Goal: Information Seeking & Learning: Learn about a topic

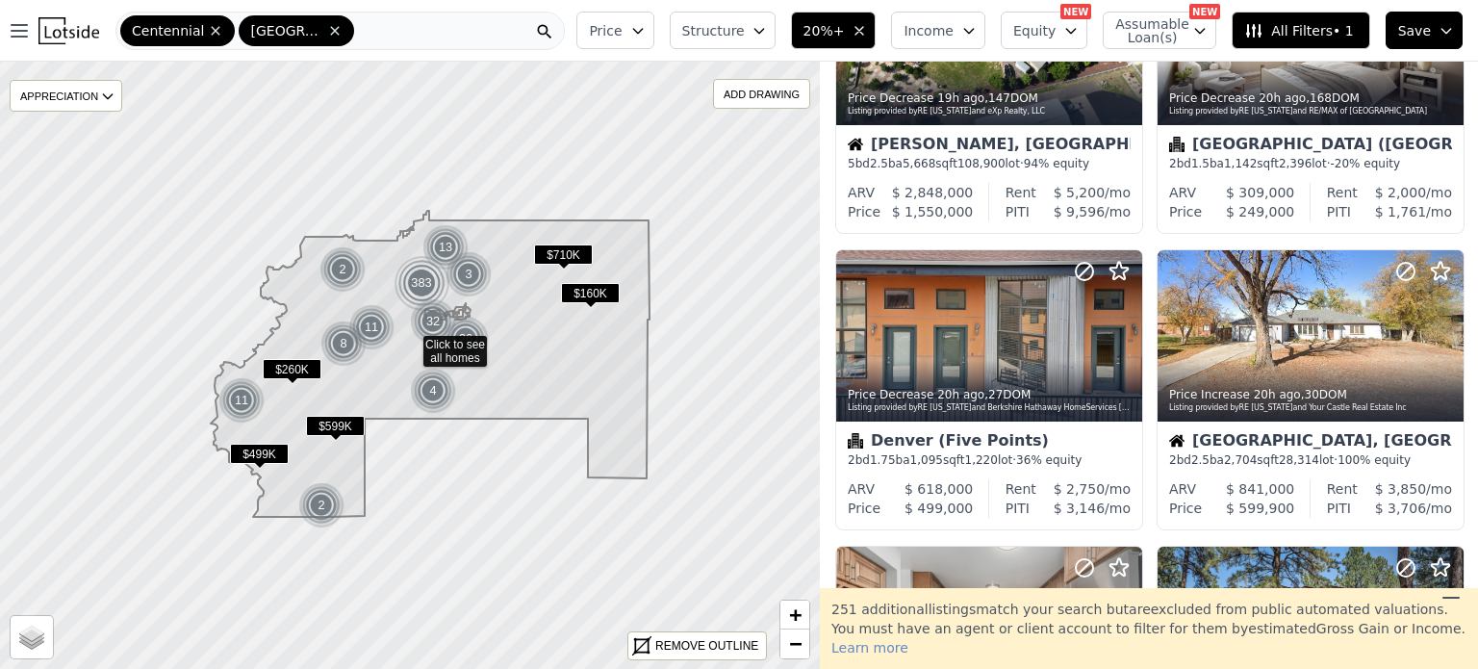
scroll to position [1451, 0]
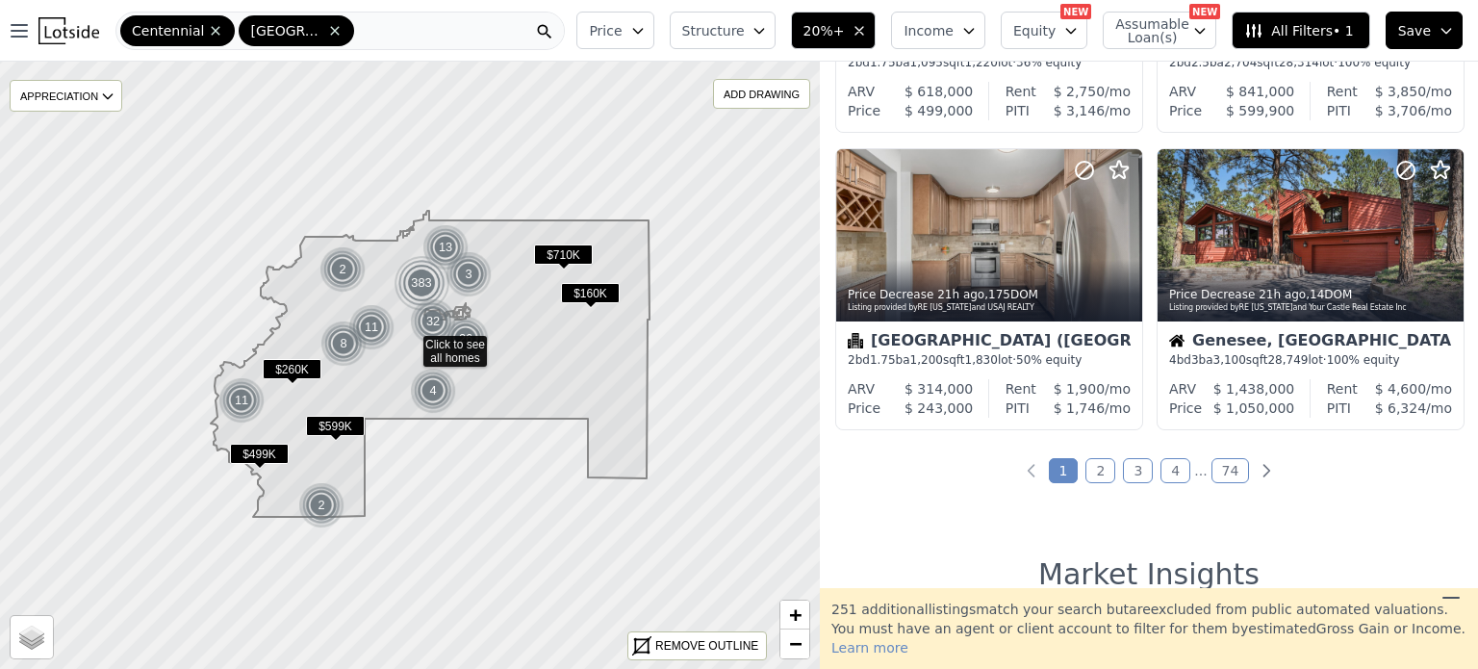
click at [1097, 474] on link "2" at bounding box center [1100, 470] width 30 height 25
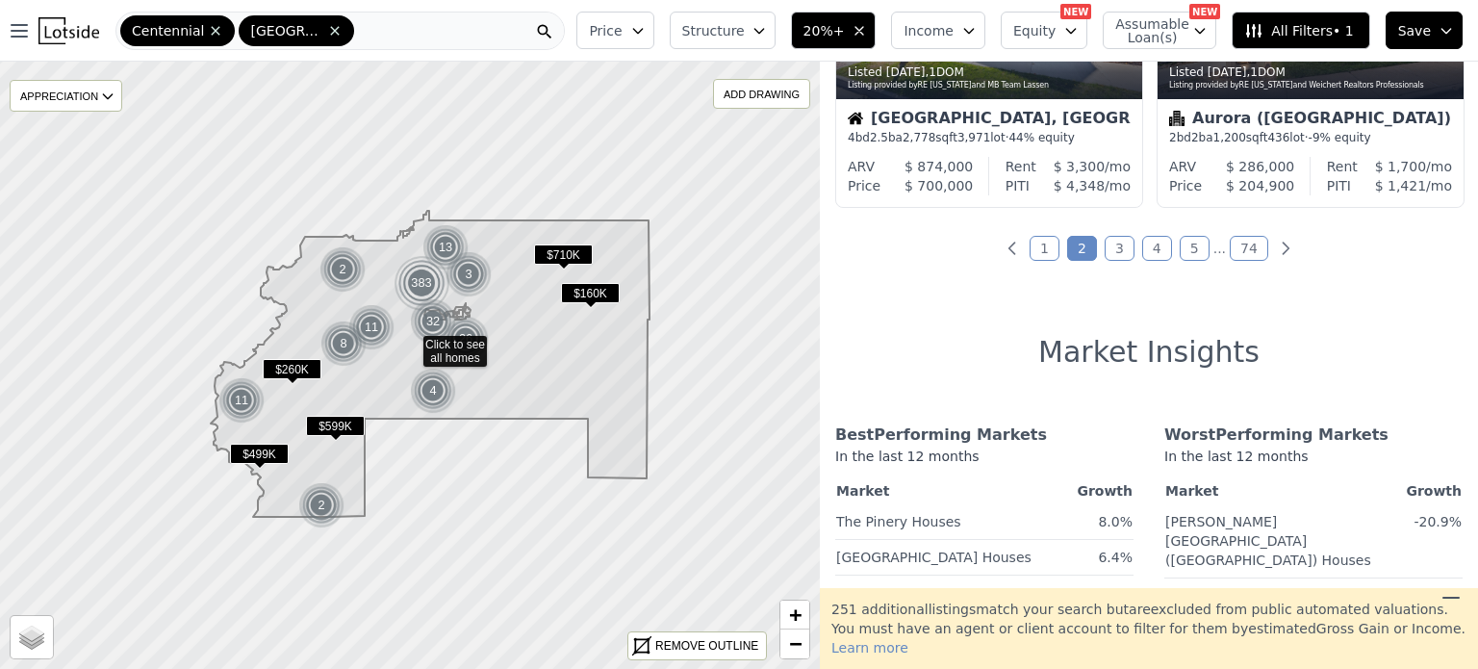
scroll to position [1685, 0]
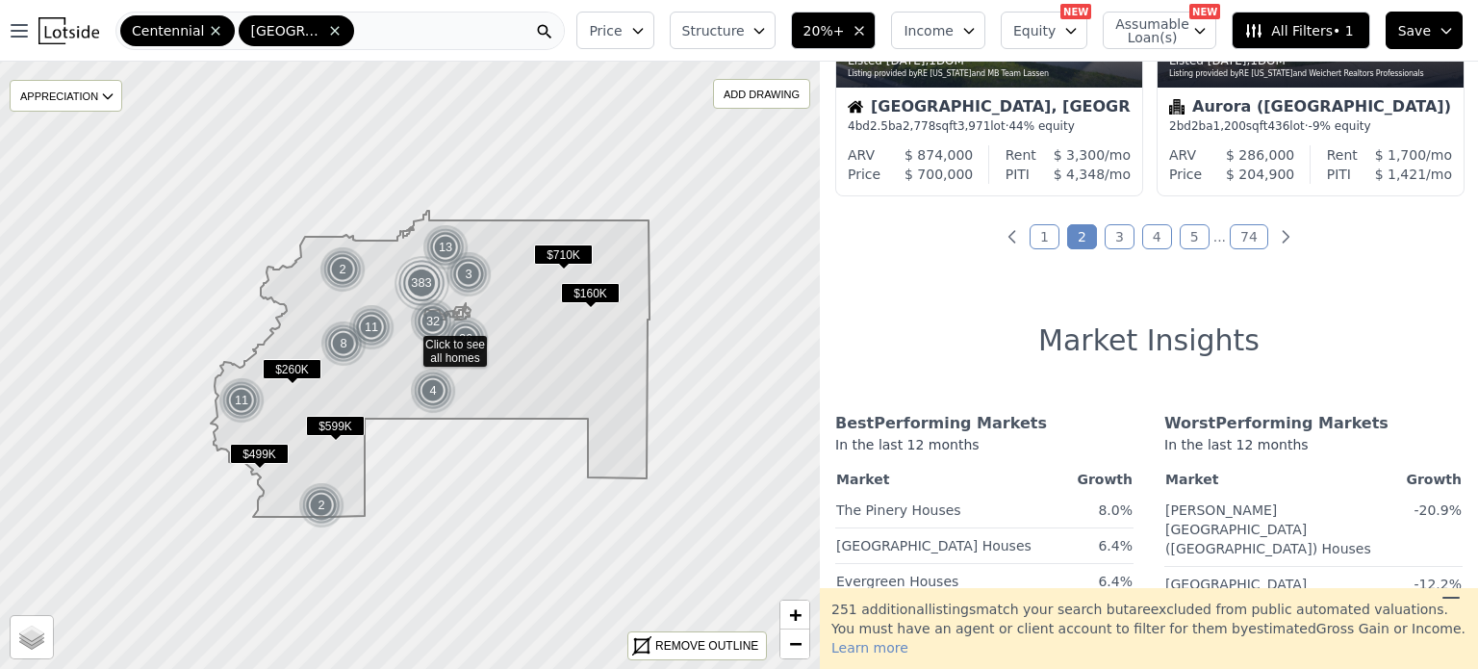
drag, startPoint x: 1116, startPoint y: 254, endPoint x: 1116, endPoint y: 233, distance: 21.2
click at [1116, 233] on div "884 out of 1135 listings match your filters Table Grid Listed 22h ago , 0 DOM L…" at bounding box center [1149, 325] width 658 height 526
click at [1110, 240] on link "3" at bounding box center [1119, 236] width 30 height 25
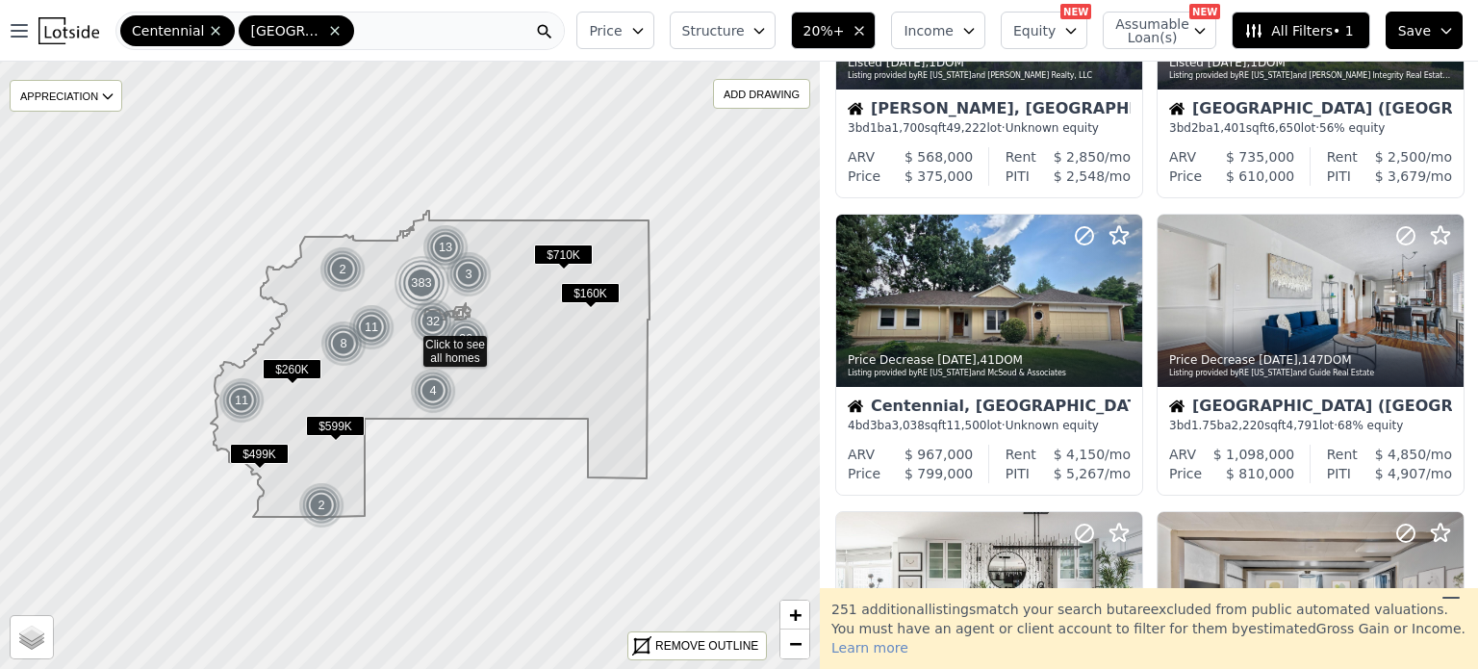
scroll to position [505, 0]
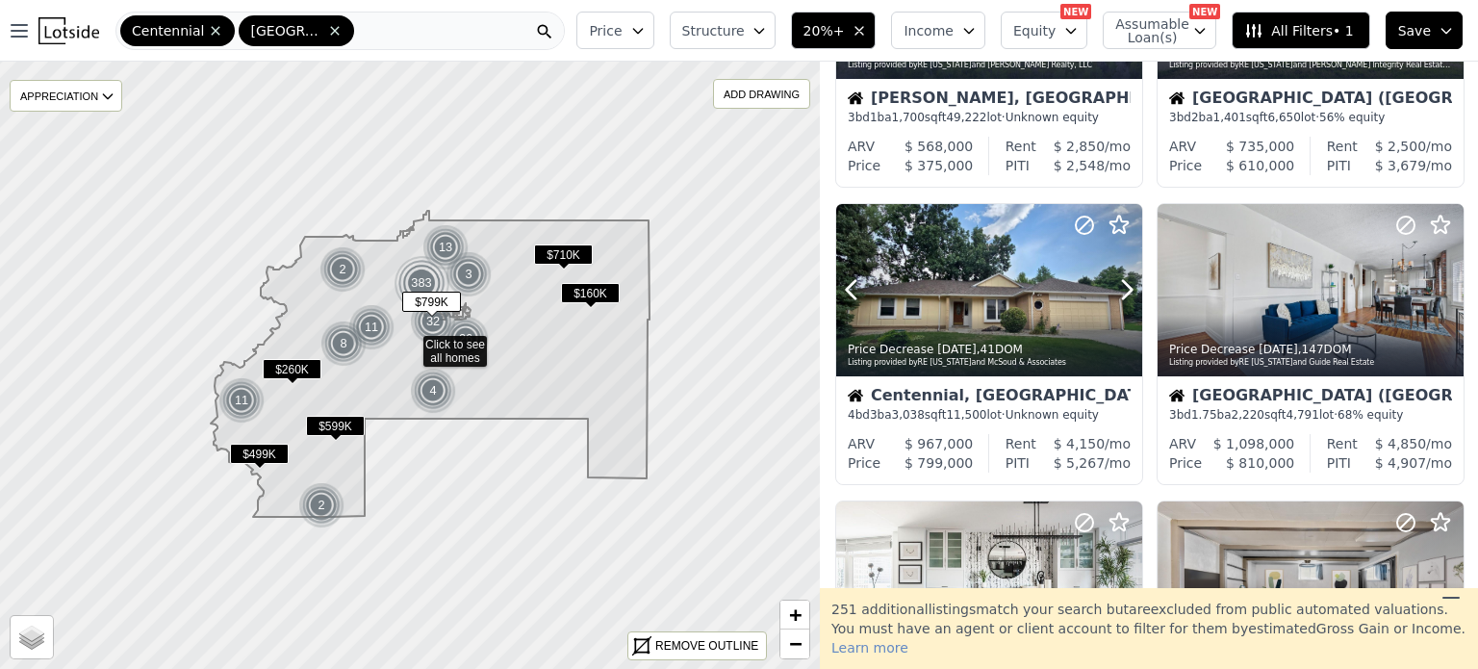
click at [1127, 303] on icon at bounding box center [1126, 289] width 31 height 31
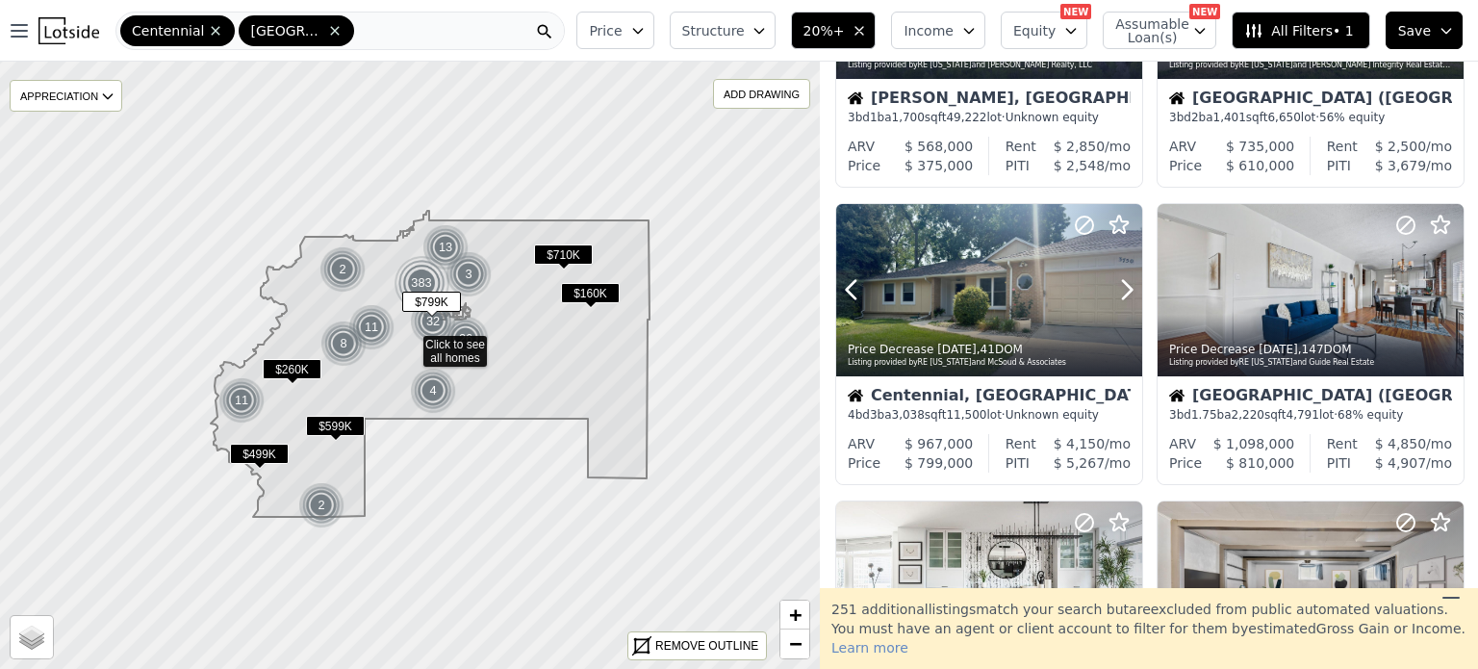
click at [1127, 303] on icon at bounding box center [1126, 289] width 31 height 31
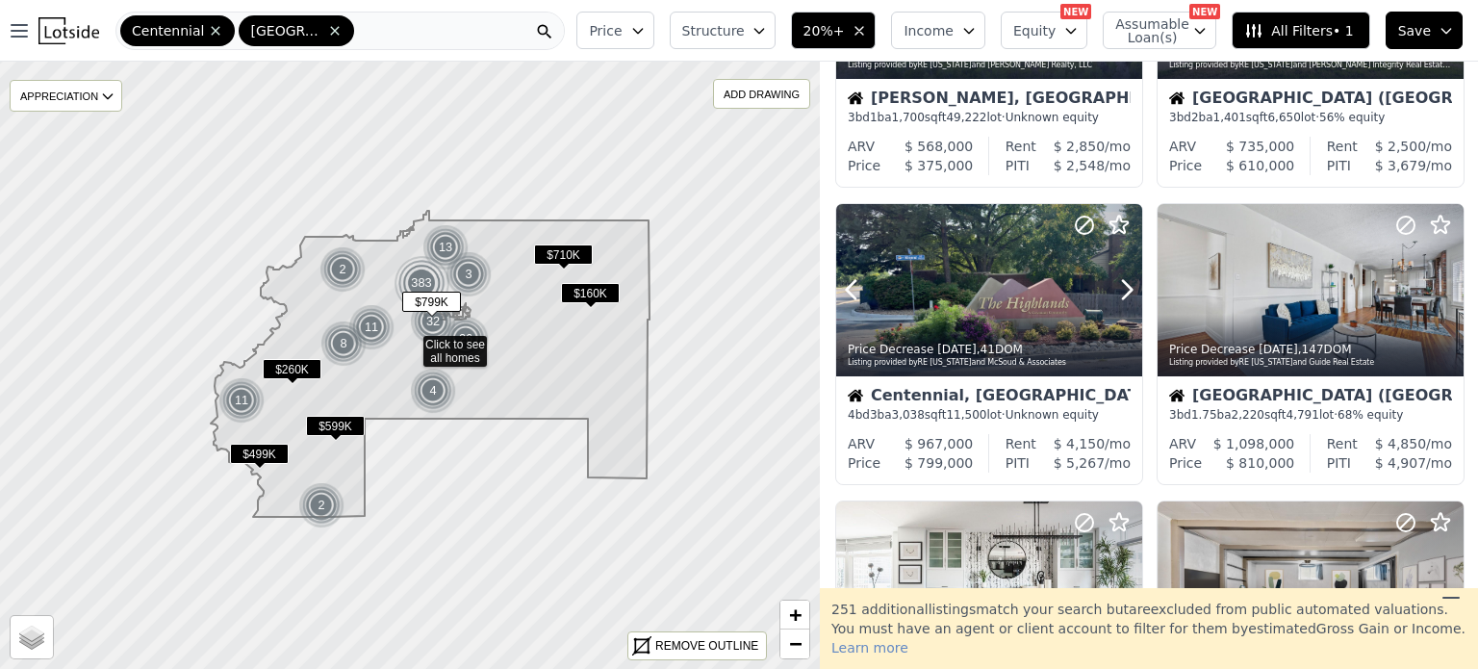
click at [1127, 303] on icon at bounding box center [1126, 289] width 31 height 31
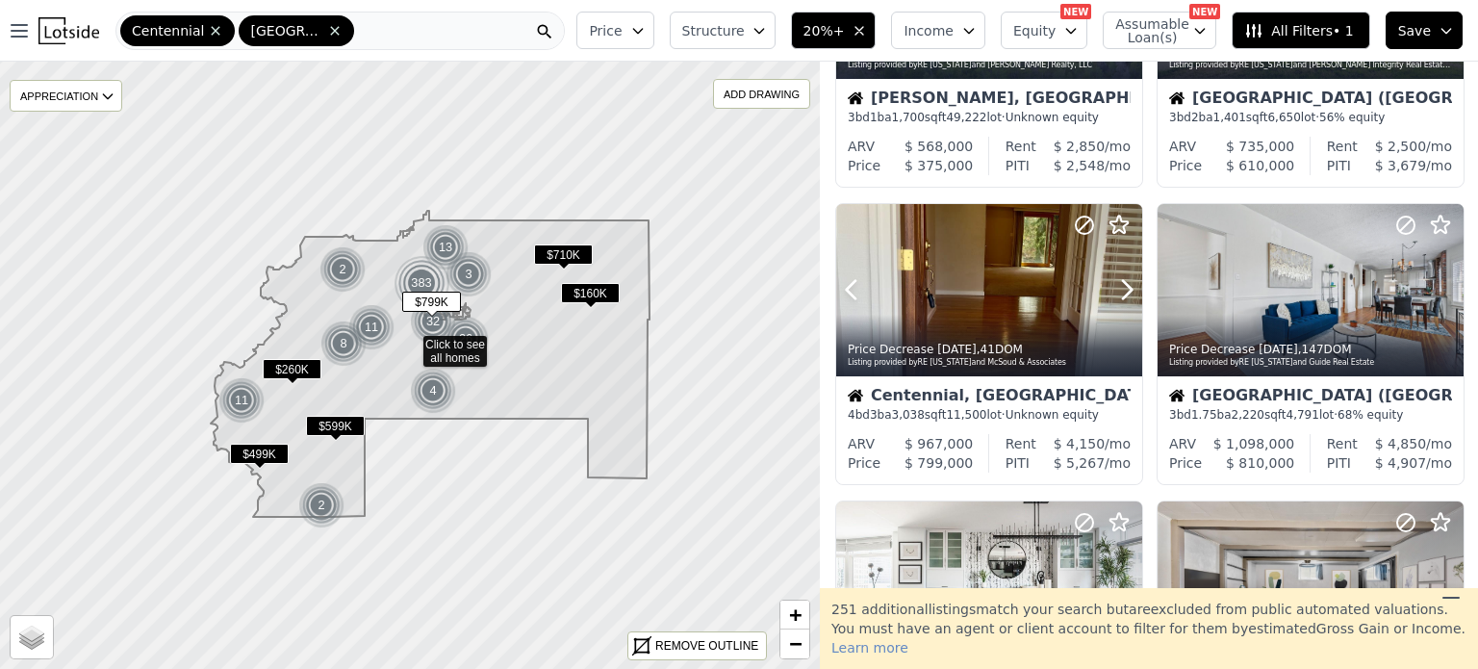
click at [1127, 303] on icon at bounding box center [1126, 289] width 31 height 31
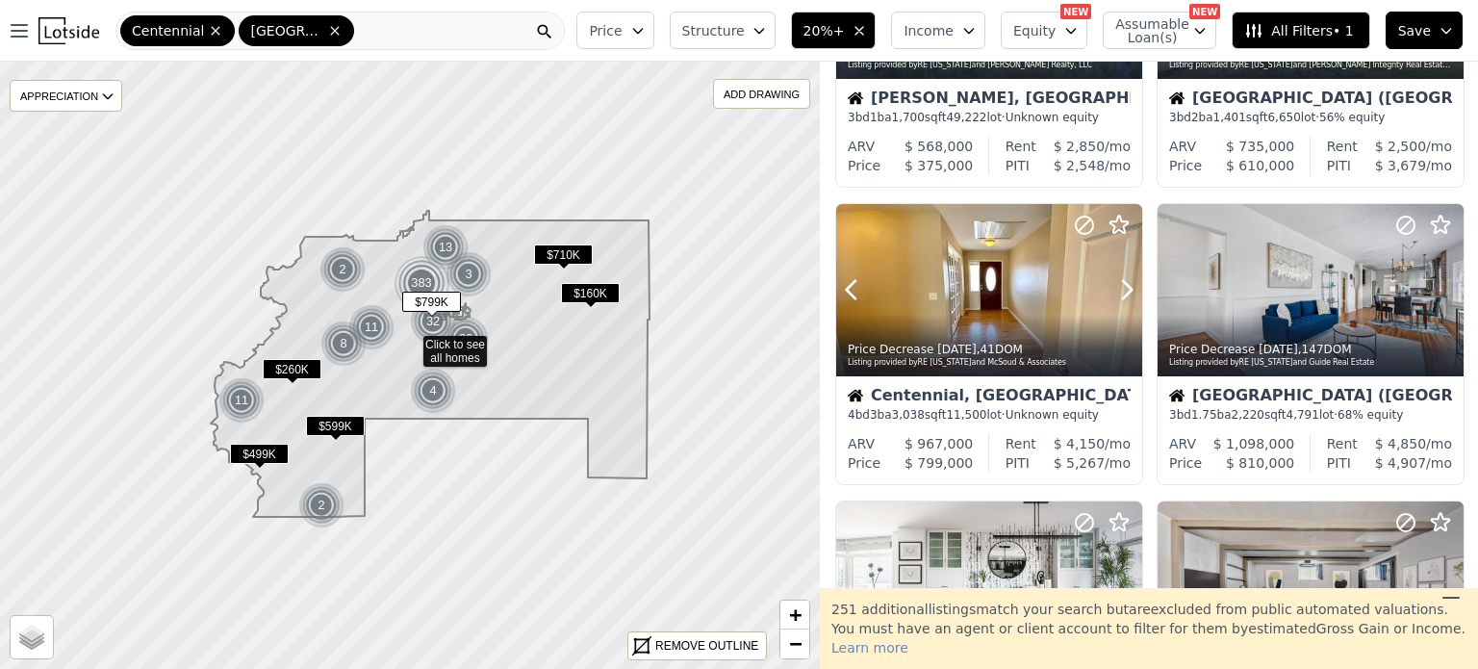
click at [1127, 303] on icon at bounding box center [1126, 289] width 31 height 31
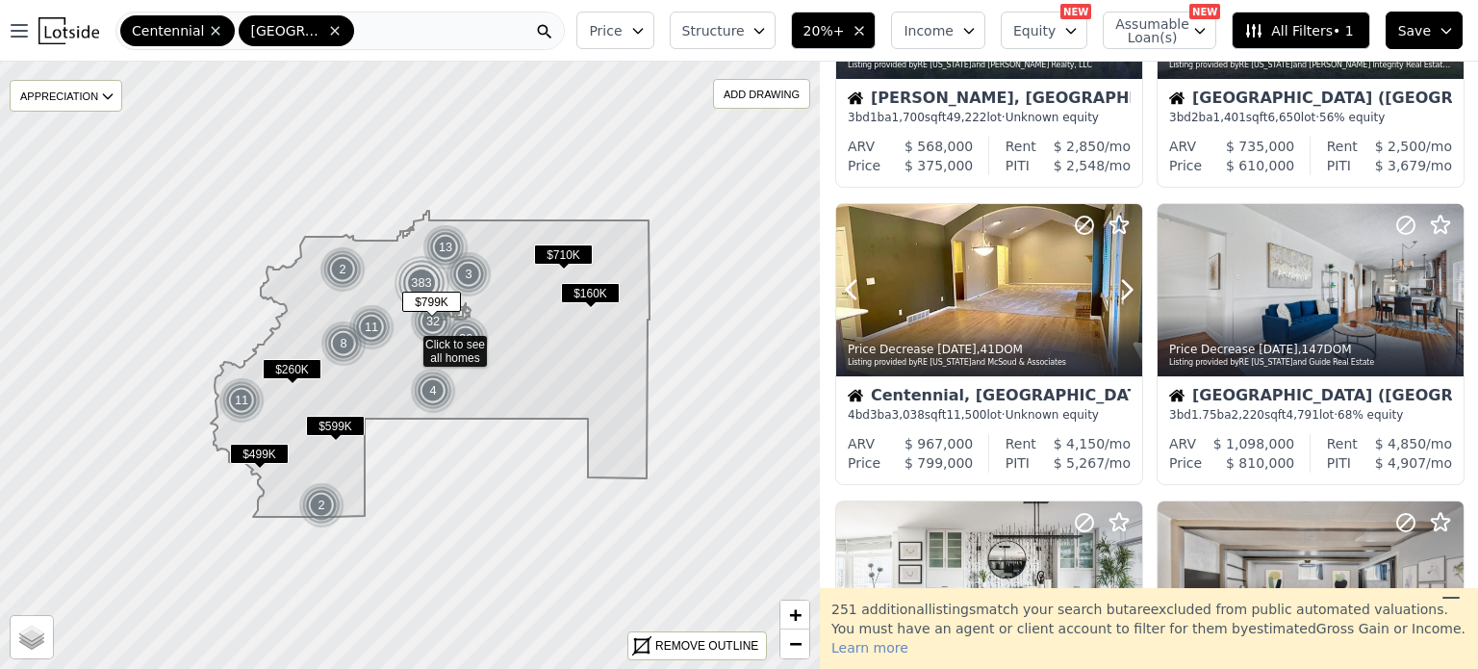
click at [1127, 303] on icon at bounding box center [1126, 289] width 31 height 31
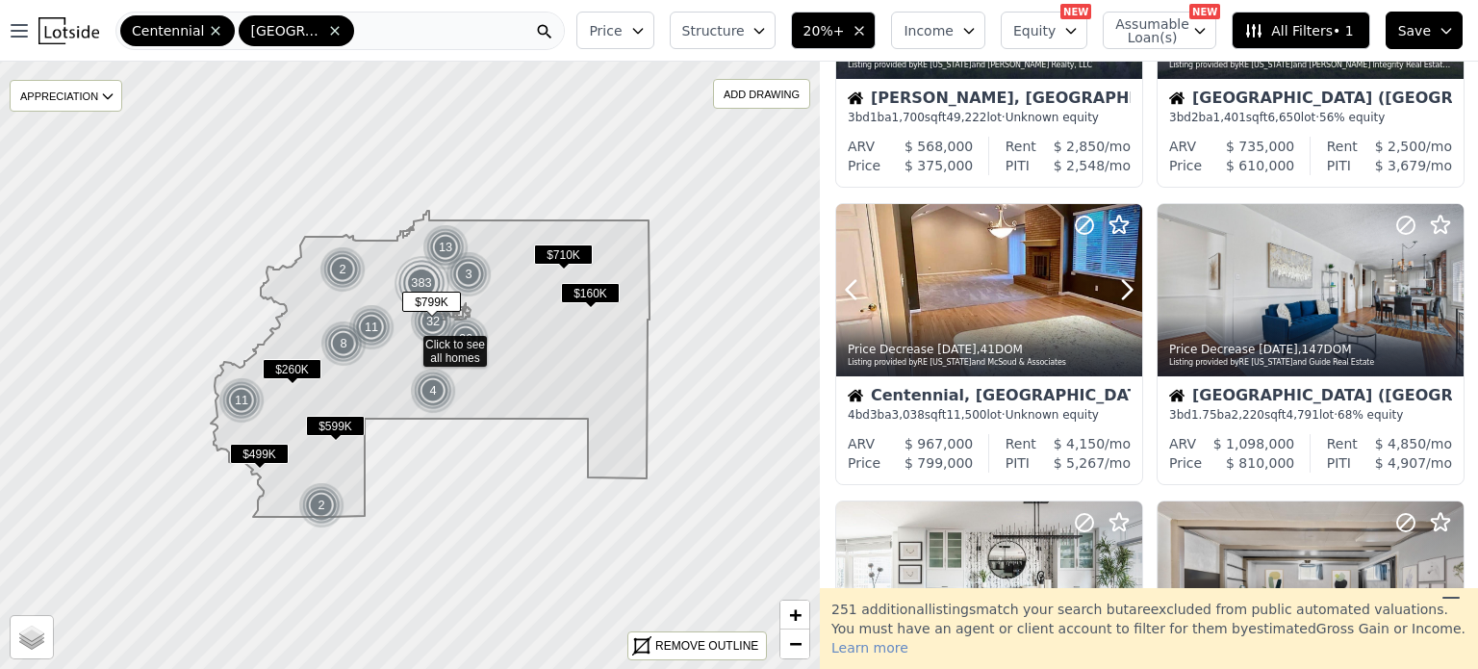
click at [1127, 303] on icon at bounding box center [1126, 289] width 31 height 31
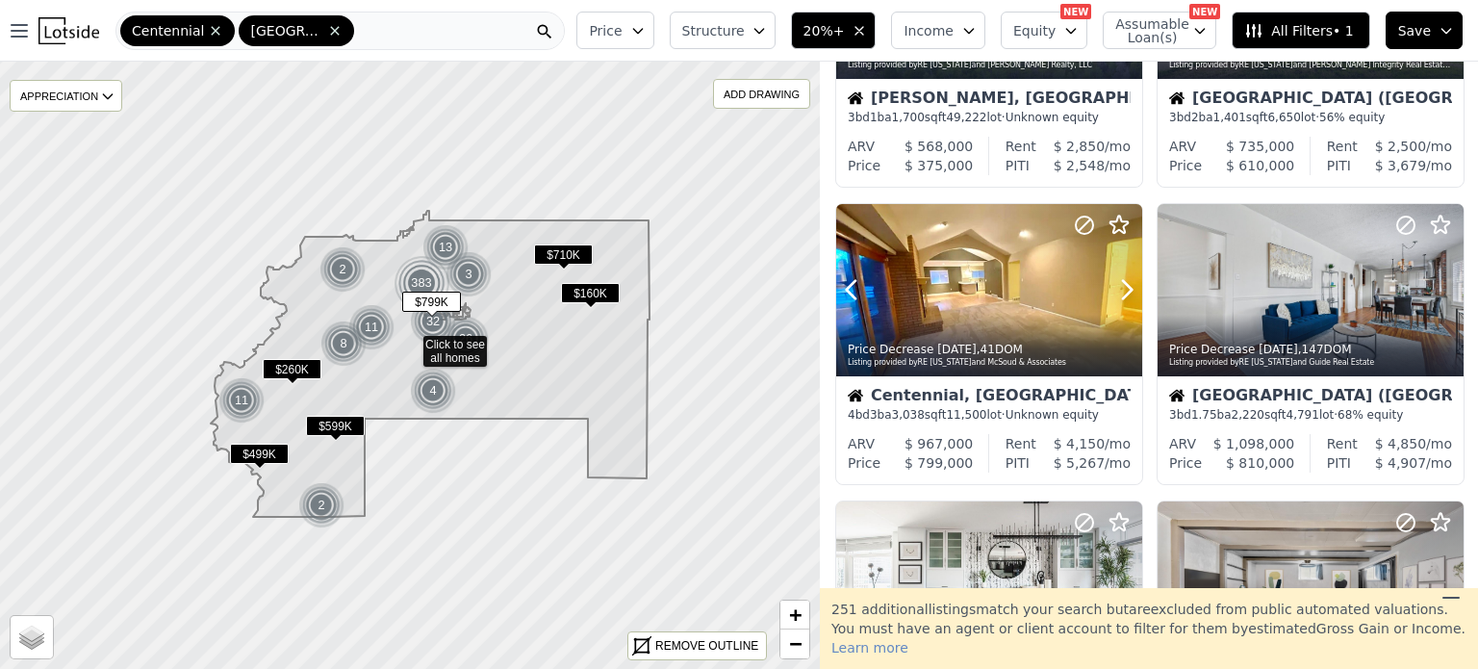
click at [1127, 303] on icon at bounding box center [1126, 289] width 31 height 31
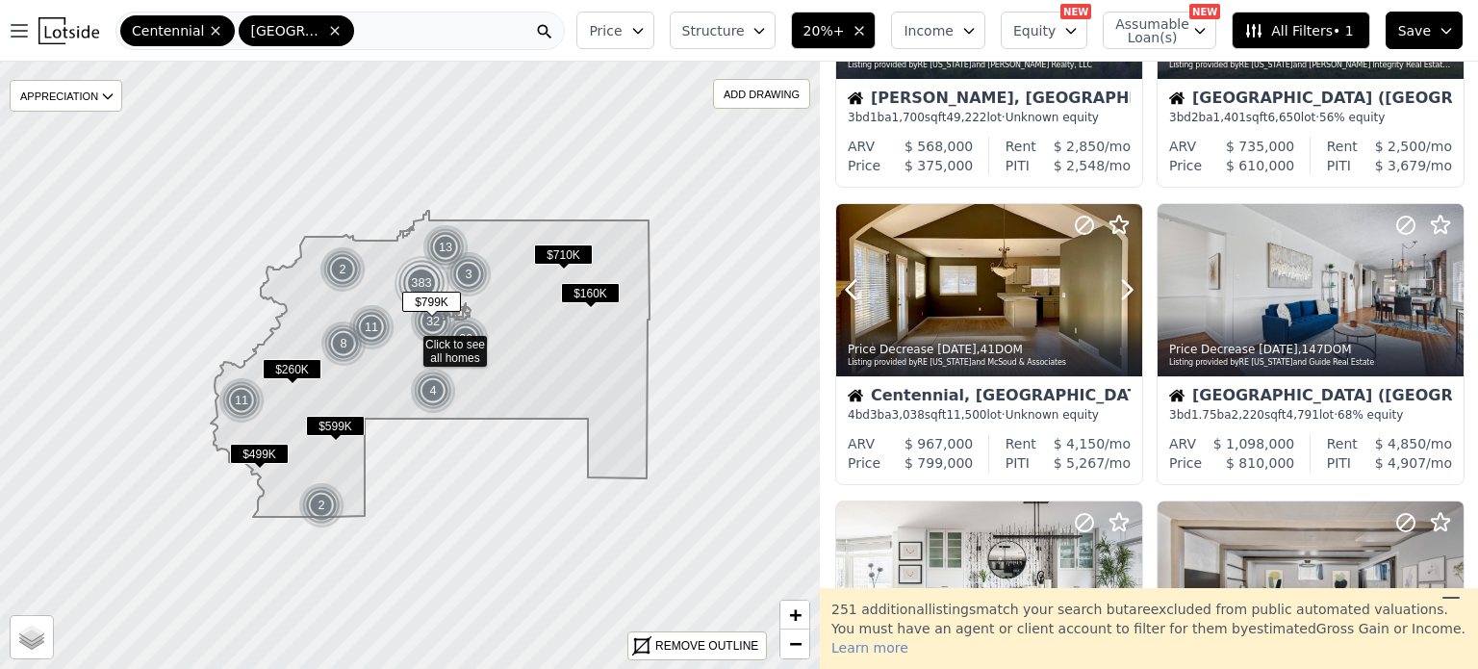
click at [1127, 303] on icon at bounding box center [1126, 289] width 31 height 31
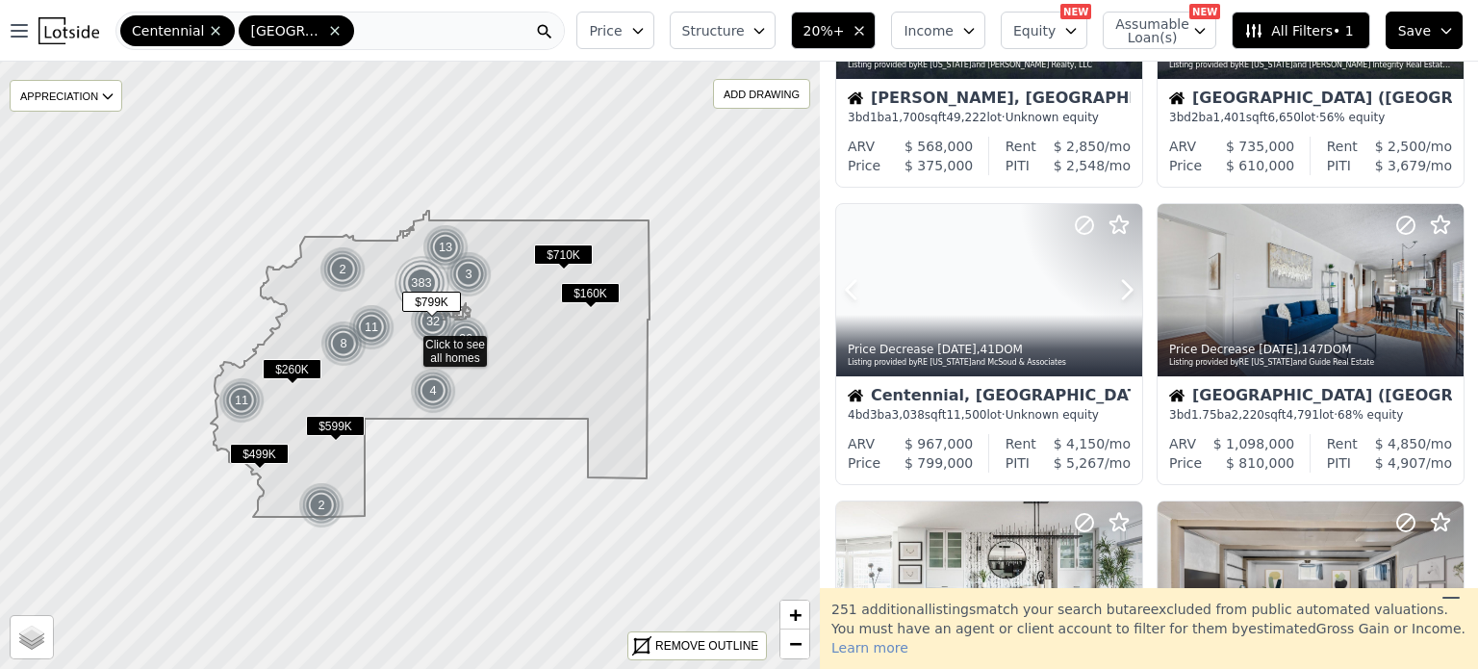
click at [1127, 303] on icon at bounding box center [1126, 289] width 31 height 31
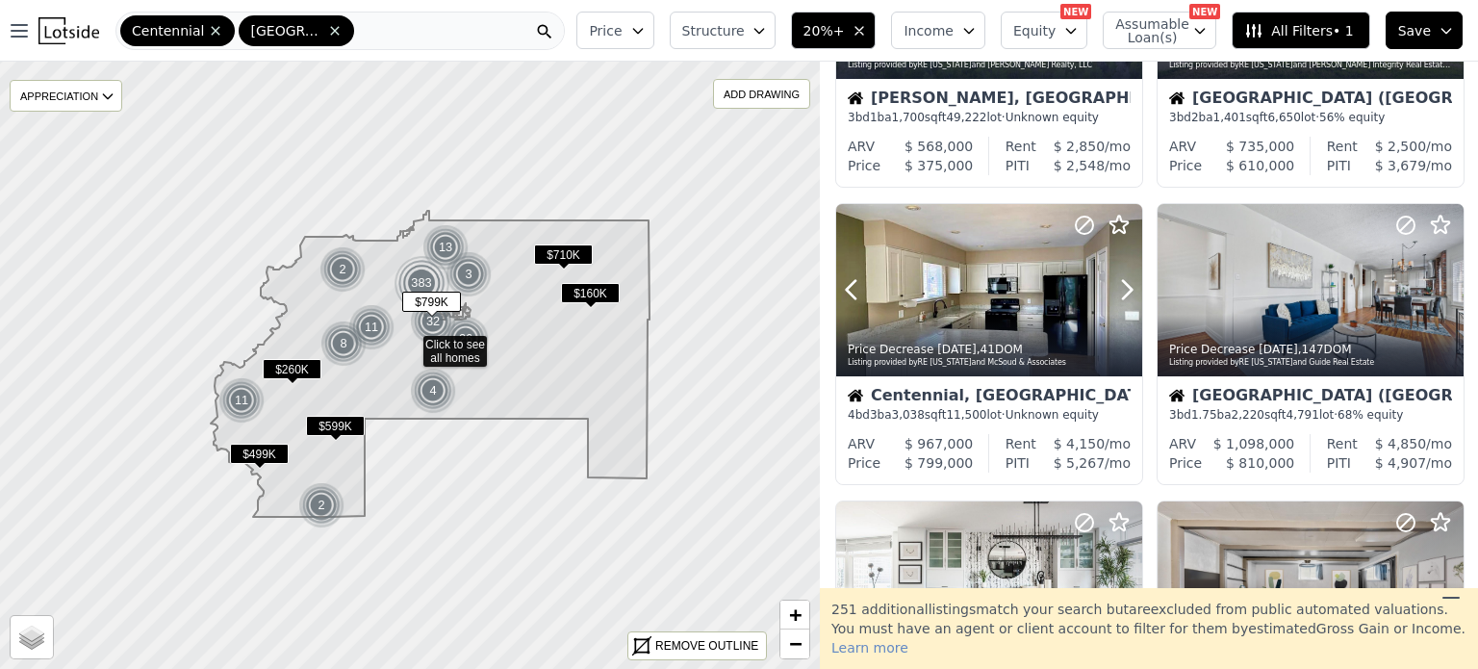
click at [1127, 303] on icon at bounding box center [1126, 289] width 31 height 31
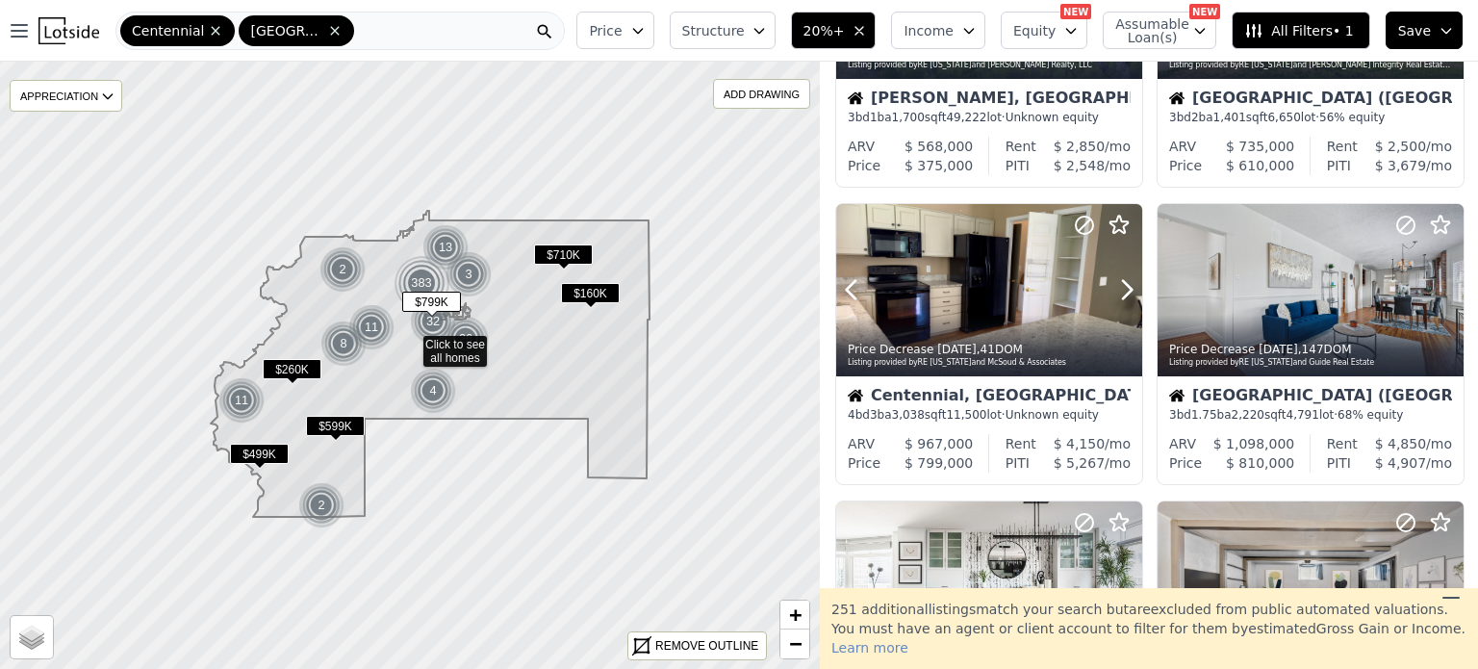
click at [1127, 303] on icon at bounding box center [1126, 289] width 31 height 31
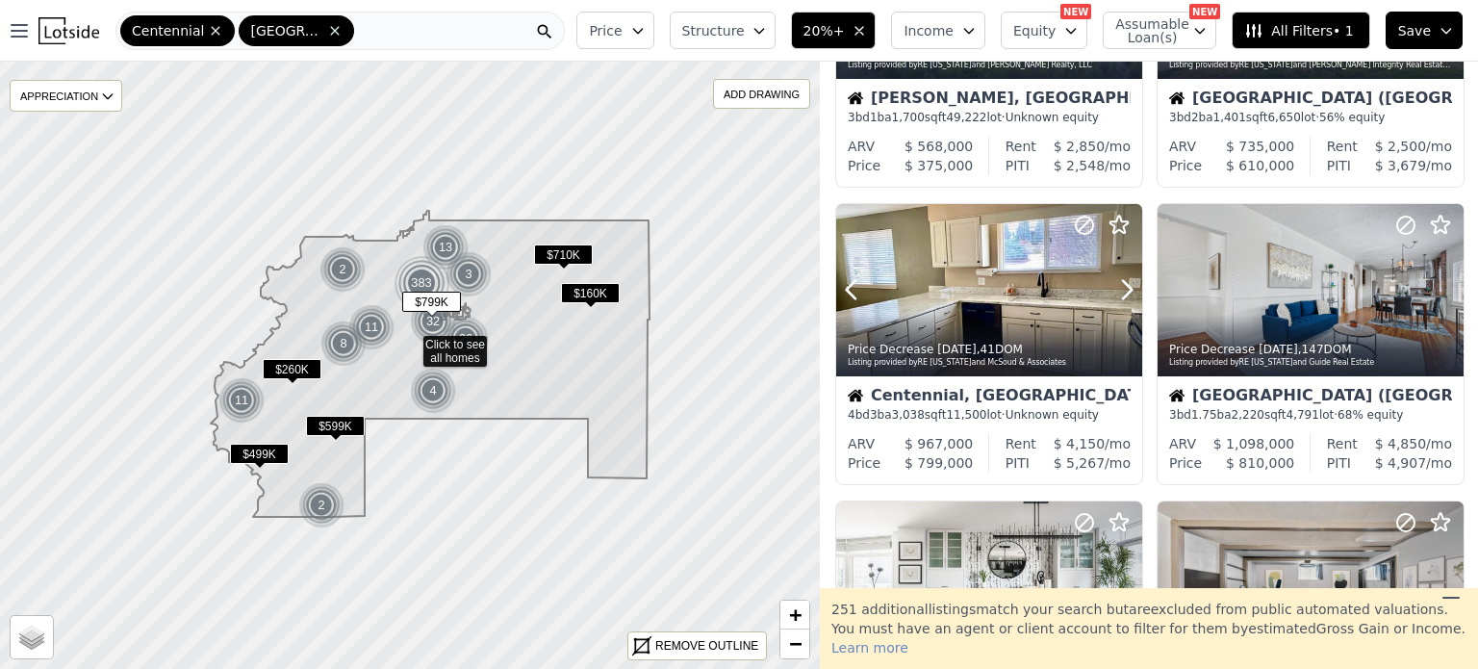
click at [1127, 303] on icon at bounding box center [1126, 289] width 31 height 31
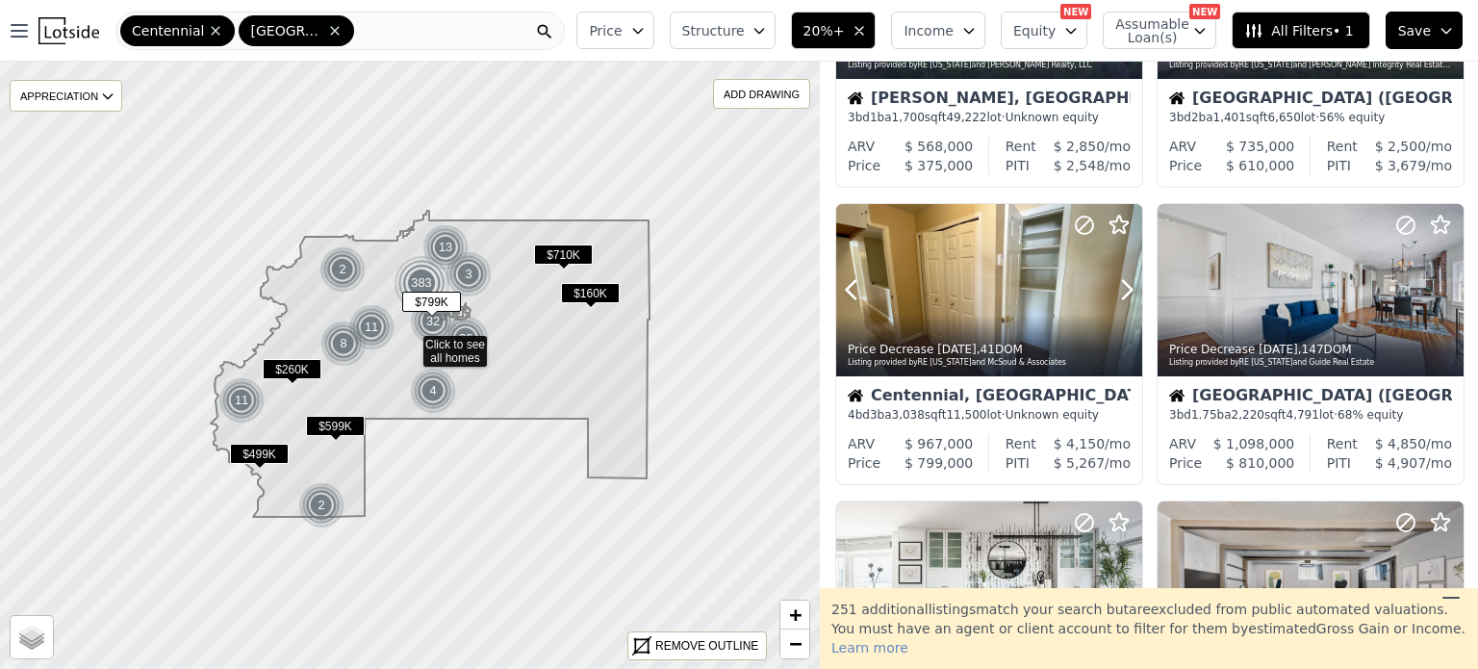
click at [1127, 303] on icon at bounding box center [1126, 289] width 31 height 31
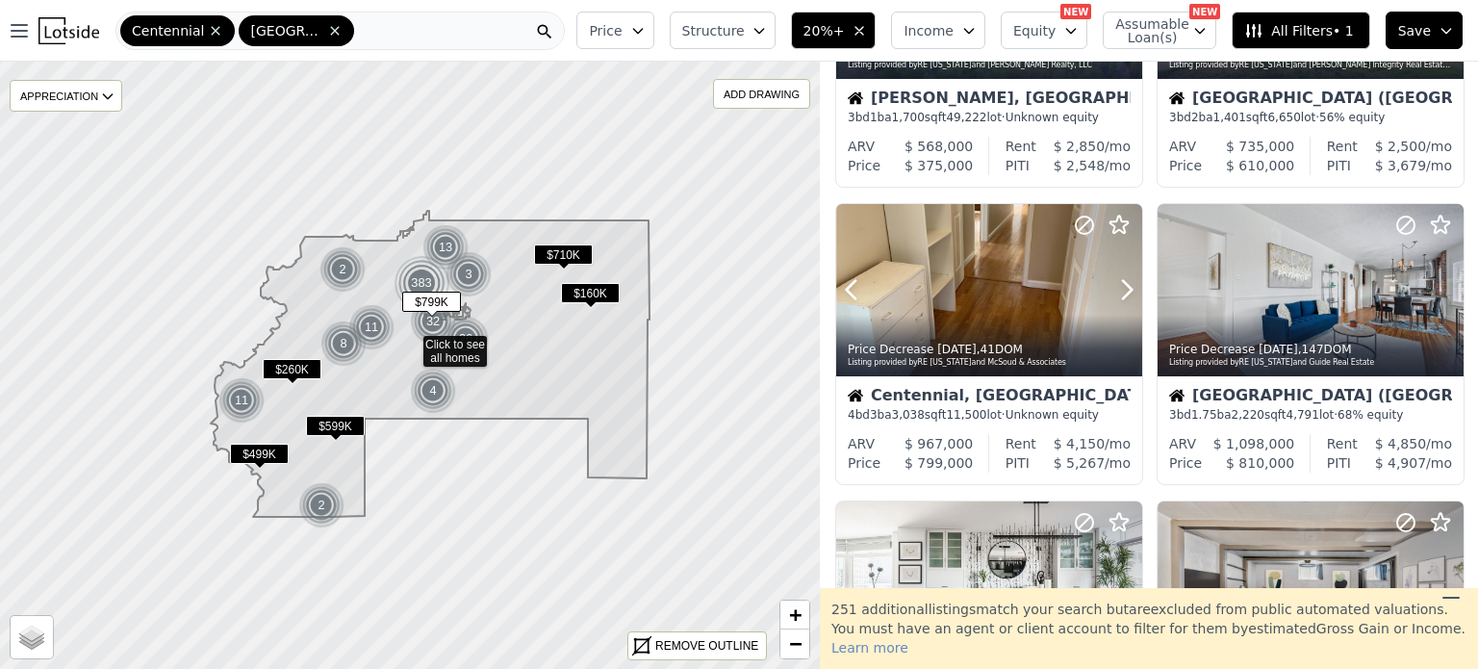
click at [1127, 303] on icon at bounding box center [1126, 289] width 31 height 31
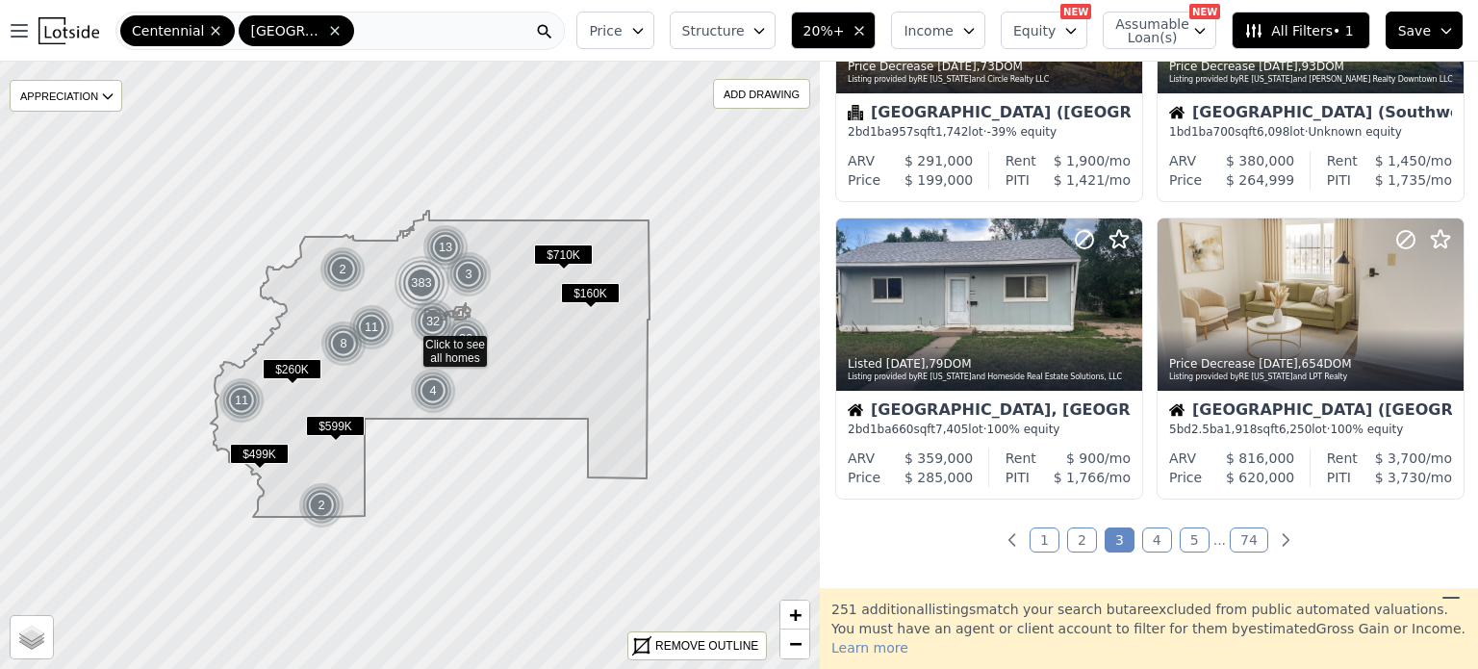
scroll to position [1405, 0]
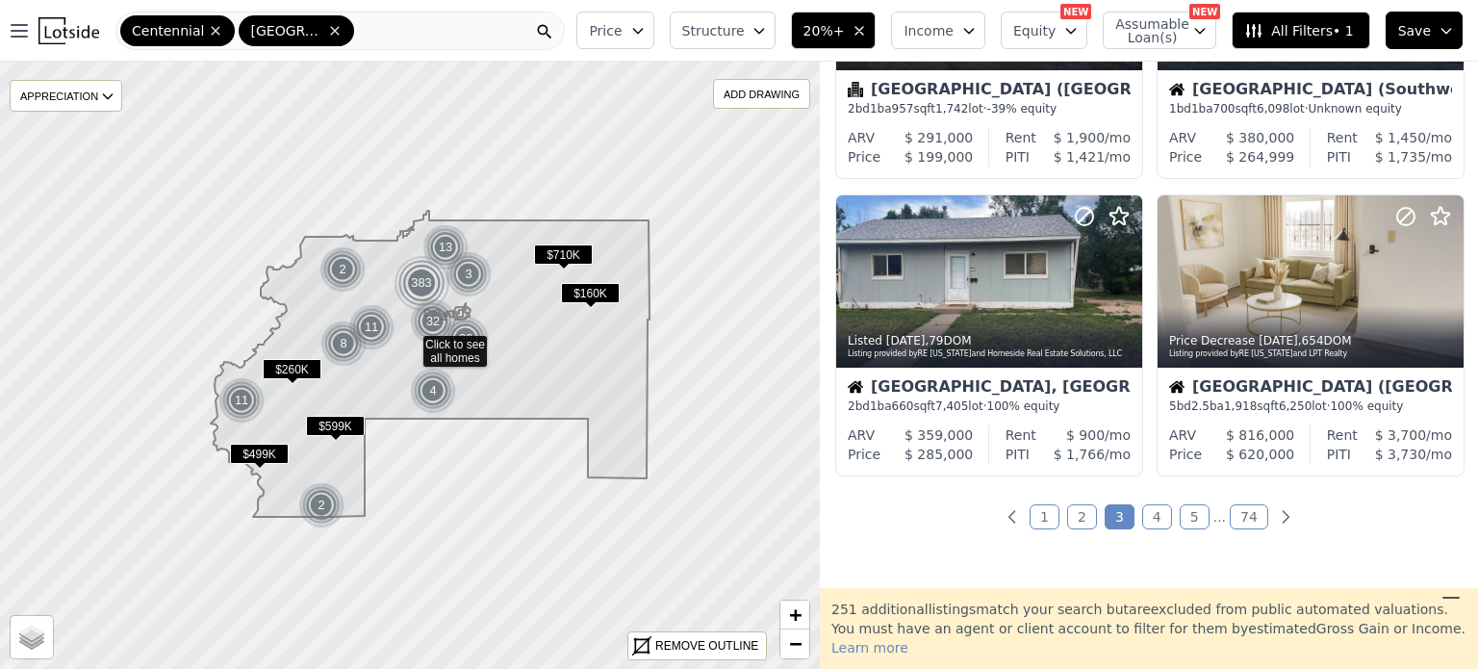
click at [1148, 507] on link "4" at bounding box center [1157, 516] width 30 height 25
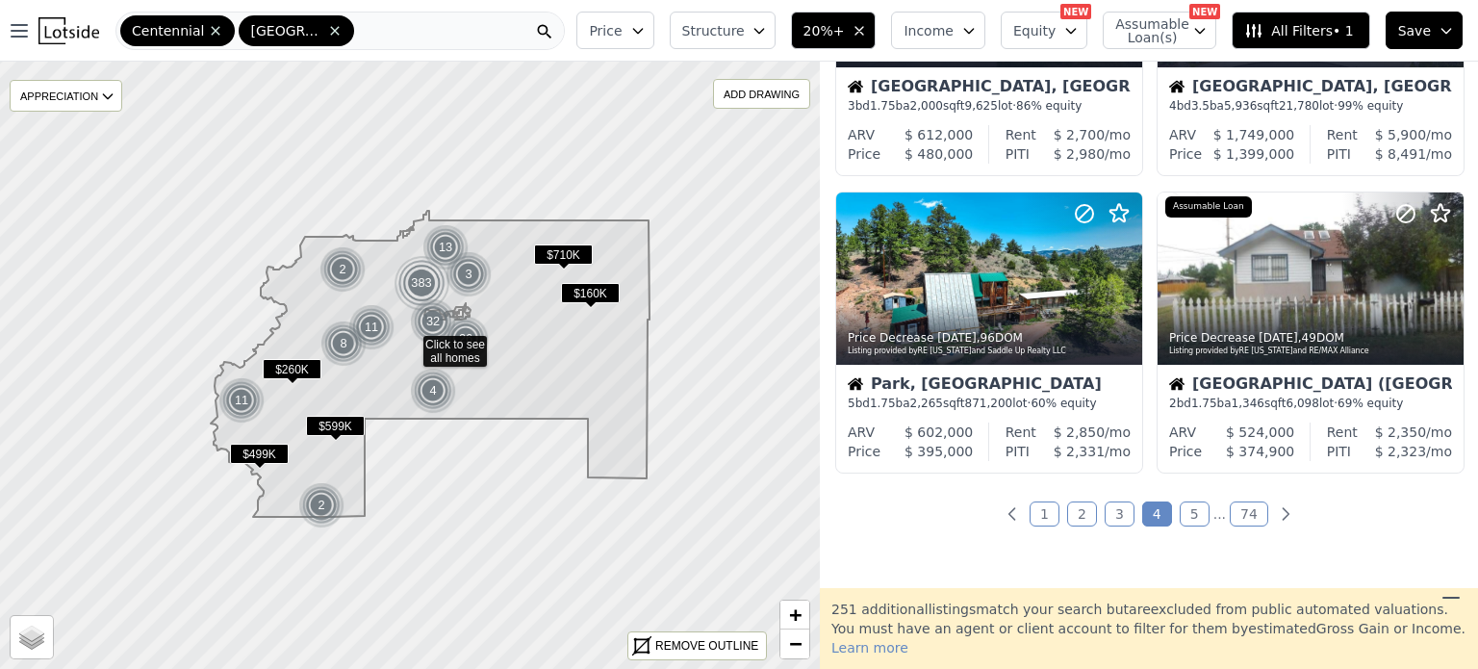
scroll to position [1418, 0]
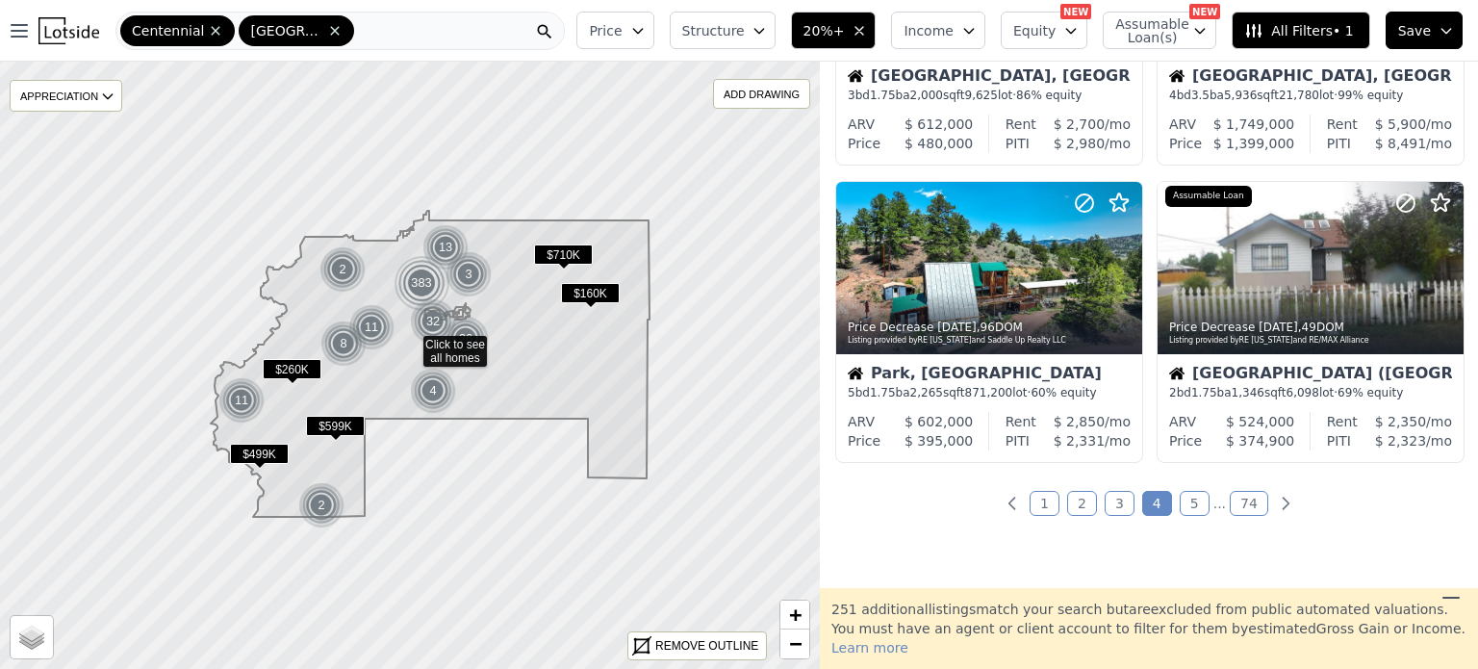
click at [1188, 505] on link "5" at bounding box center [1195, 503] width 30 height 25
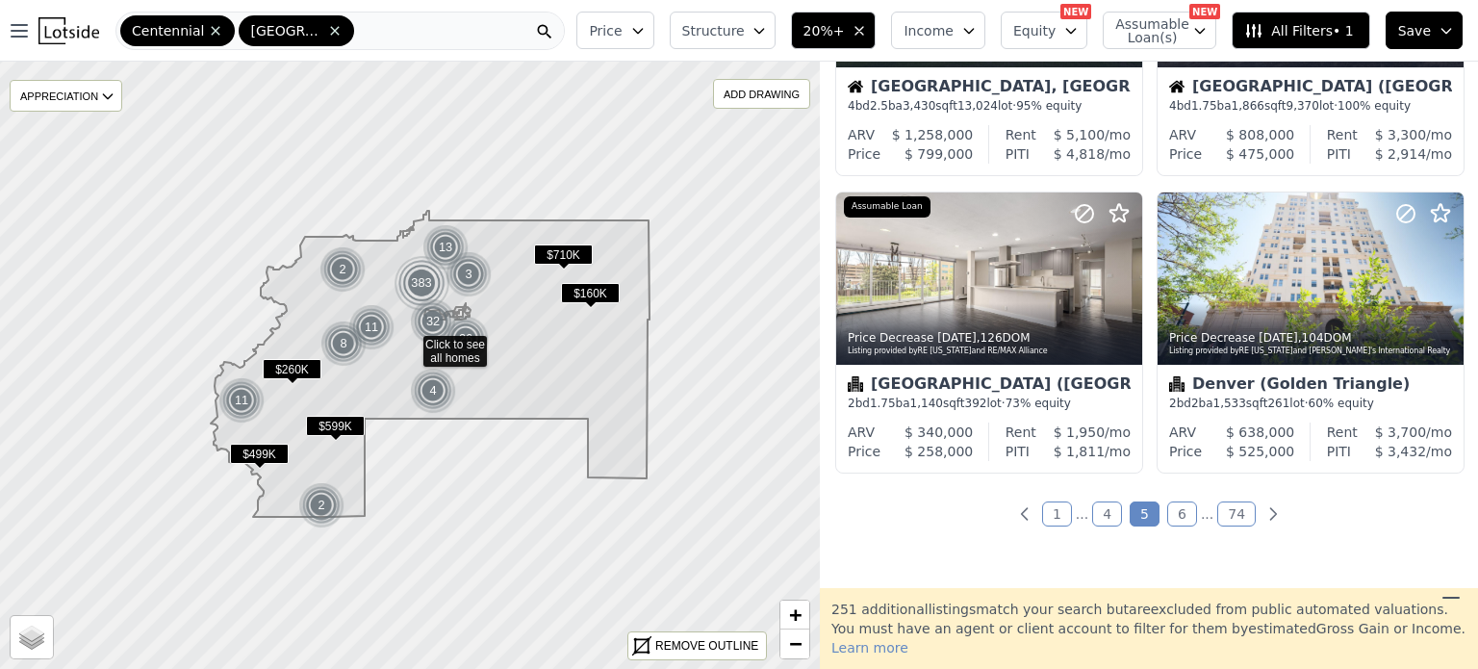
scroll to position [1441, 0]
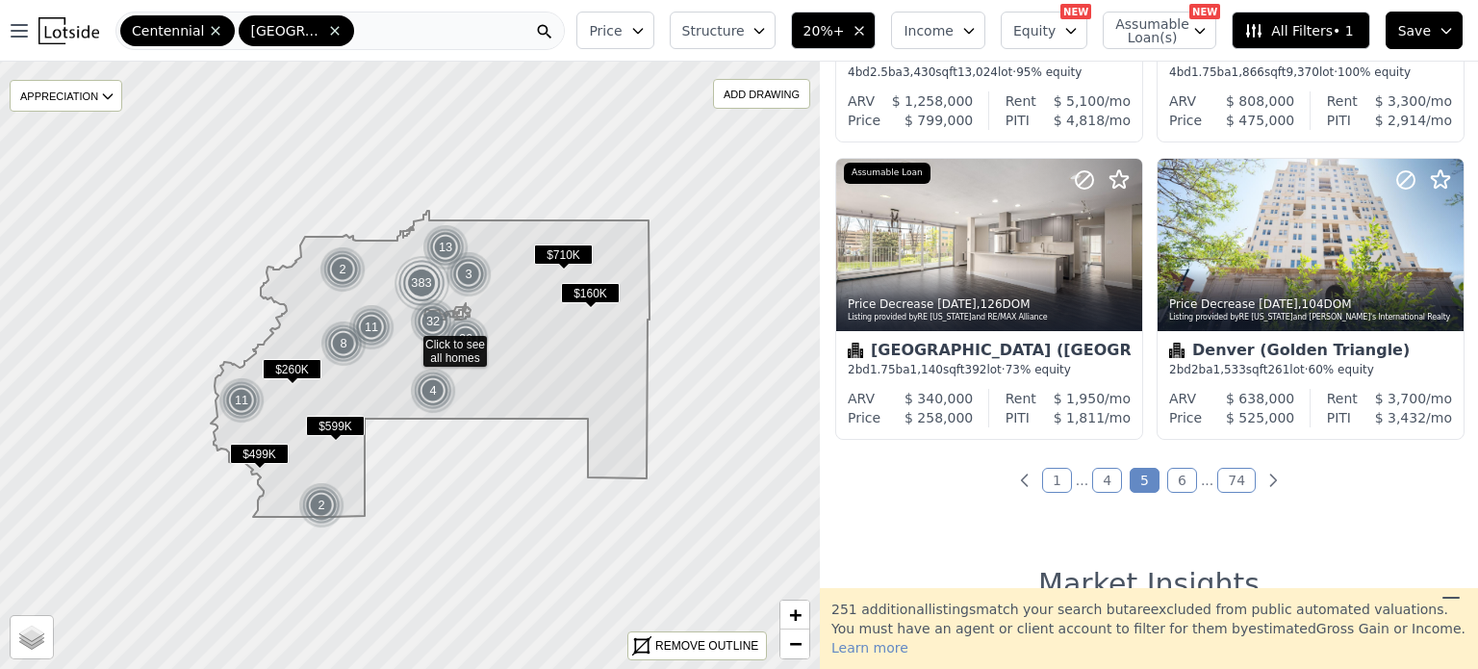
click at [1180, 484] on link "6" at bounding box center [1182, 480] width 30 height 25
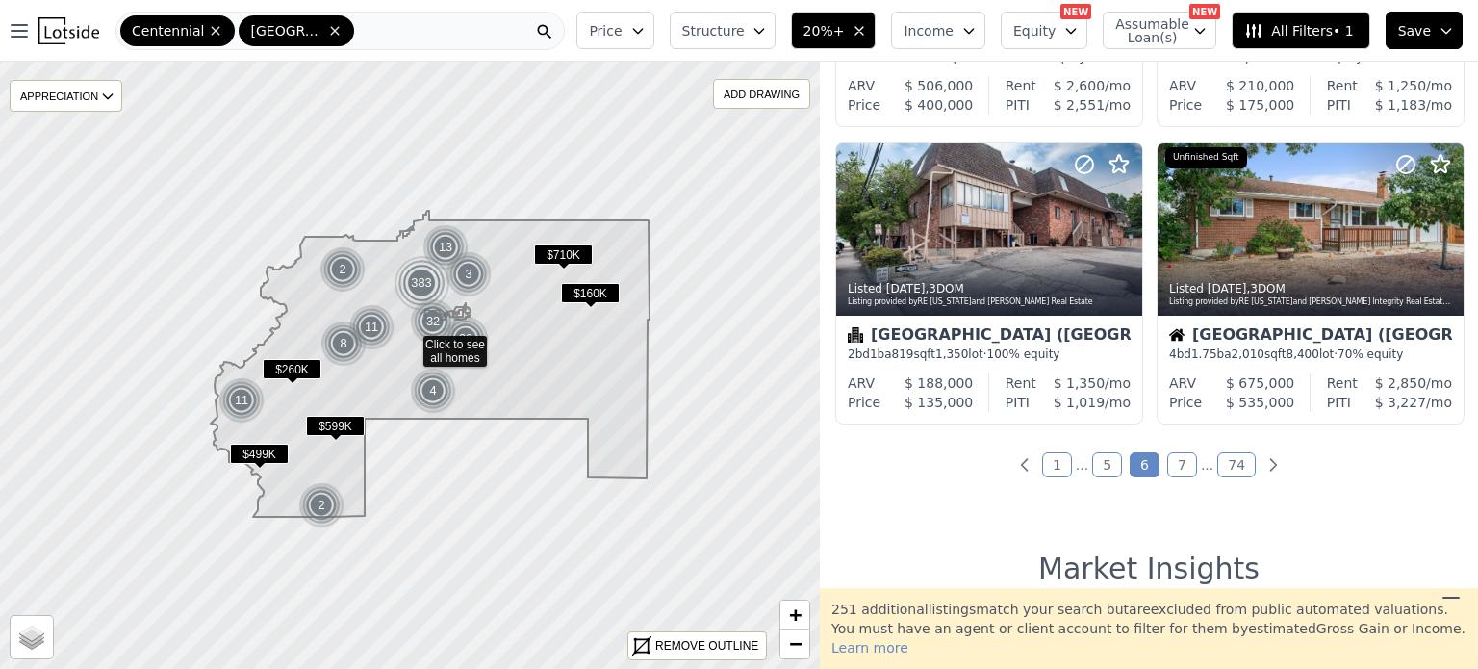
scroll to position [1479, 0]
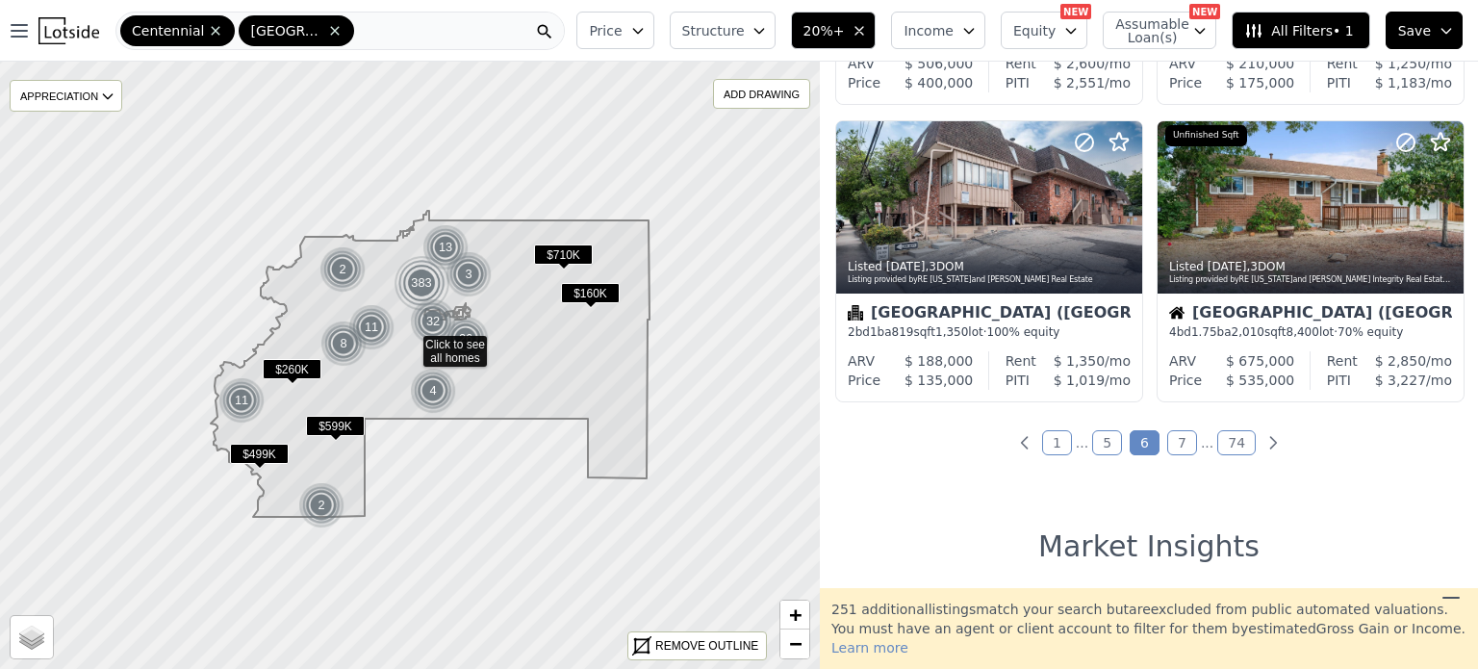
click at [1182, 438] on link "7" at bounding box center [1182, 442] width 30 height 25
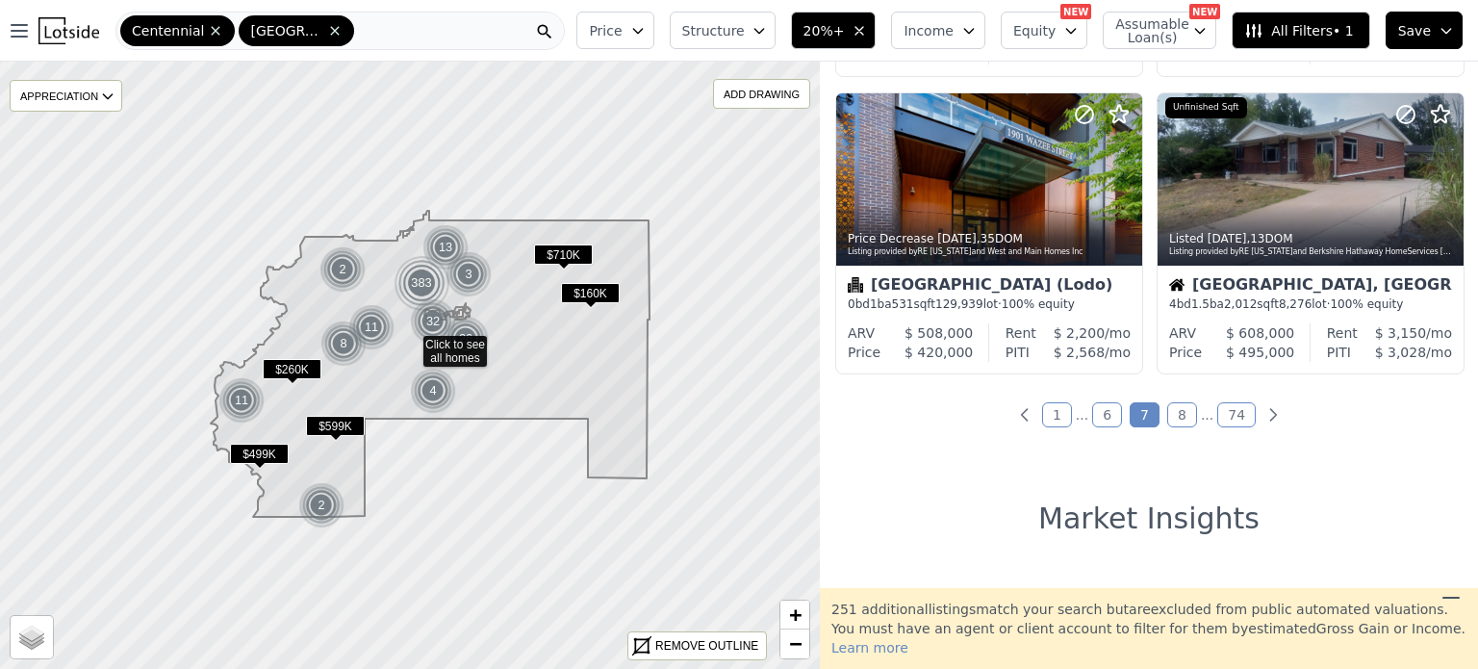
scroll to position [1485, 0]
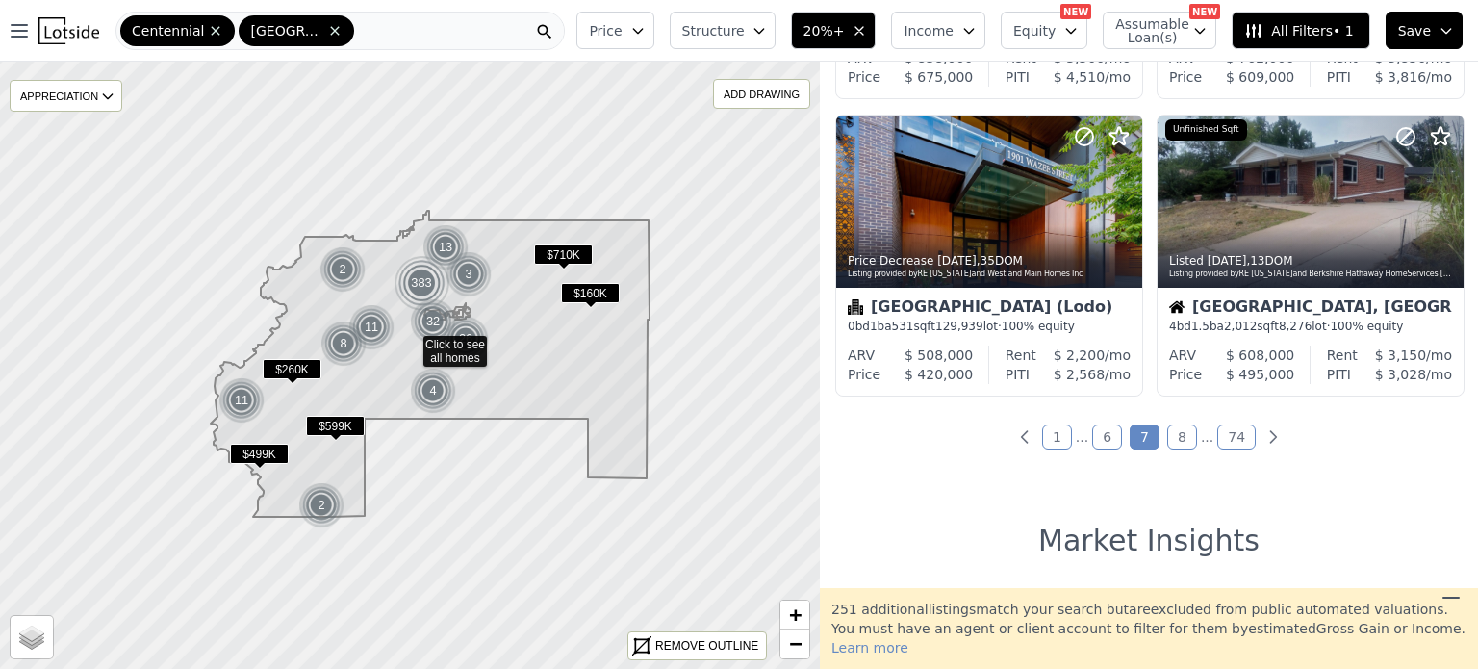
click at [1174, 434] on link "8" at bounding box center [1182, 436] width 30 height 25
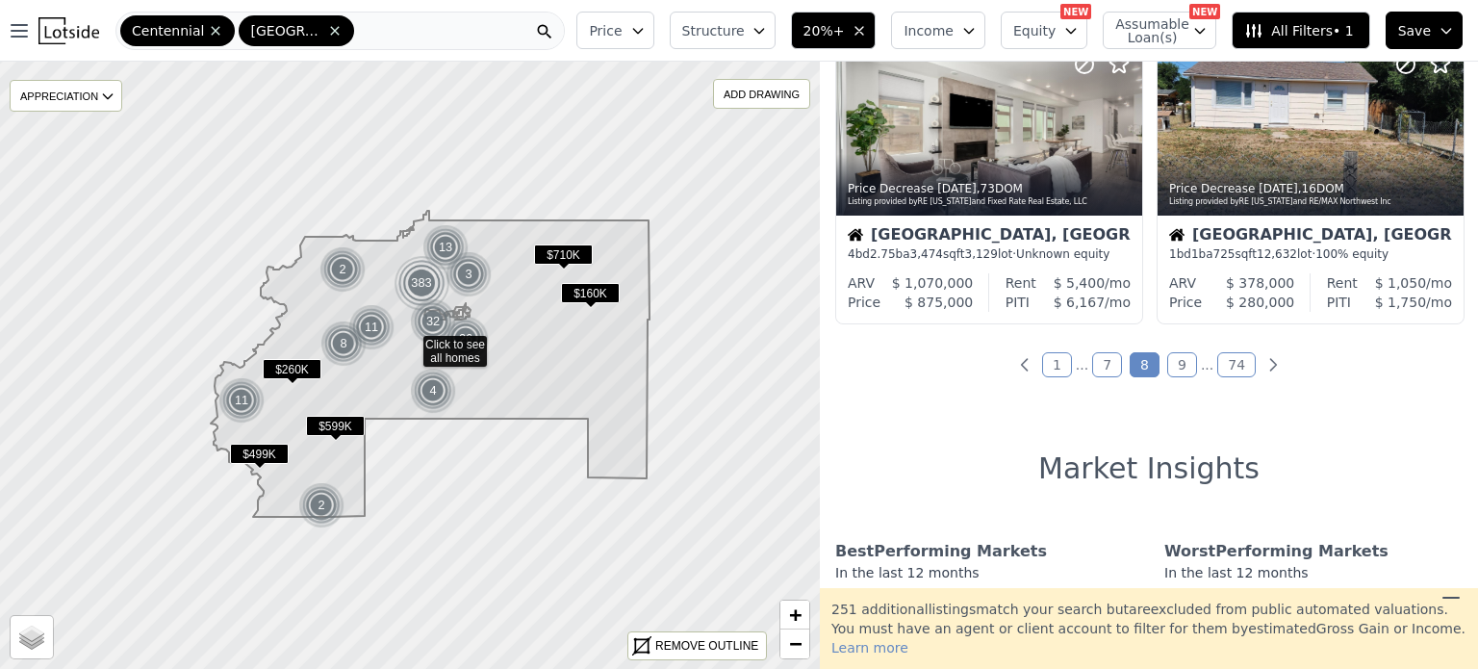
scroll to position [1568, 0]
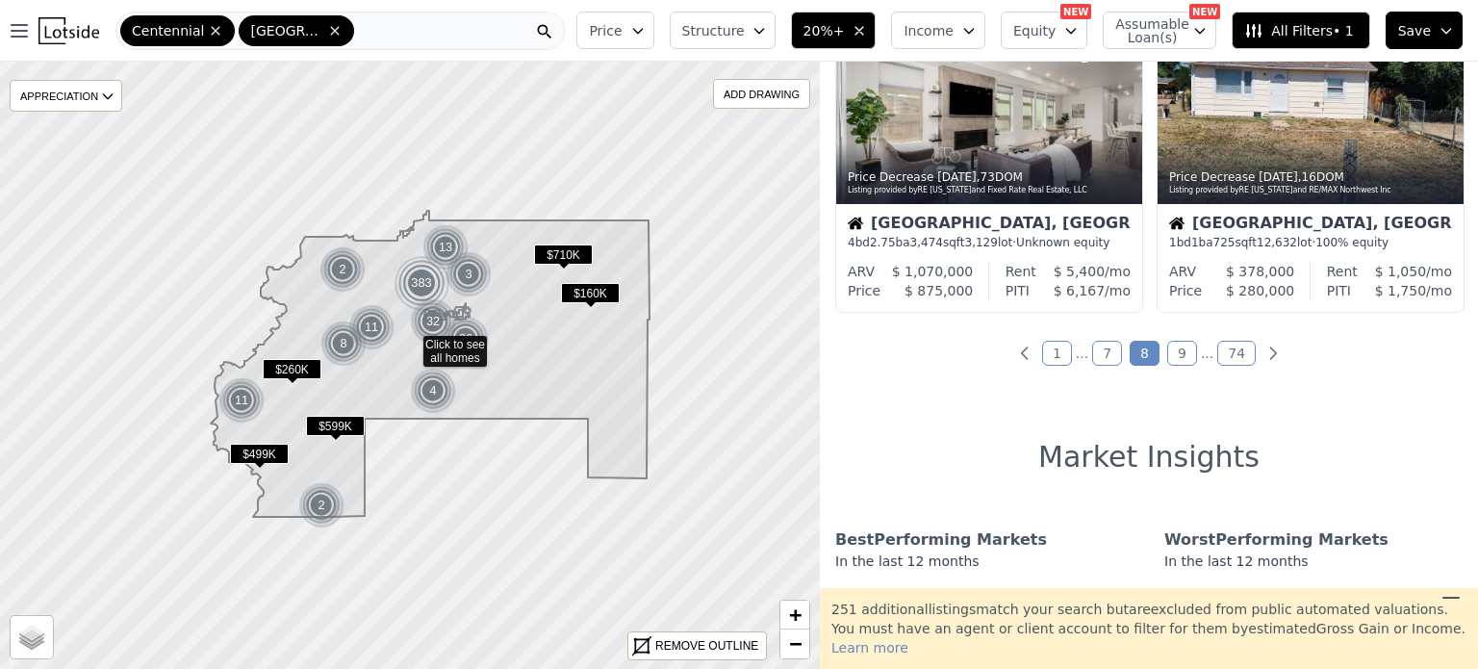
click at [1174, 352] on link "9" at bounding box center [1182, 353] width 30 height 25
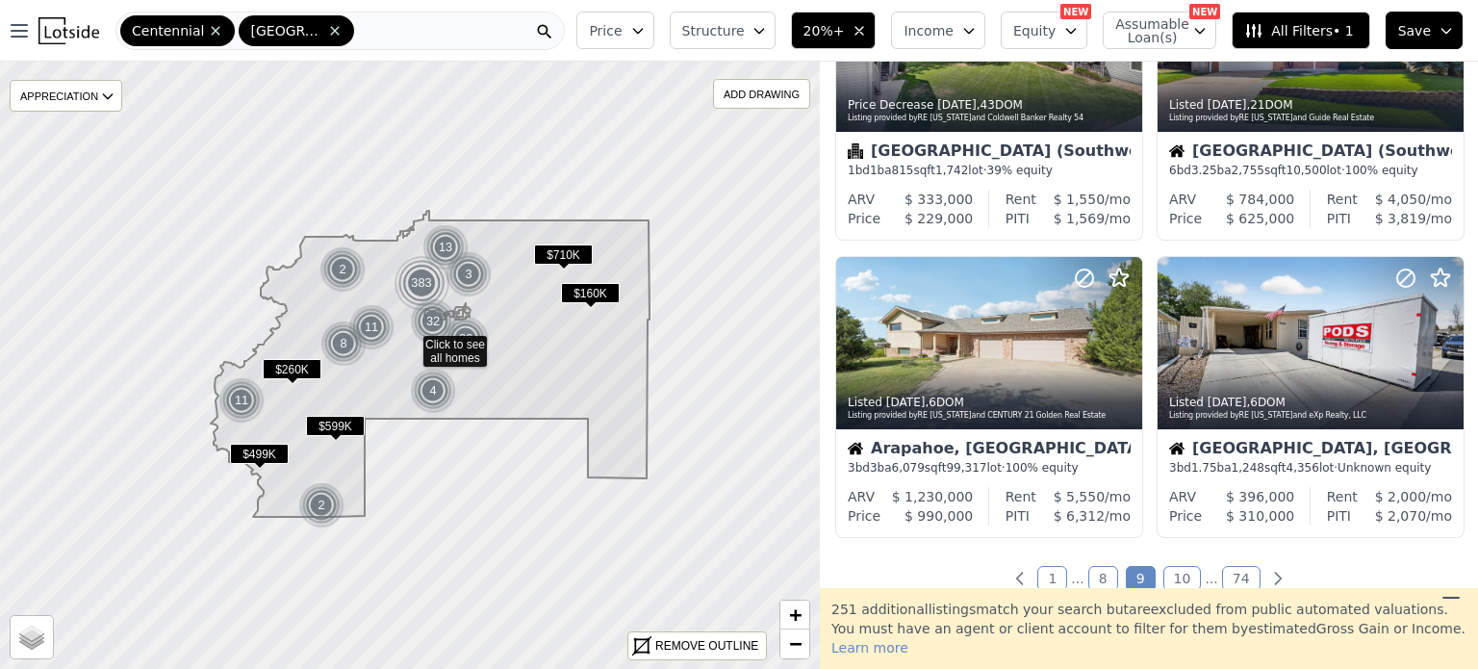
scroll to position [1366, 0]
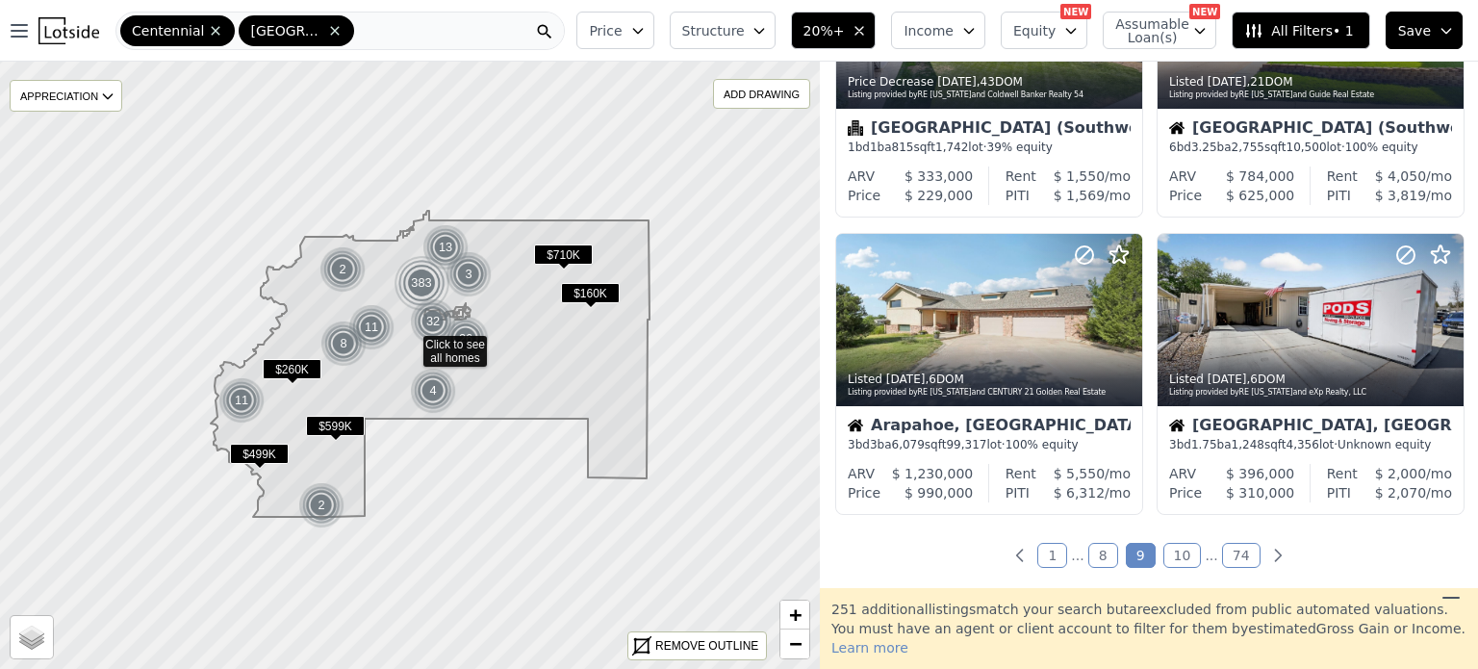
click at [1178, 557] on link "10" at bounding box center [1182, 555] width 38 height 25
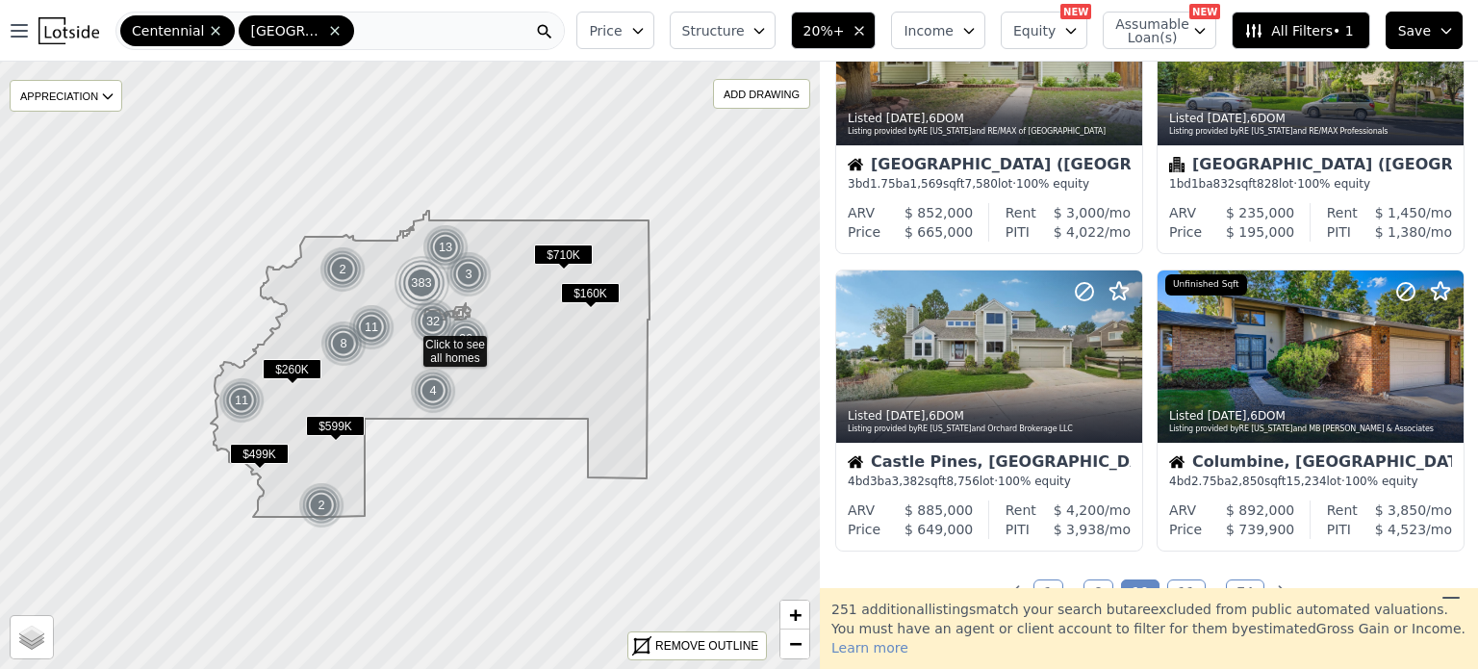
scroll to position [1341, 0]
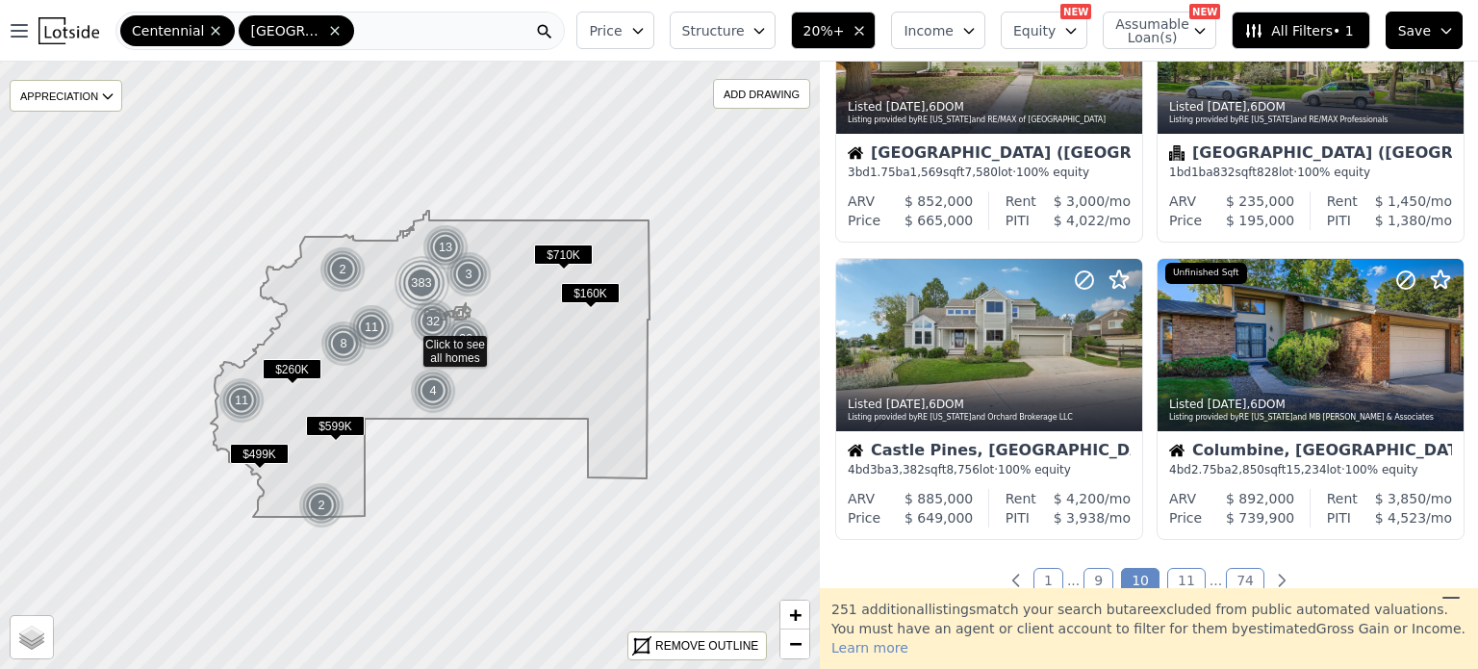
click at [1170, 584] on link "11" at bounding box center [1186, 580] width 38 height 25
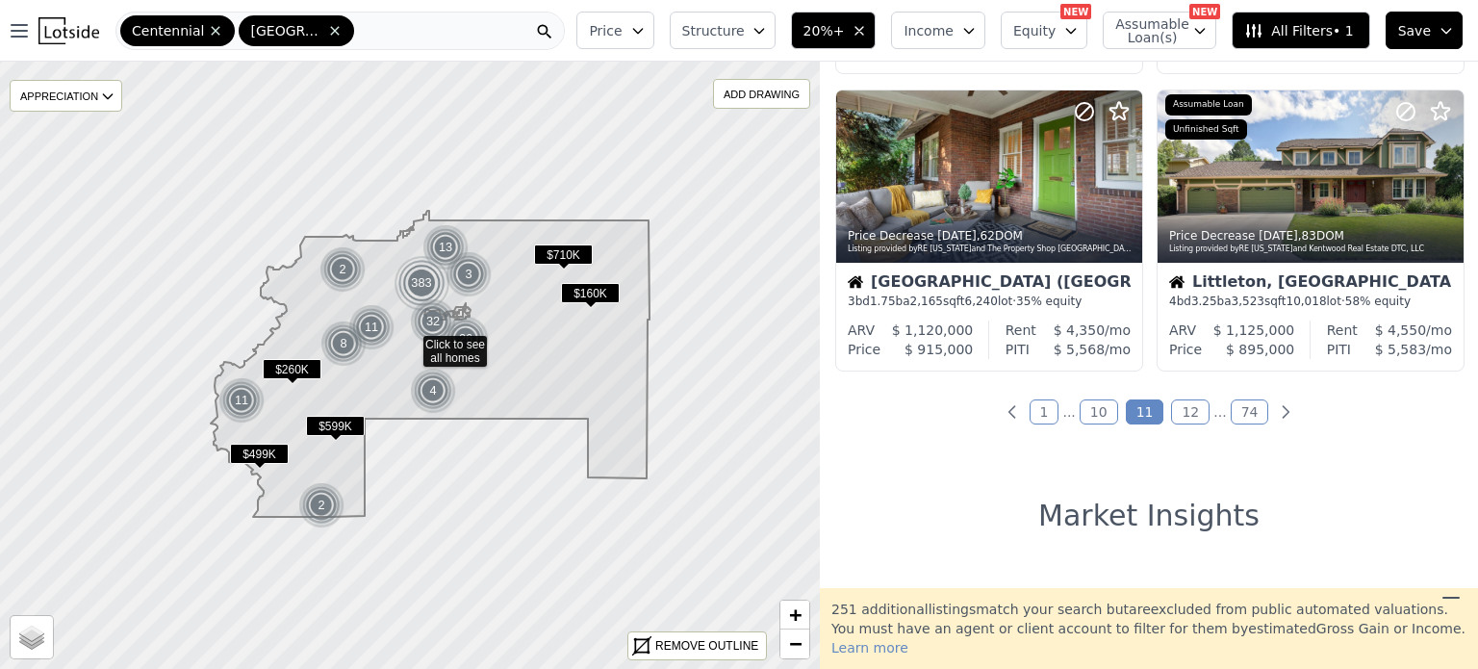
scroll to position [1520, 0]
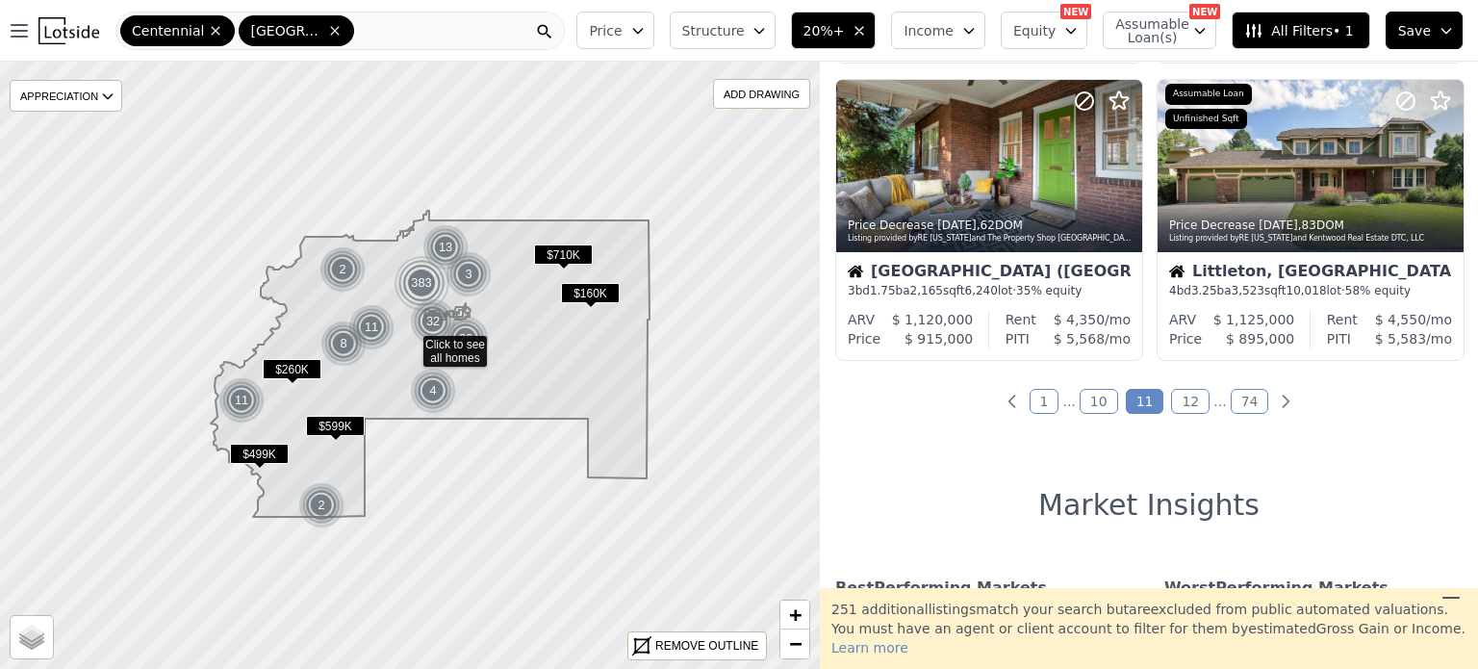
click at [1180, 401] on link "12" at bounding box center [1190, 401] width 38 height 25
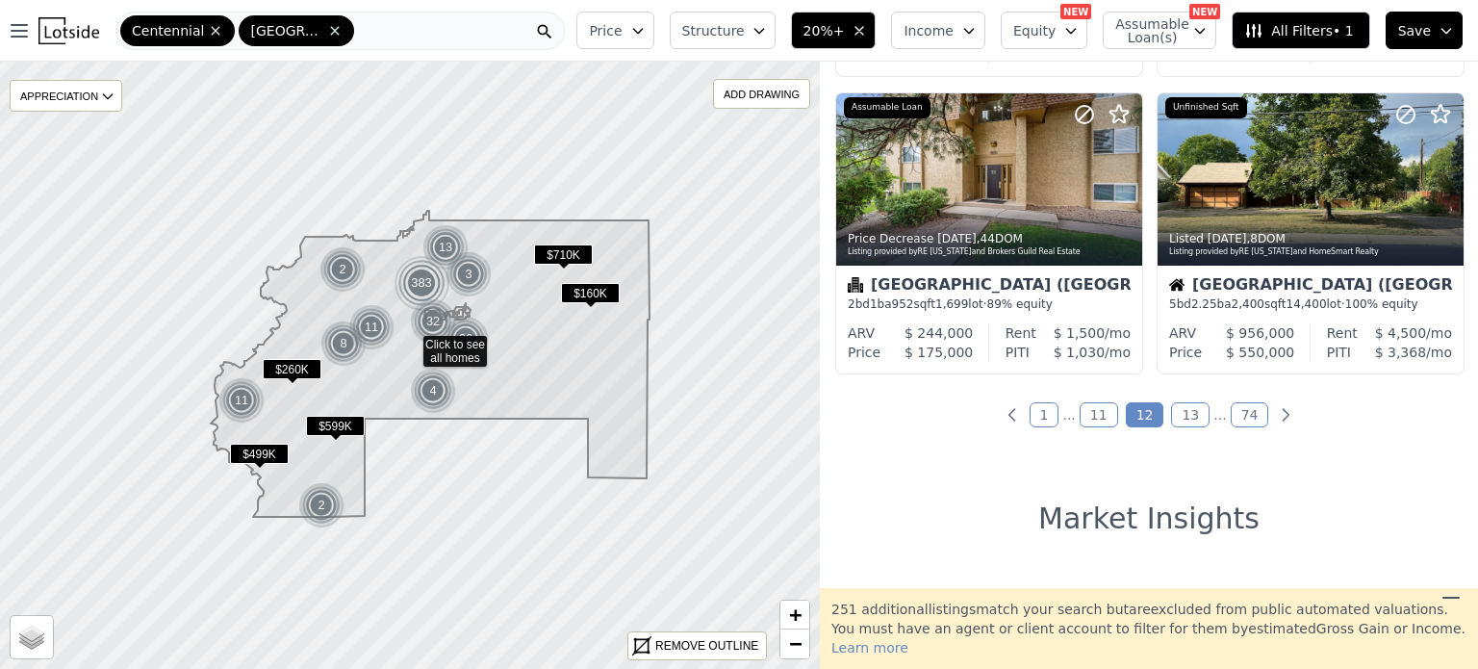
scroll to position [1529, 0]
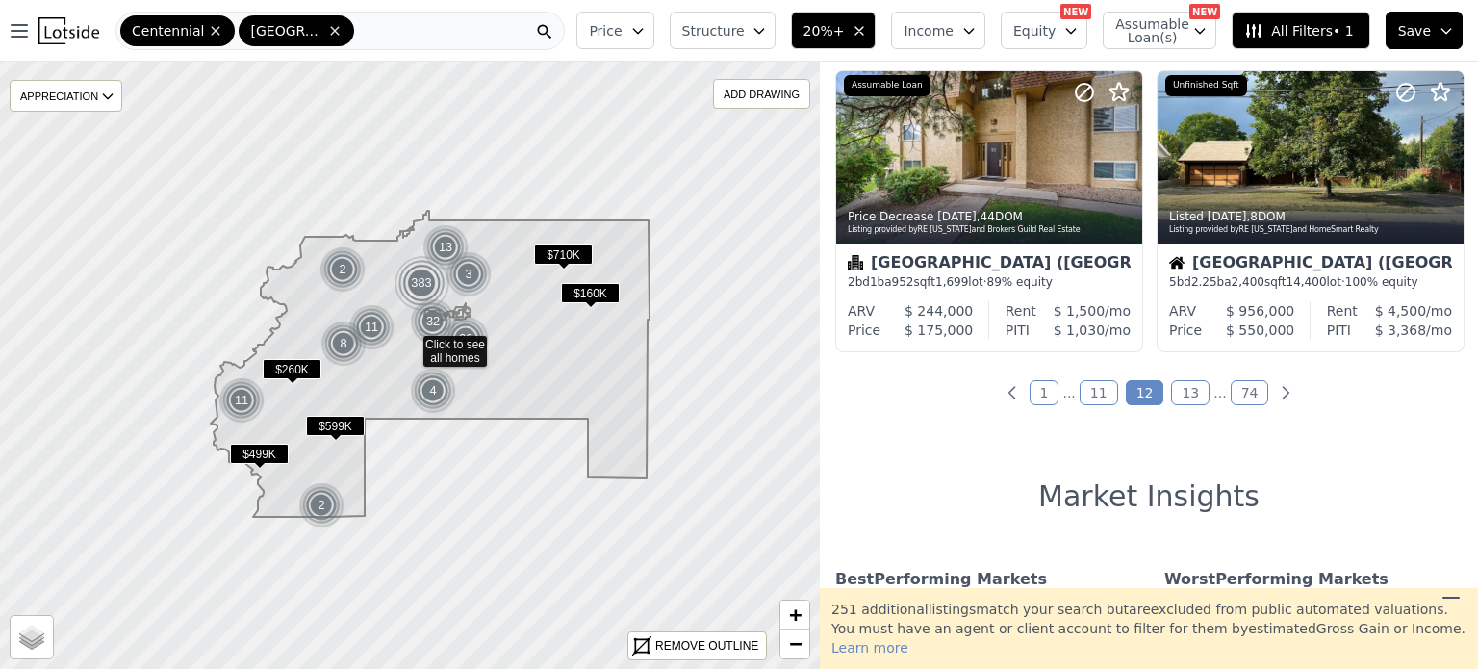
click at [1183, 393] on link "13" at bounding box center [1190, 392] width 38 height 25
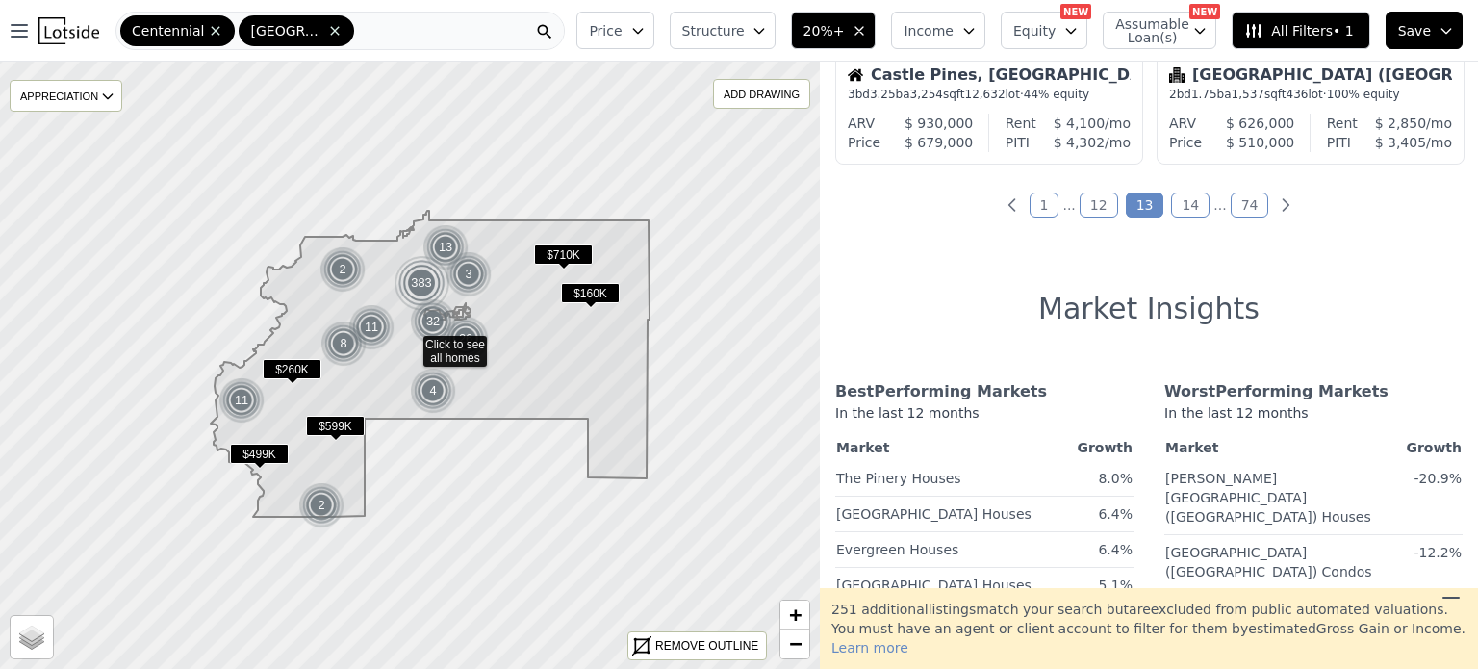
scroll to position [1728, 0]
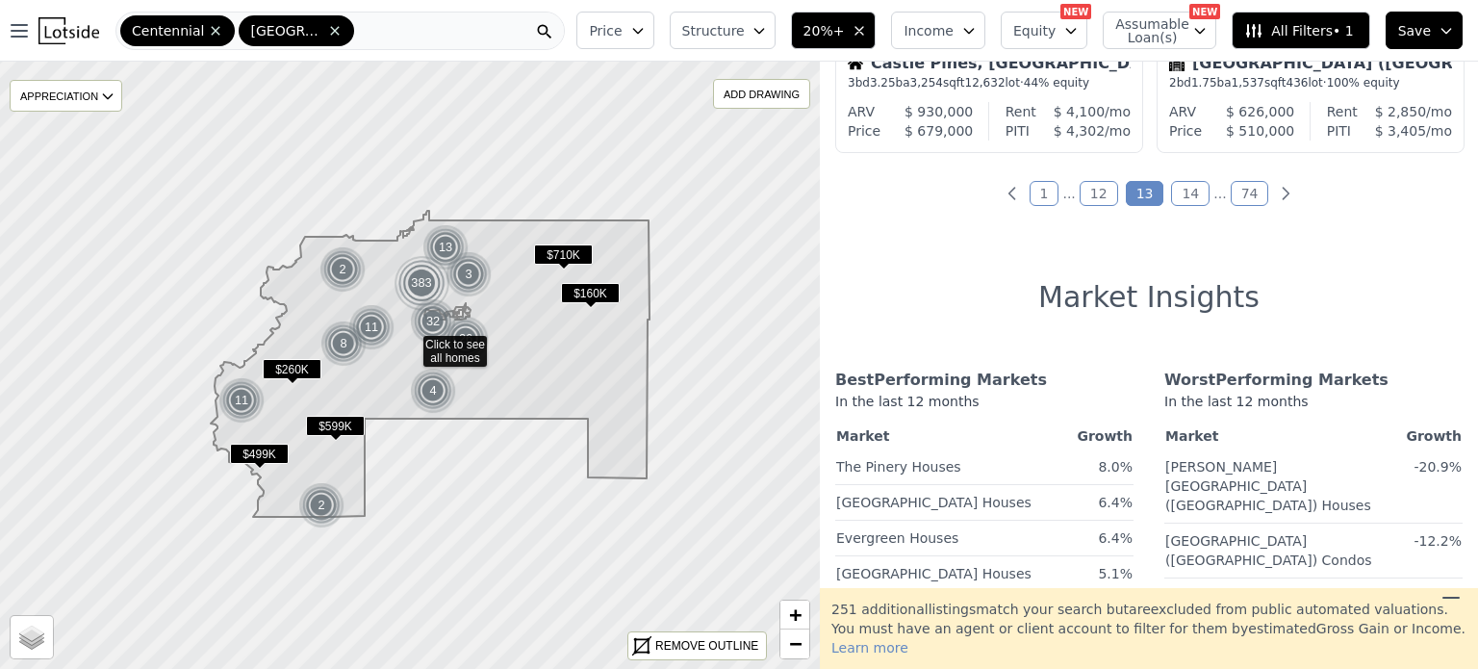
click at [1174, 192] on link "14" at bounding box center [1190, 193] width 38 height 25
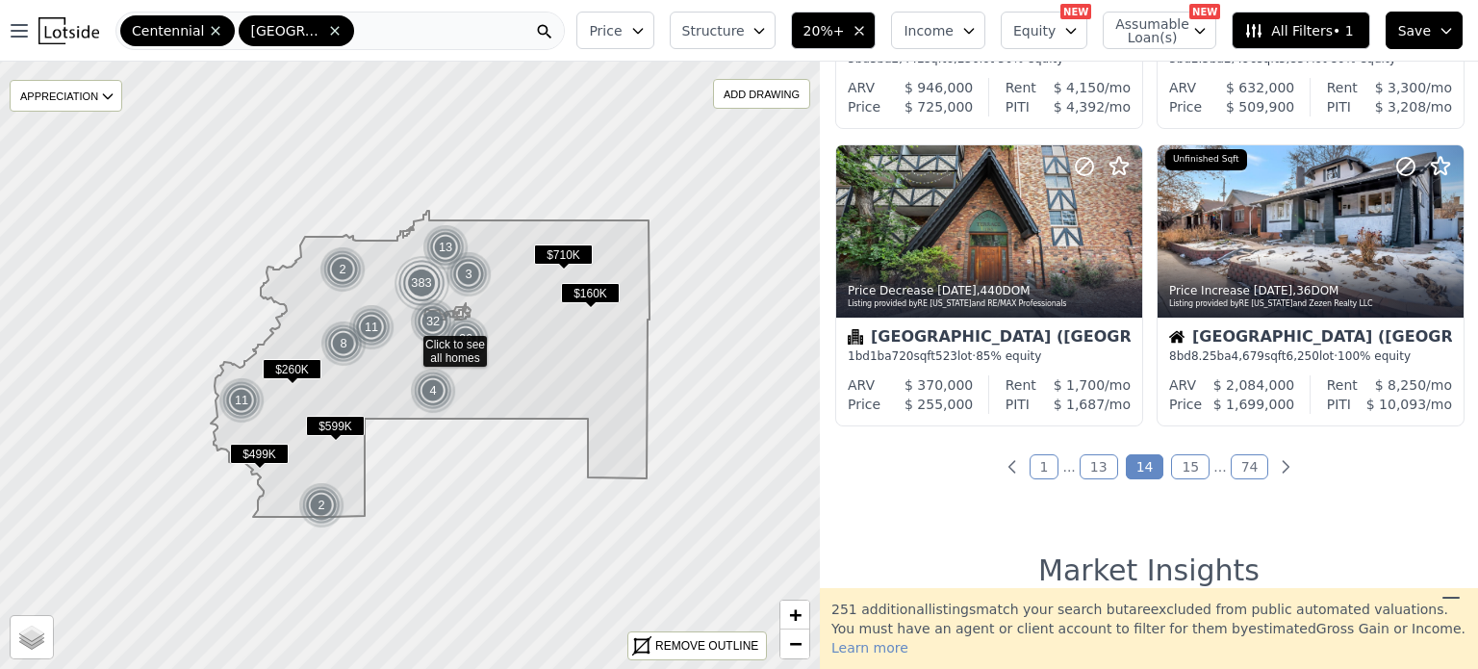
scroll to position [1465, 0]
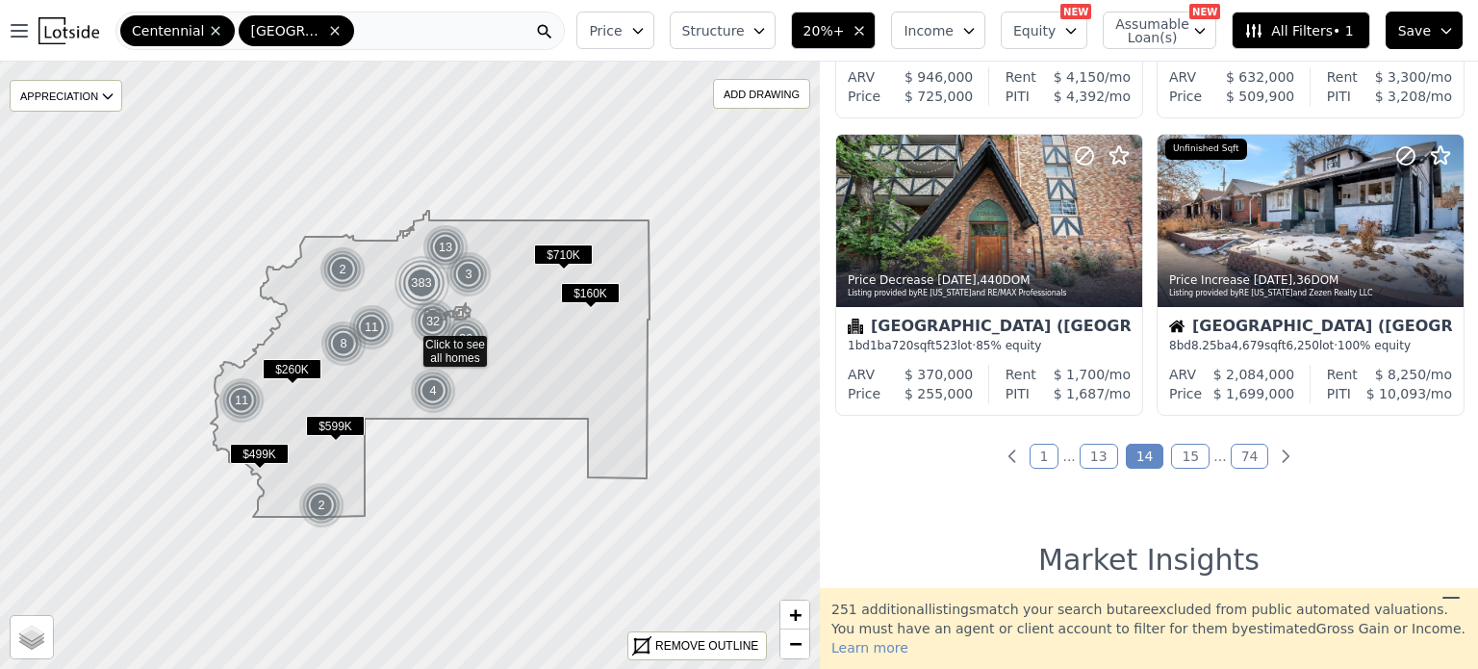
click at [1174, 456] on link "15" at bounding box center [1190, 456] width 38 height 25
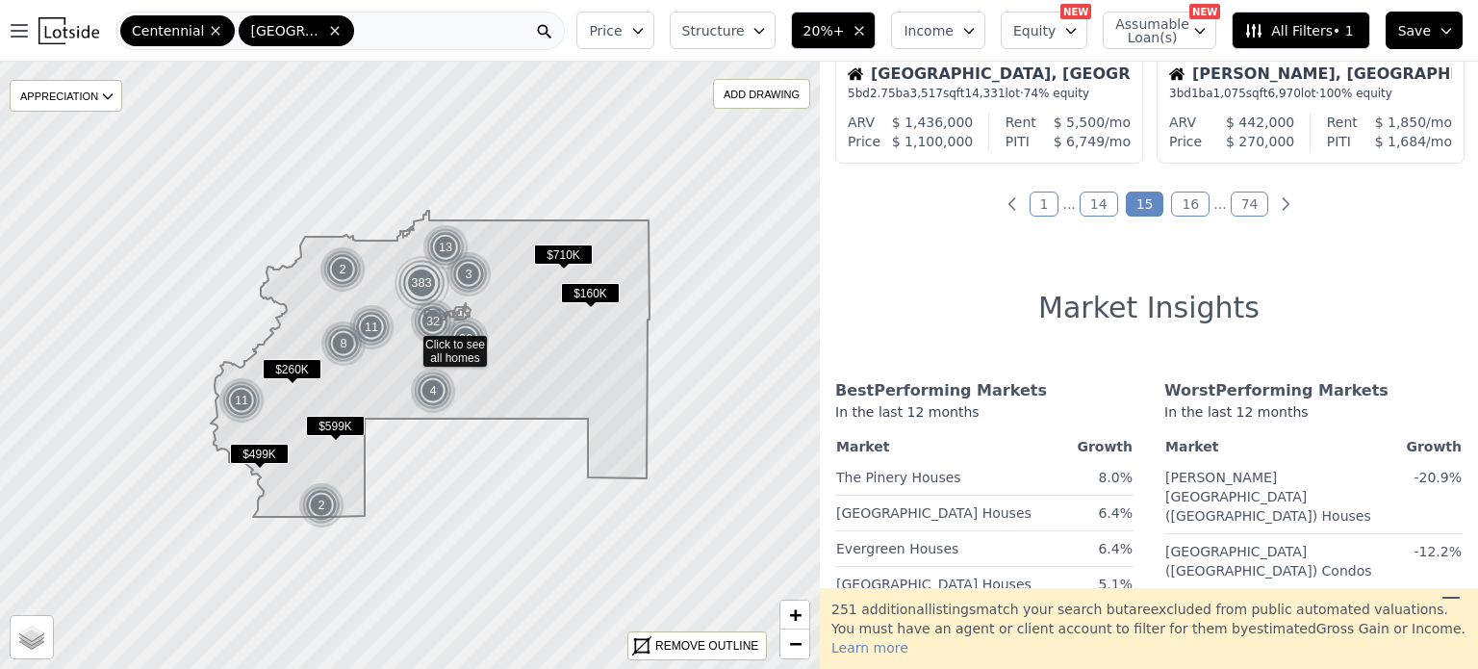
scroll to position [1762, 0]
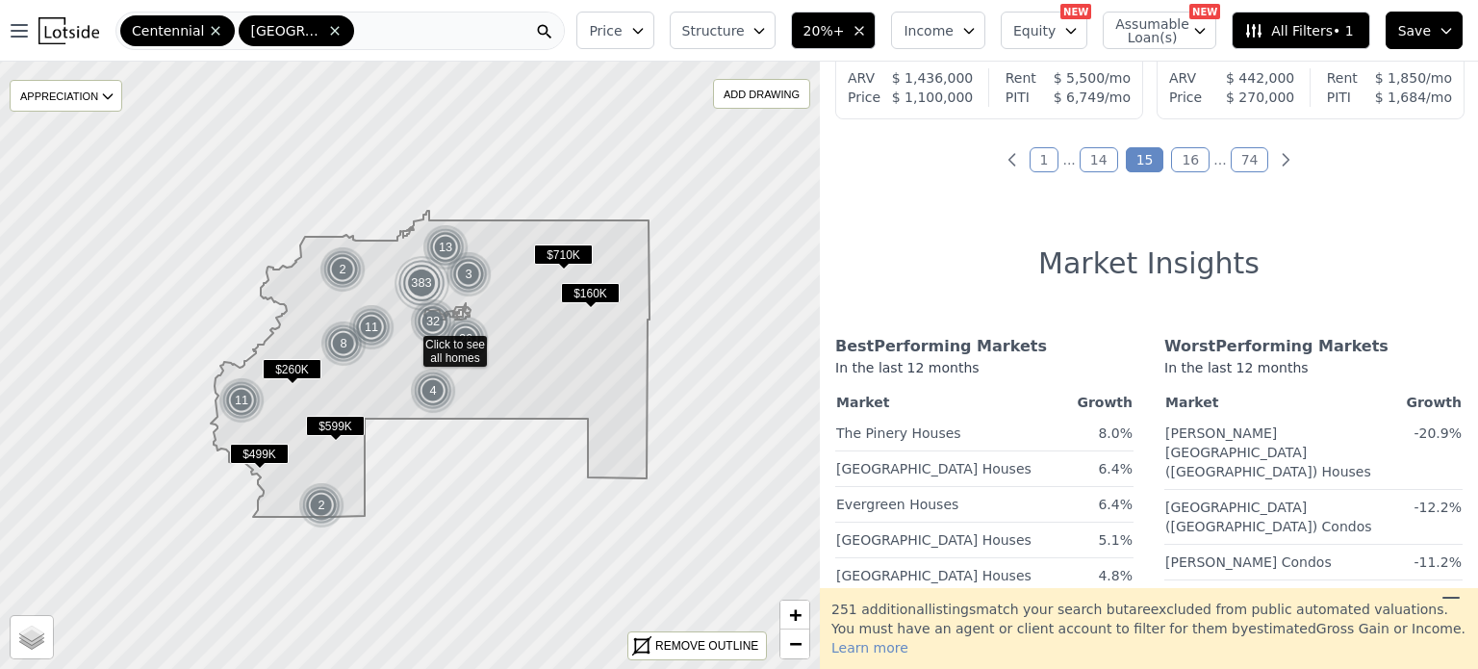
click at [1183, 162] on link "16" at bounding box center [1190, 159] width 38 height 25
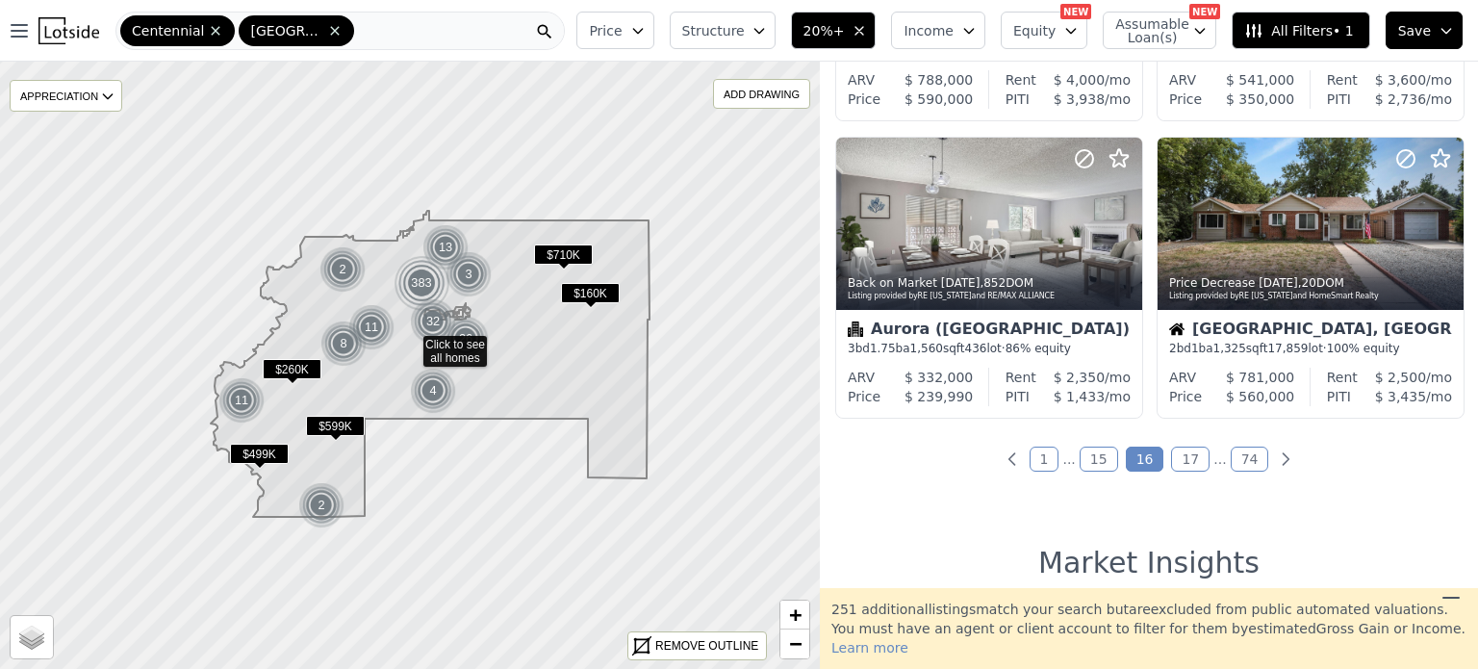
scroll to position [1474, 0]
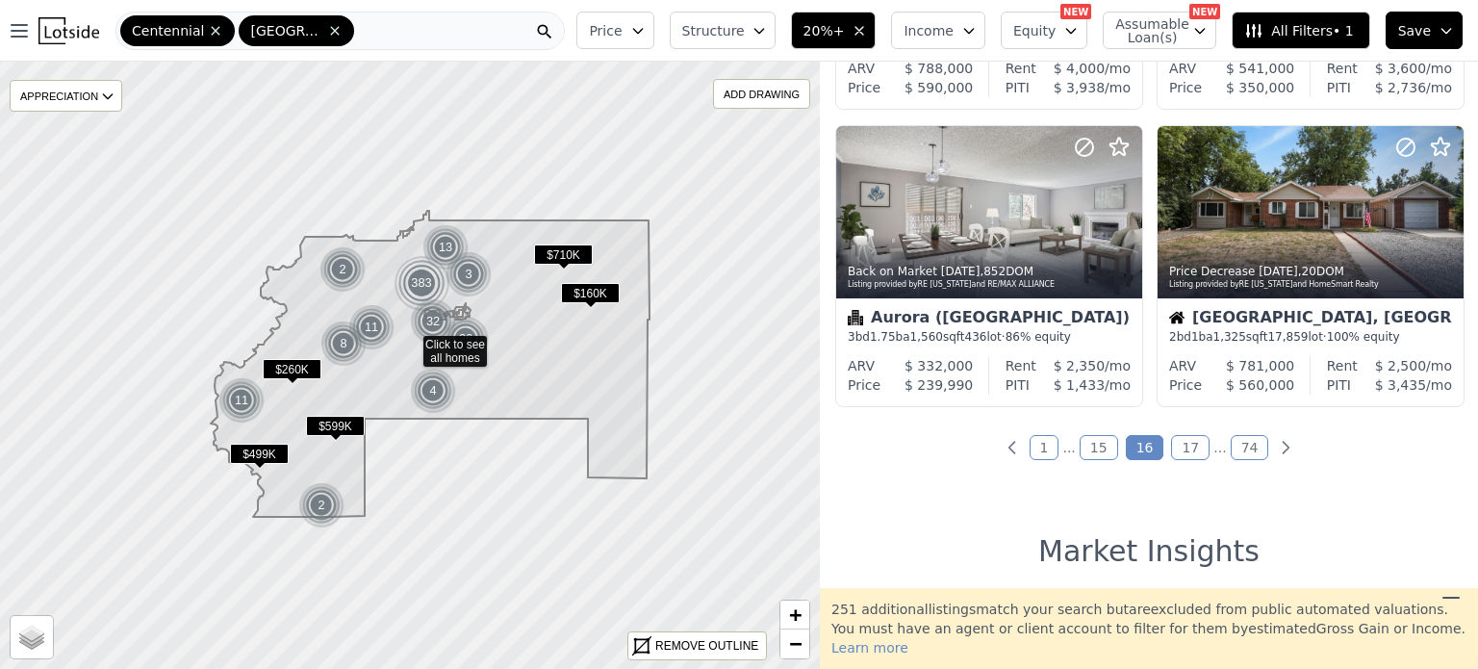
click at [1175, 455] on link "17" at bounding box center [1190, 447] width 38 height 25
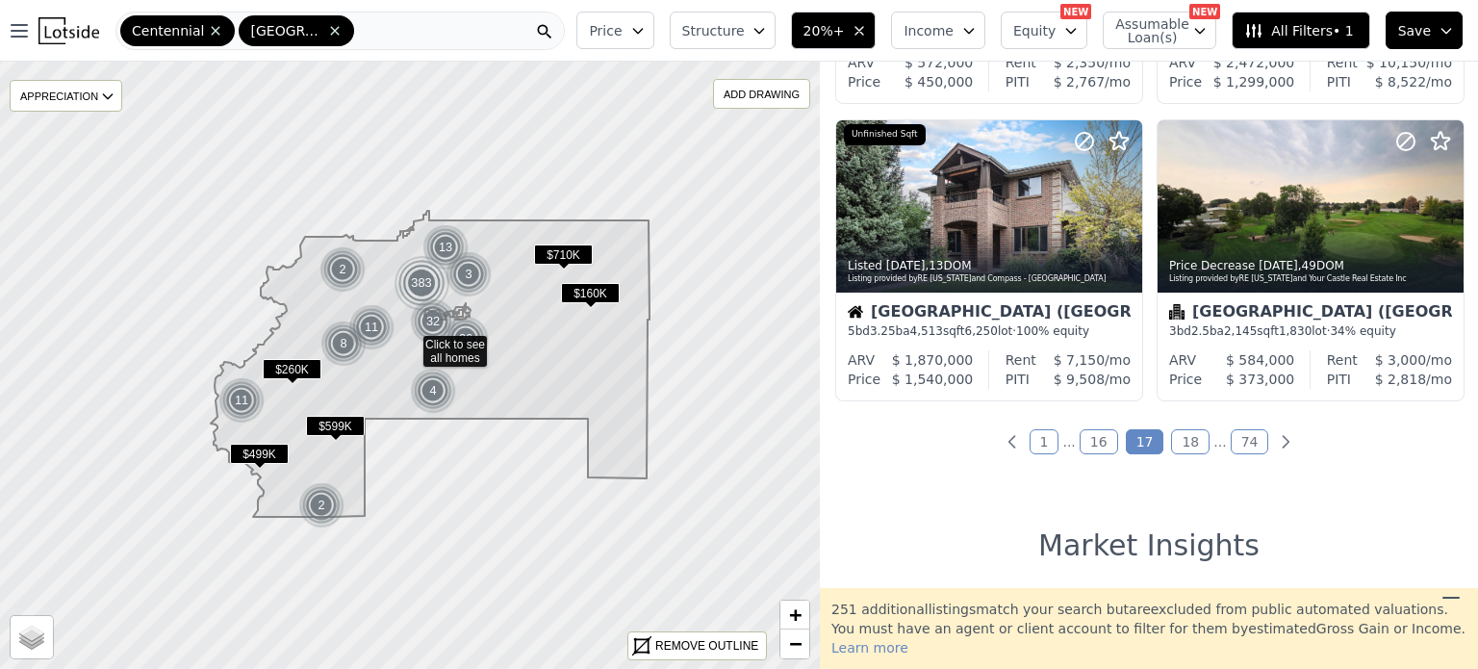
scroll to position [1512, 0]
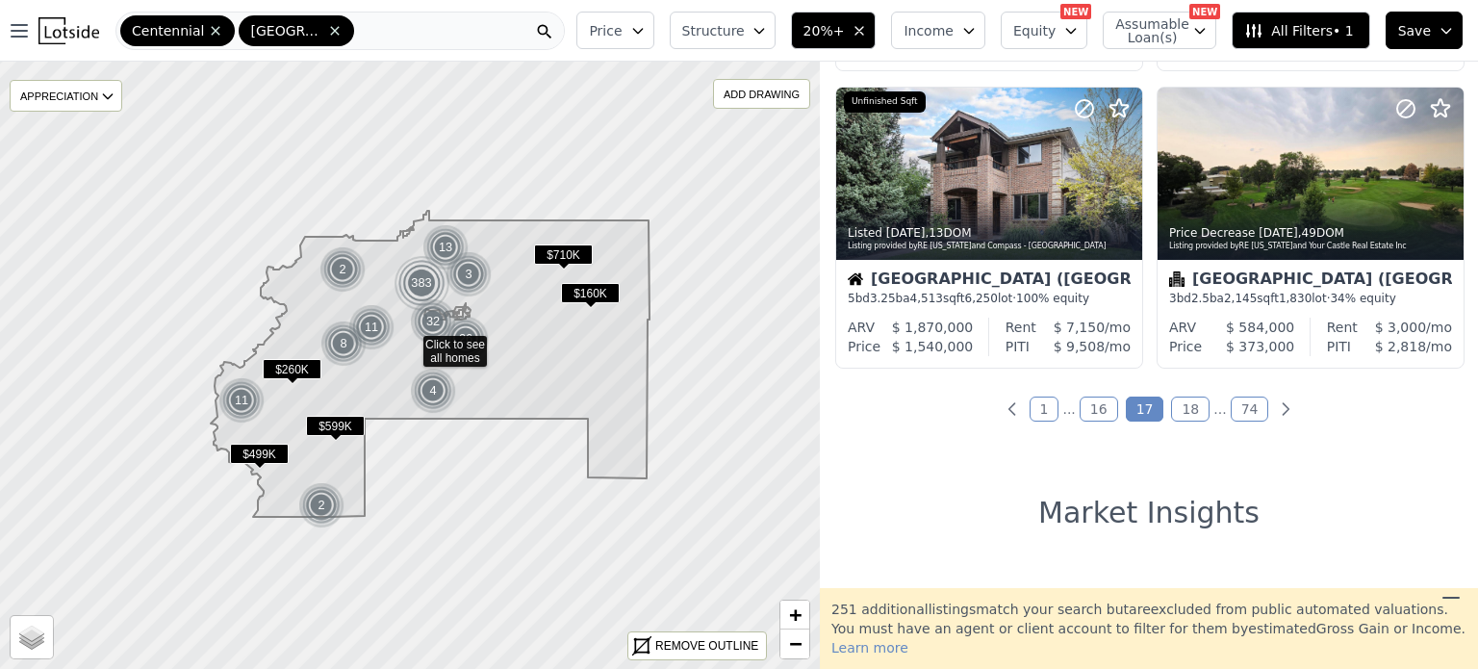
click at [1185, 396] on link "18" at bounding box center [1190, 408] width 38 height 25
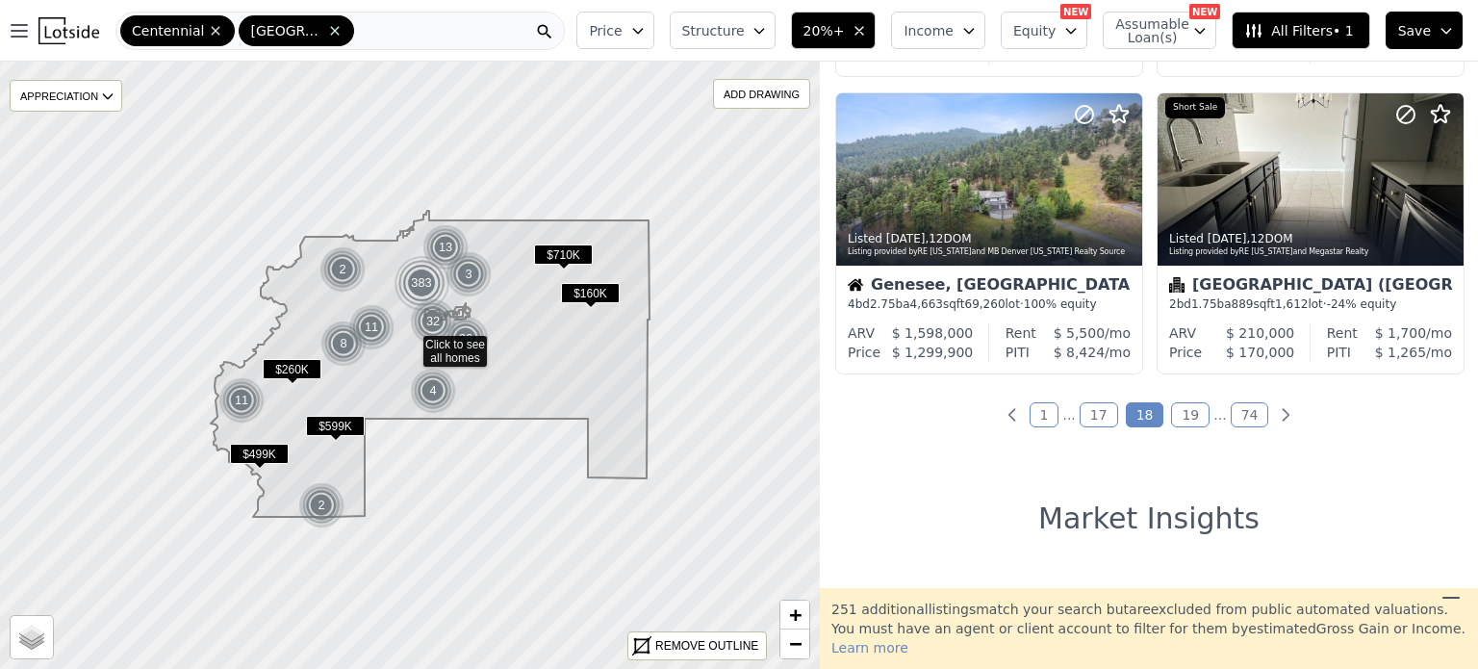
scroll to position [1539, 0]
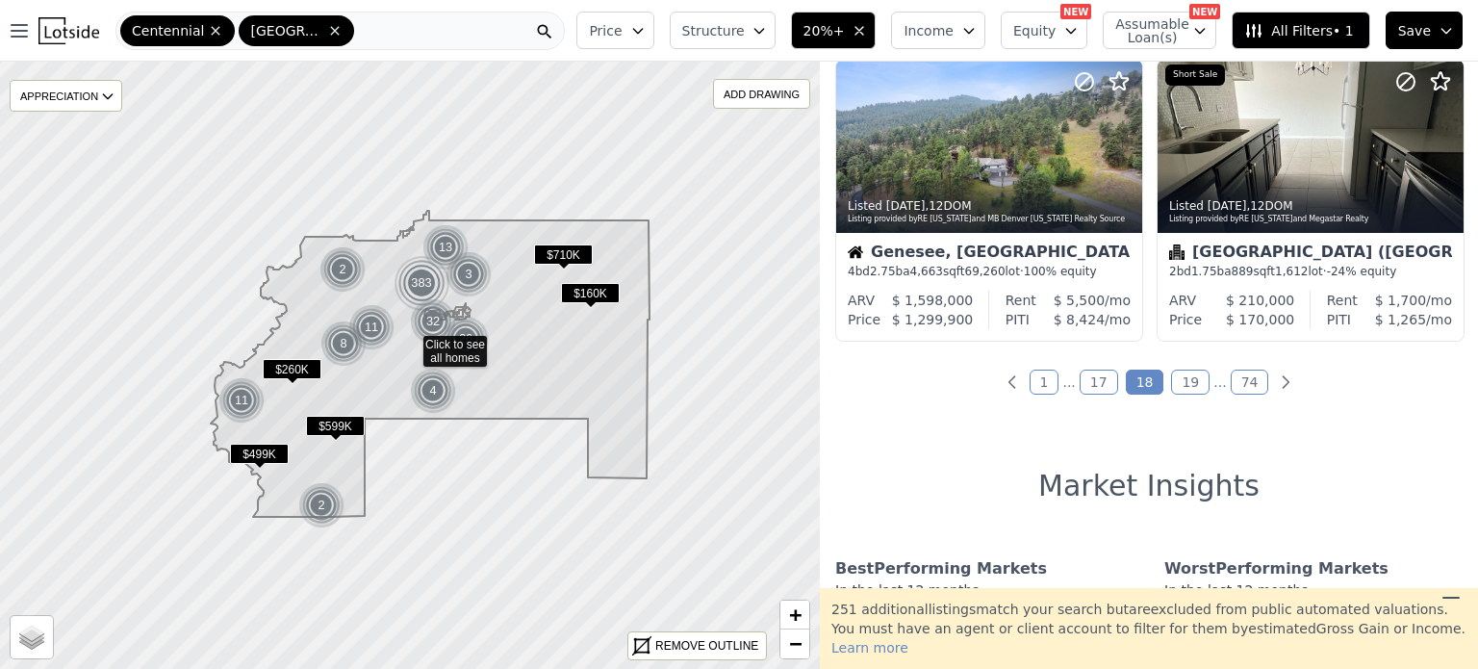
click at [1171, 382] on link "19" at bounding box center [1190, 381] width 38 height 25
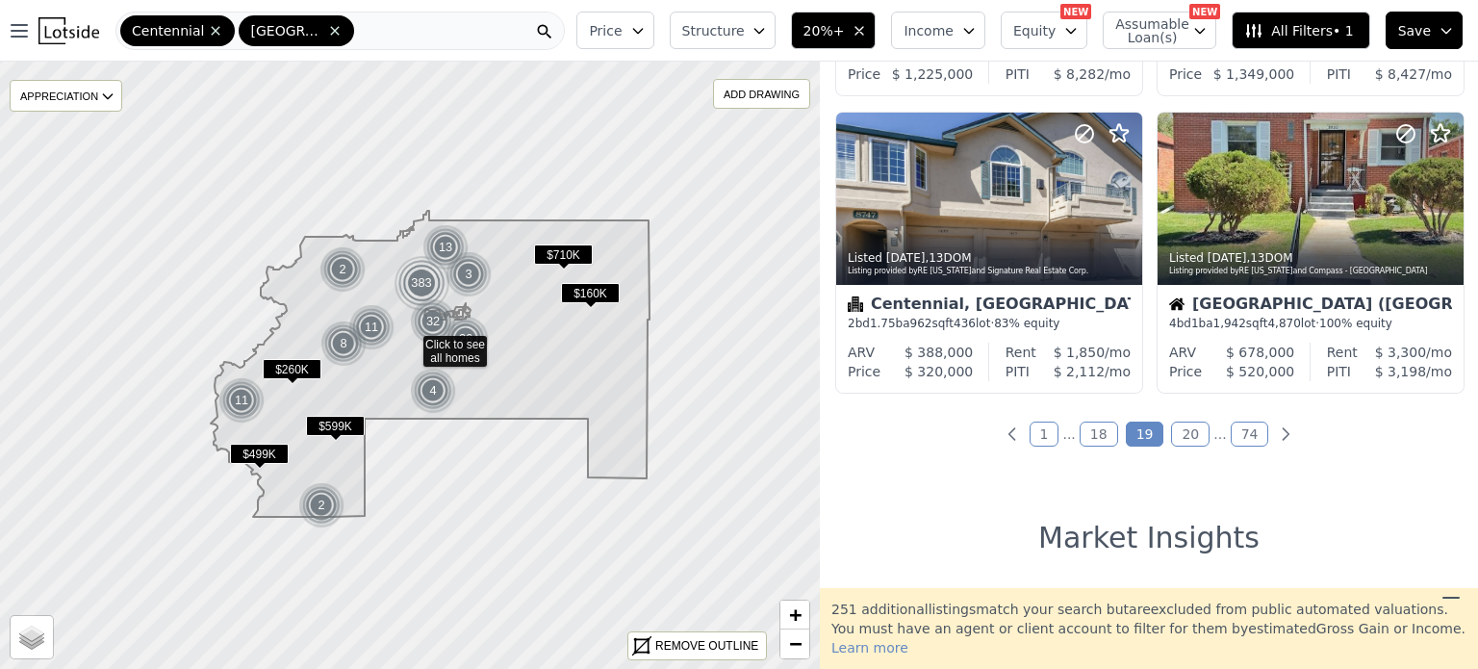
scroll to position [1520, 0]
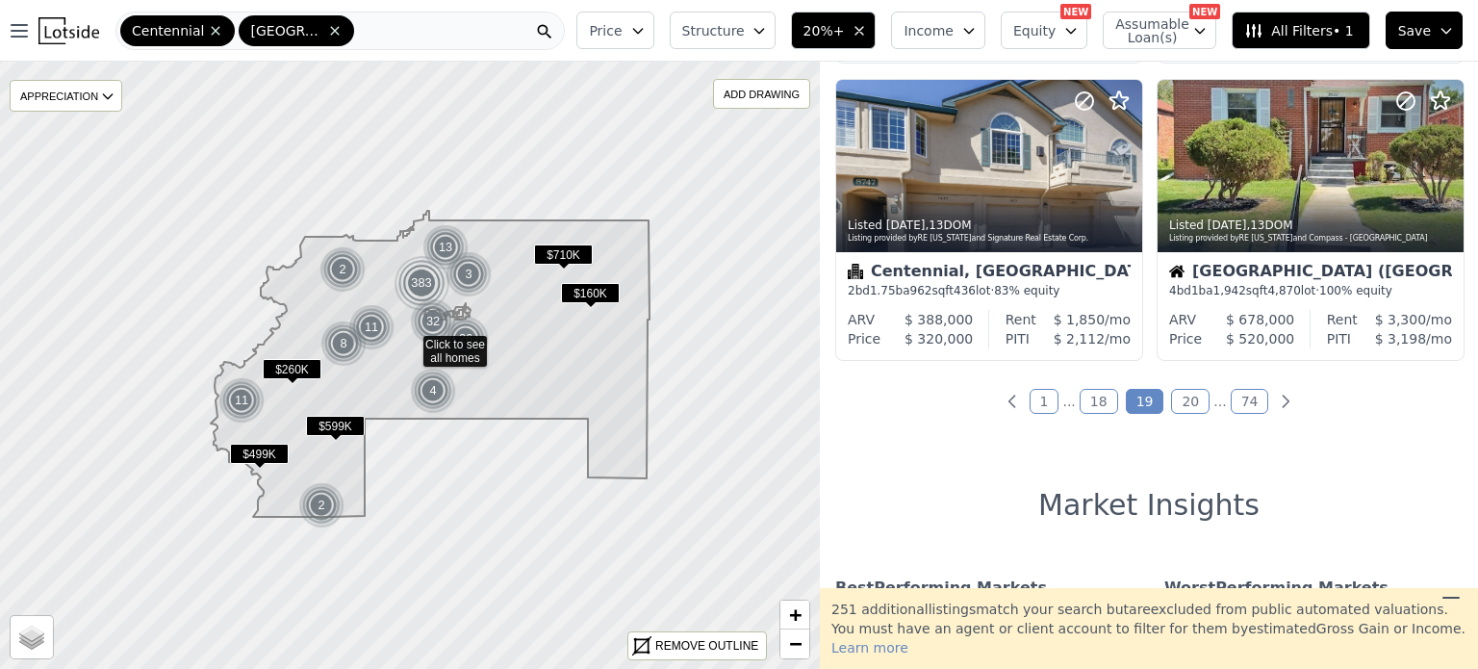
click at [1177, 402] on link "20" at bounding box center [1190, 401] width 38 height 25
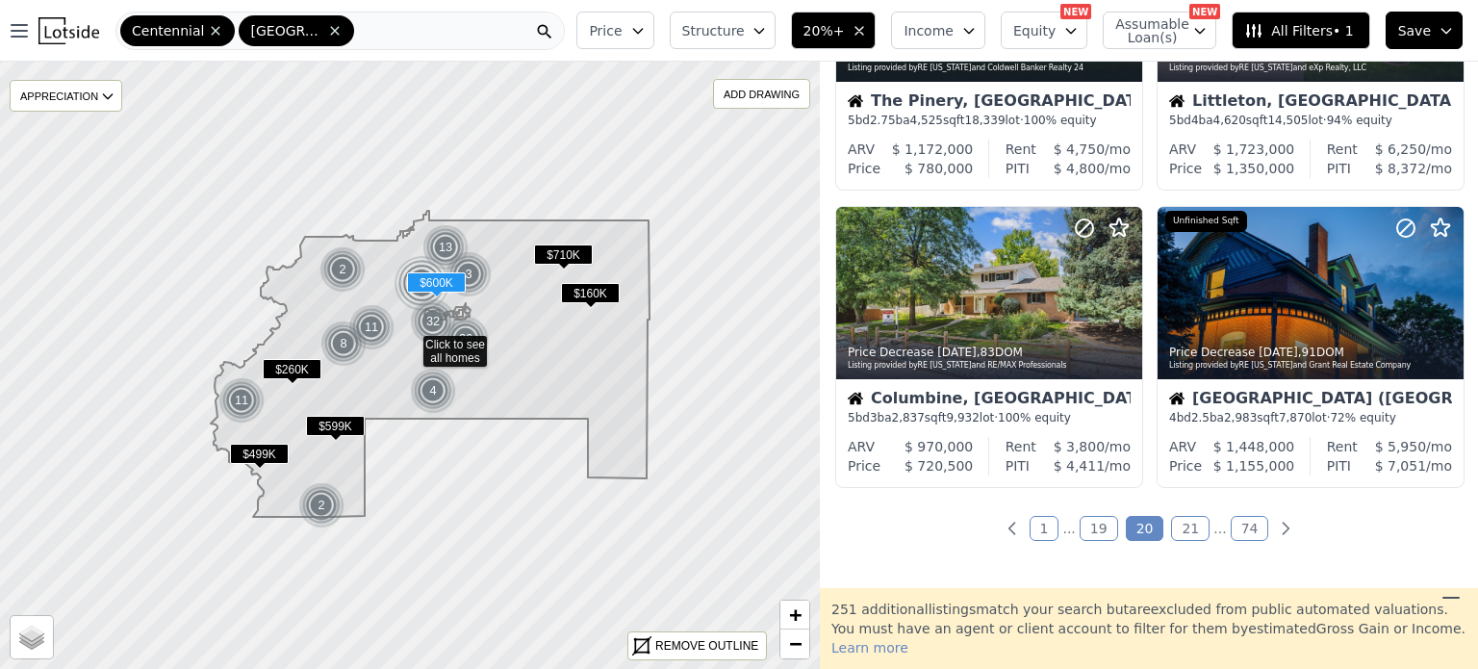
scroll to position [1393, 0]
click at [1180, 540] on div "884 out of 1135 listings match your filters Table Grid Price Decrease [DATE] , …" at bounding box center [1149, 325] width 658 height 526
click at [1182, 531] on link "21" at bounding box center [1190, 528] width 38 height 25
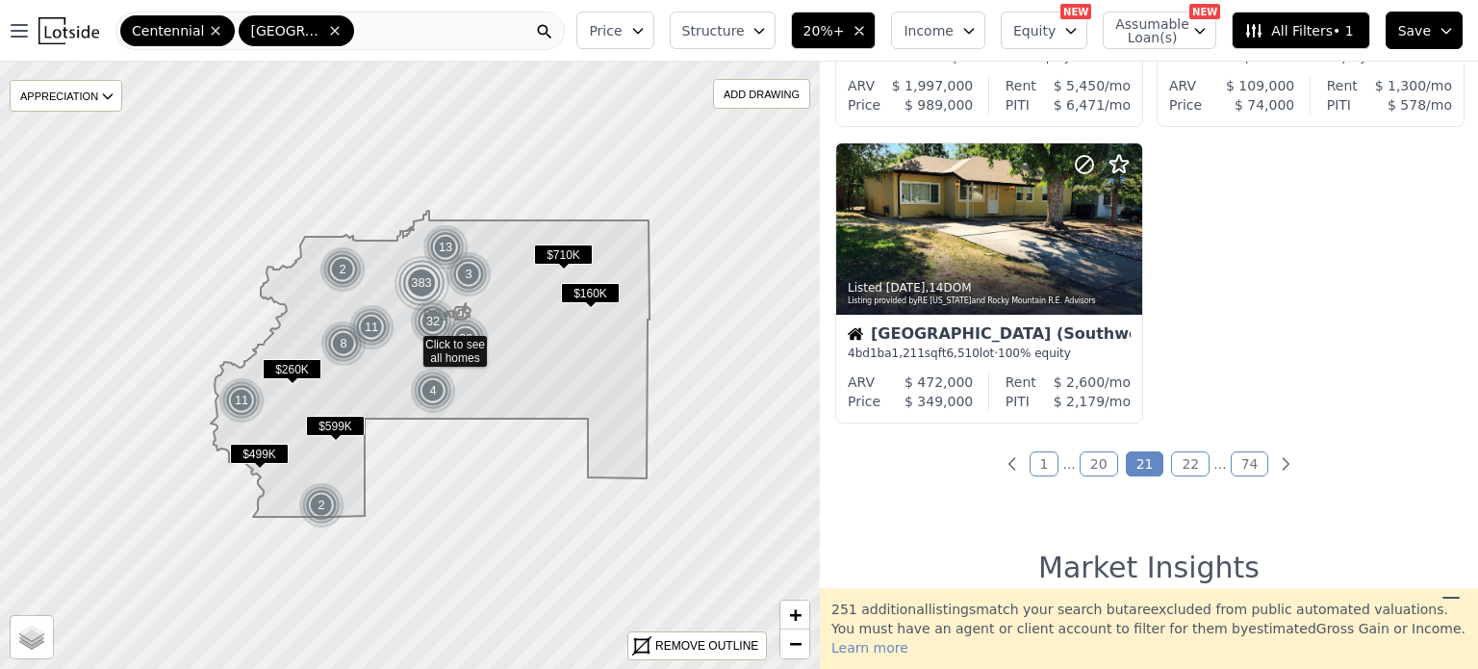
scroll to position [1161, 0]
click at [1187, 466] on link "22" at bounding box center [1190, 462] width 38 height 25
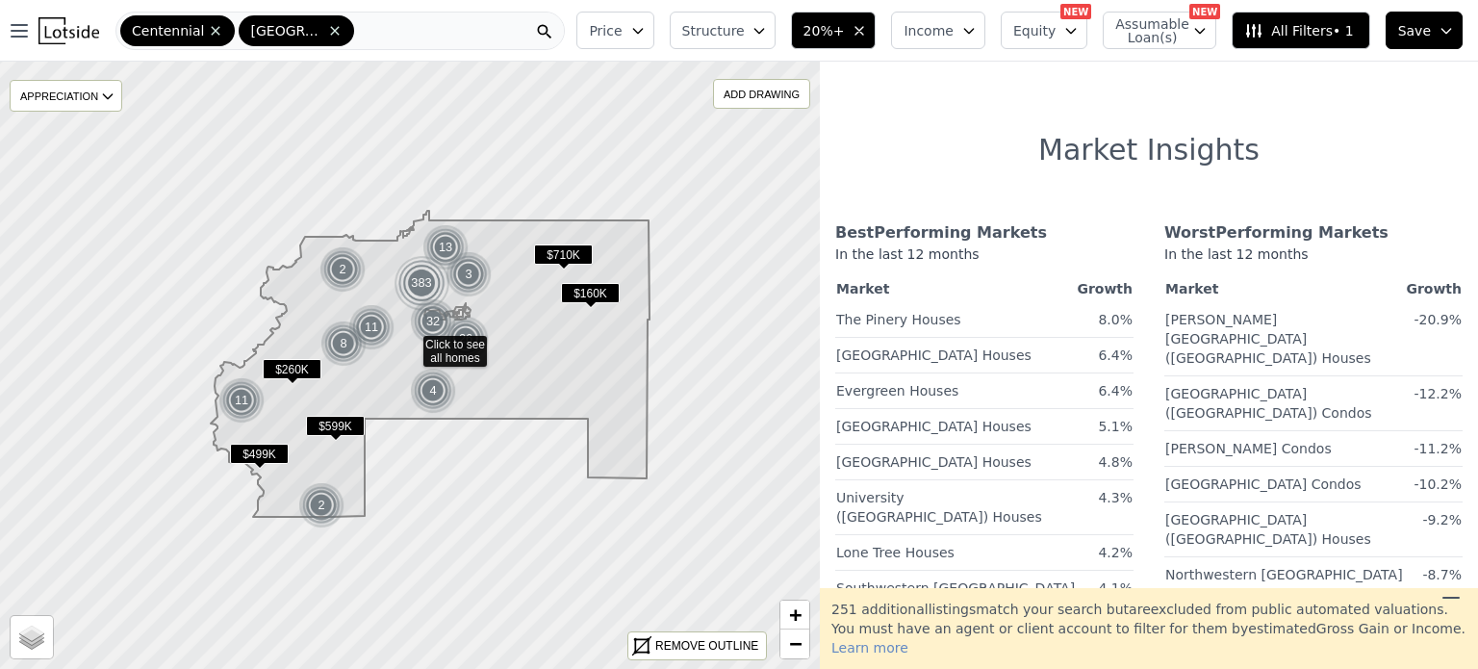
scroll to position [0, 0]
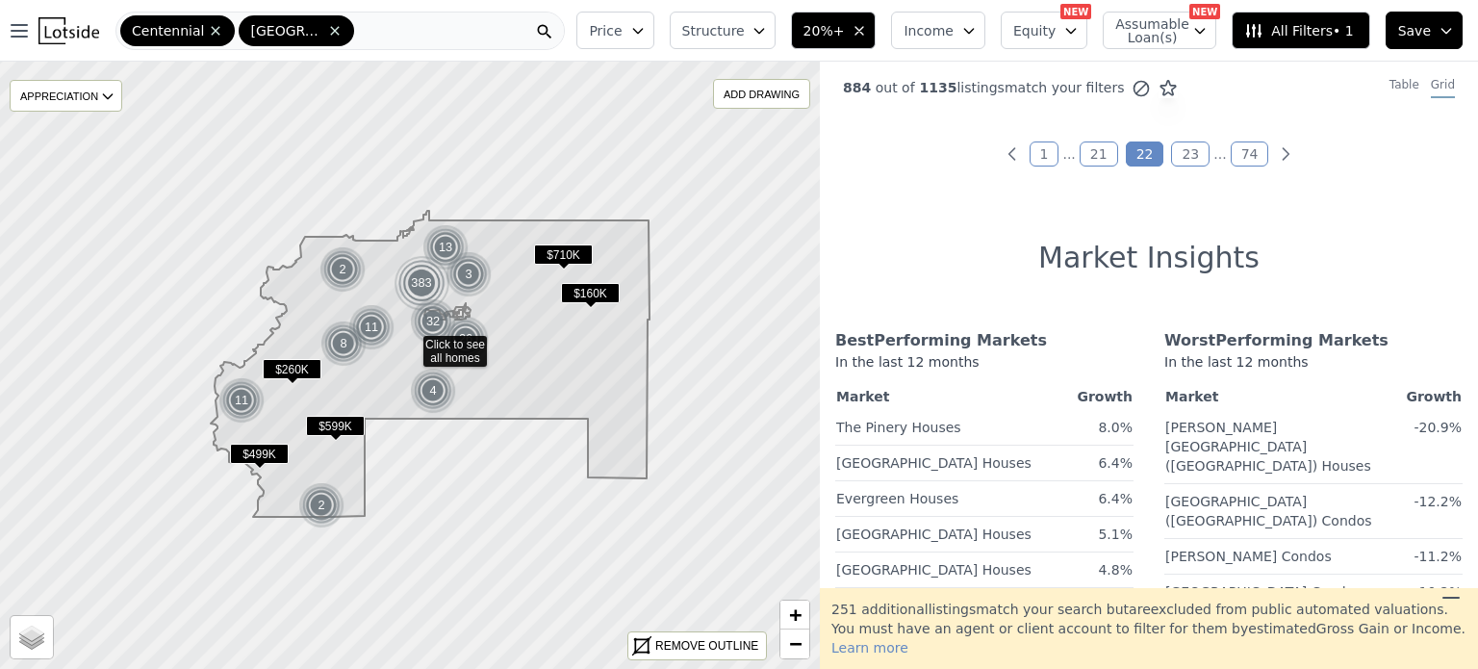
click at [1092, 150] on link "21" at bounding box center [1098, 153] width 38 height 25
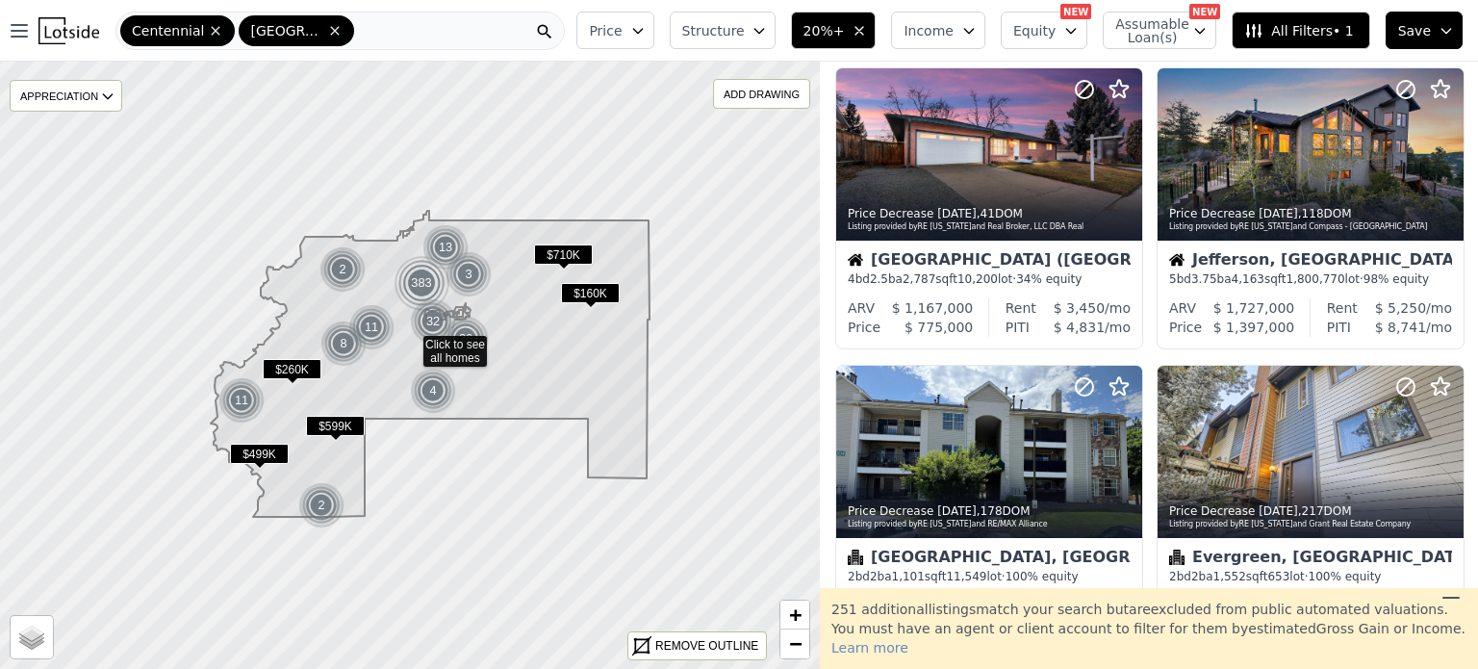
scroll to position [51, 0]
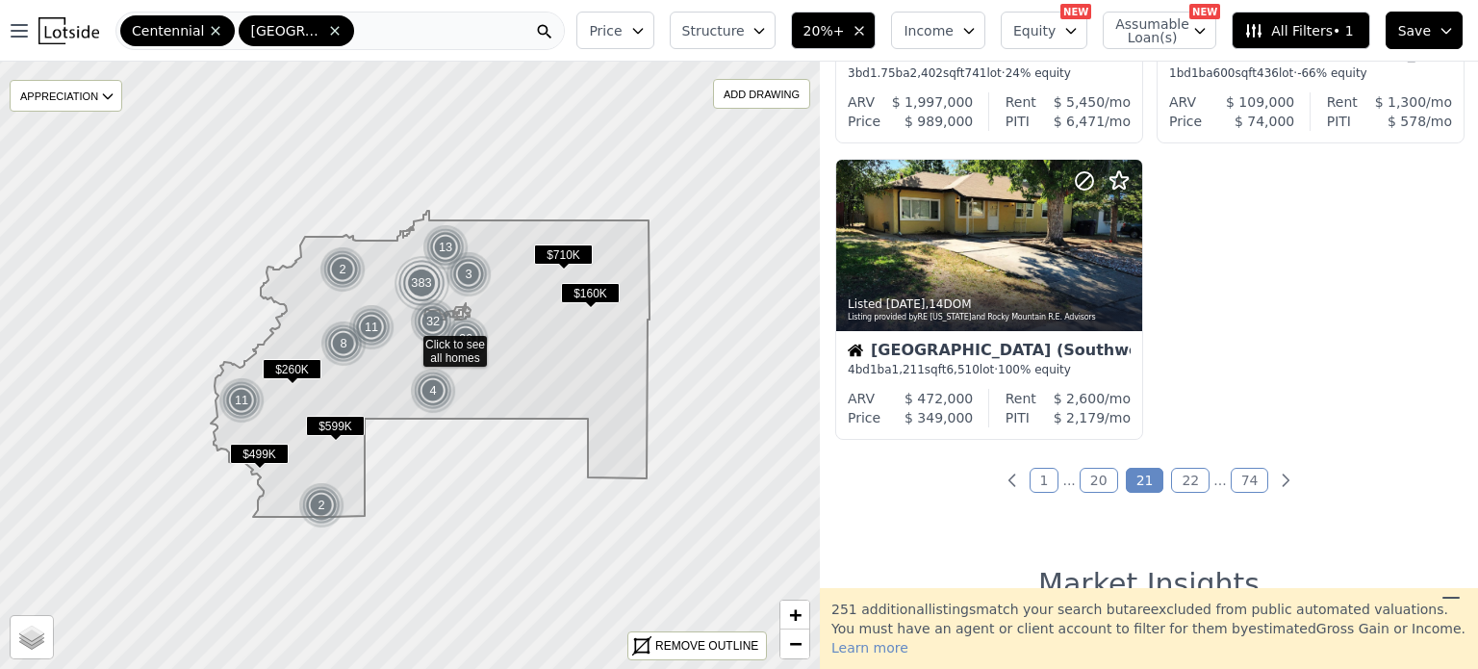
click at [1093, 470] on link "20" at bounding box center [1098, 480] width 38 height 25
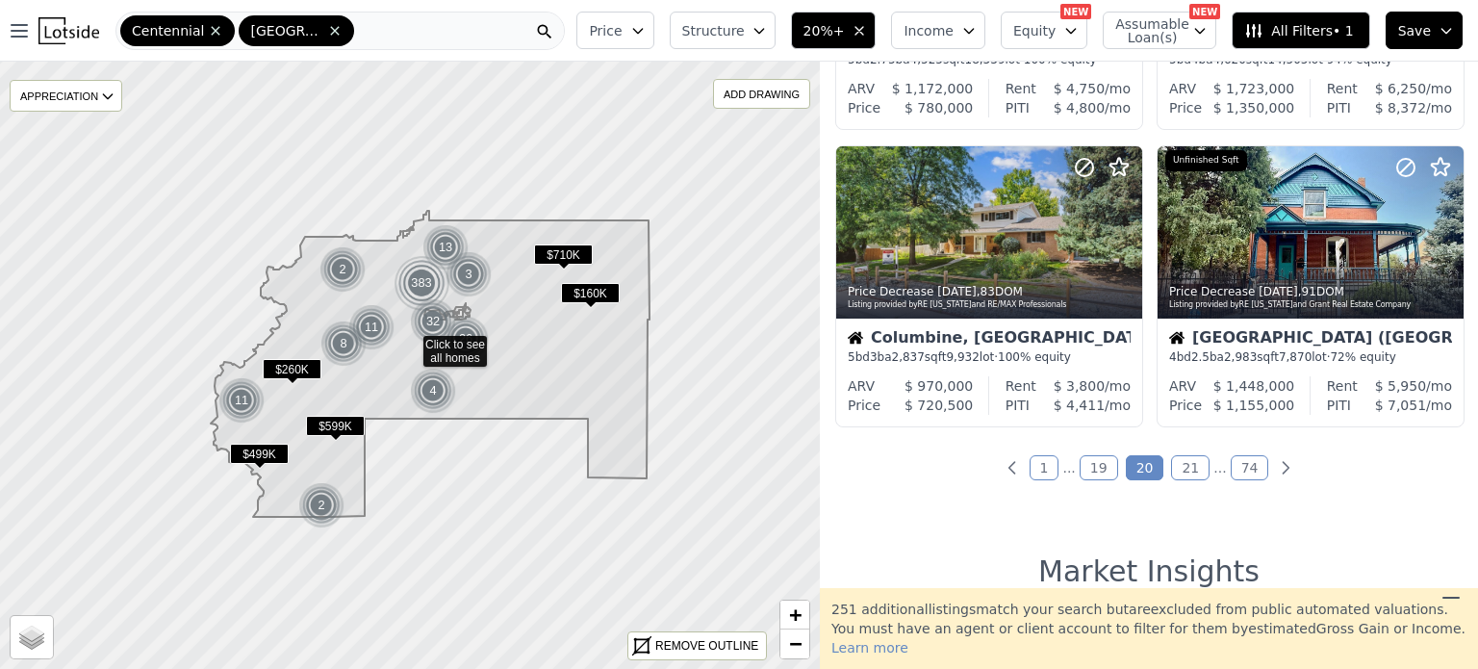
scroll to position [1447, 0]
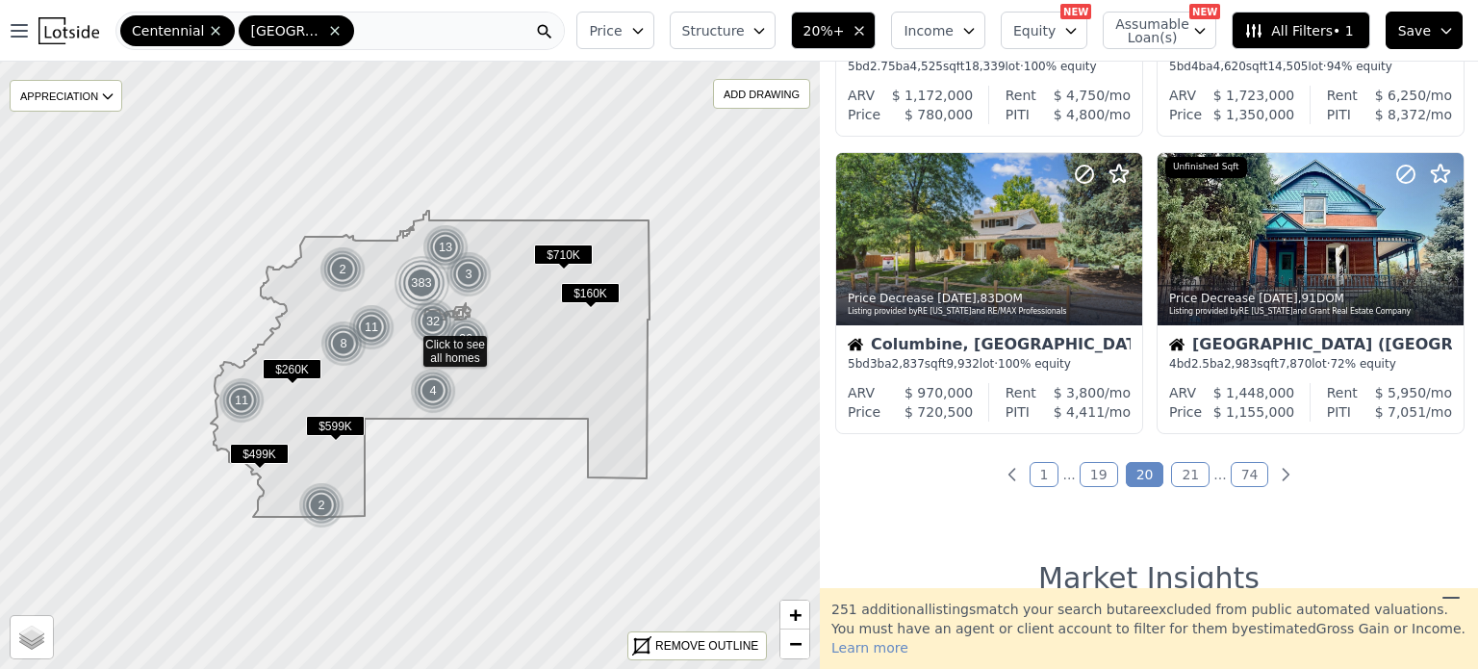
click at [1095, 470] on link "19" at bounding box center [1098, 474] width 38 height 25
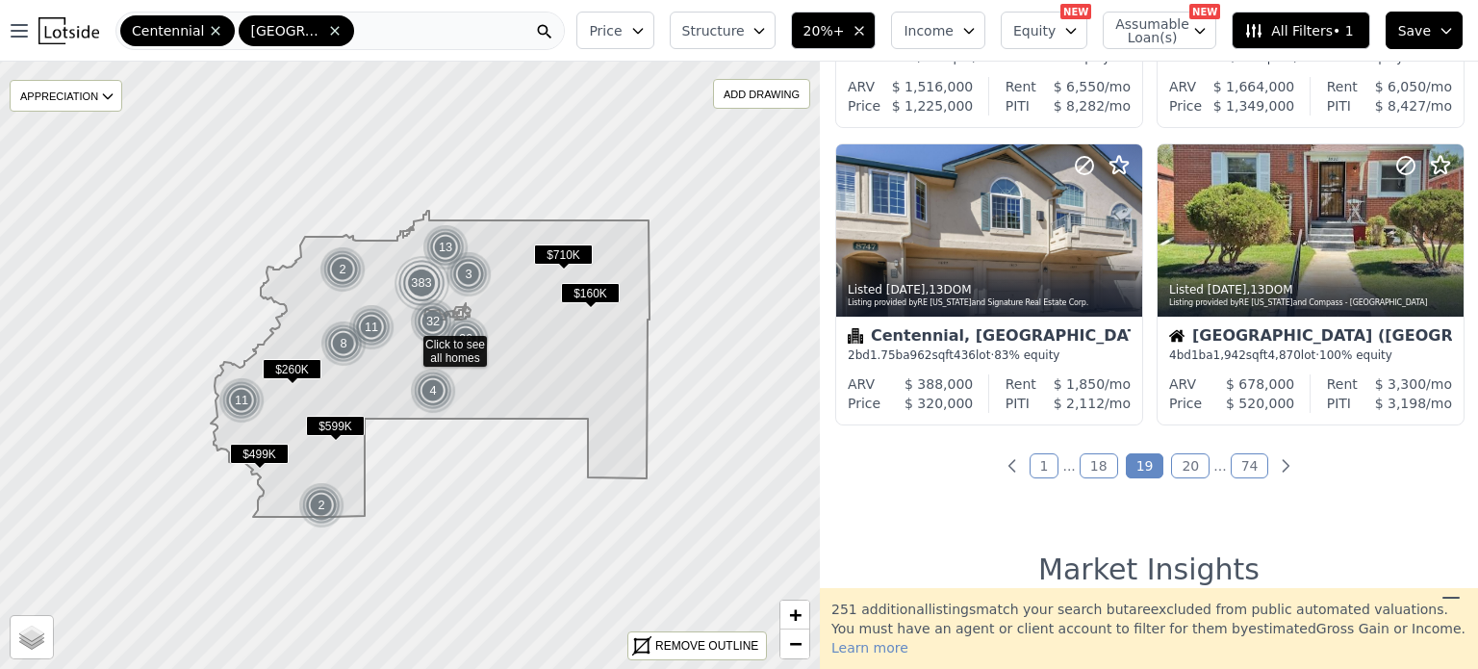
scroll to position [1463, 0]
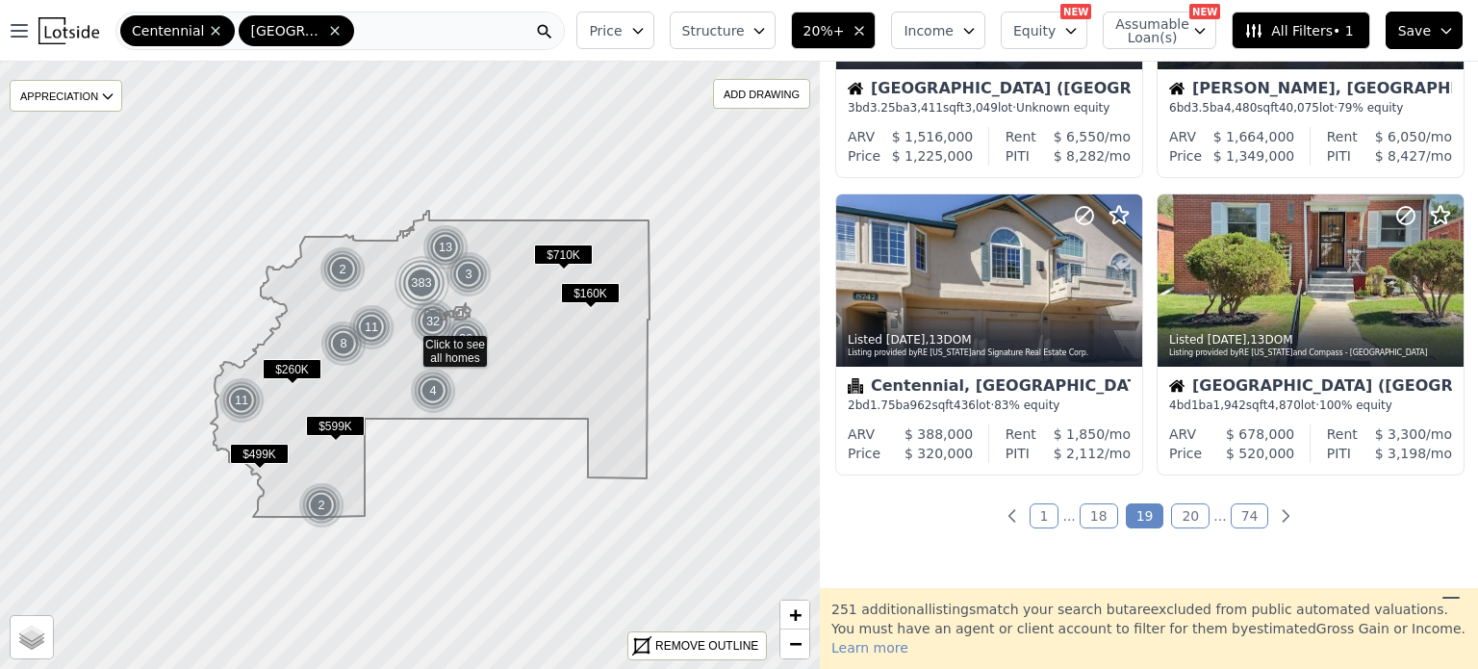
click at [1096, 523] on link "18" at bounding box center [1098, 515] width 38 height 25
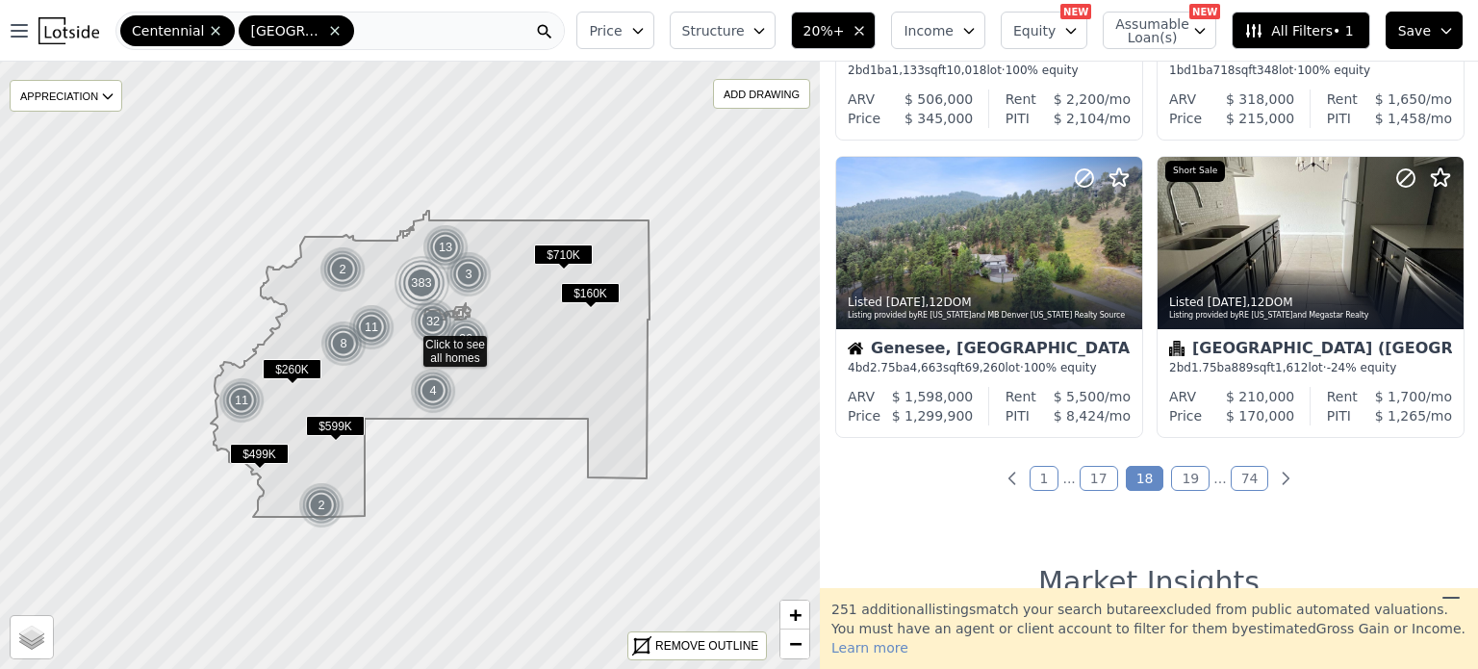
scroll to position [1440, 0]
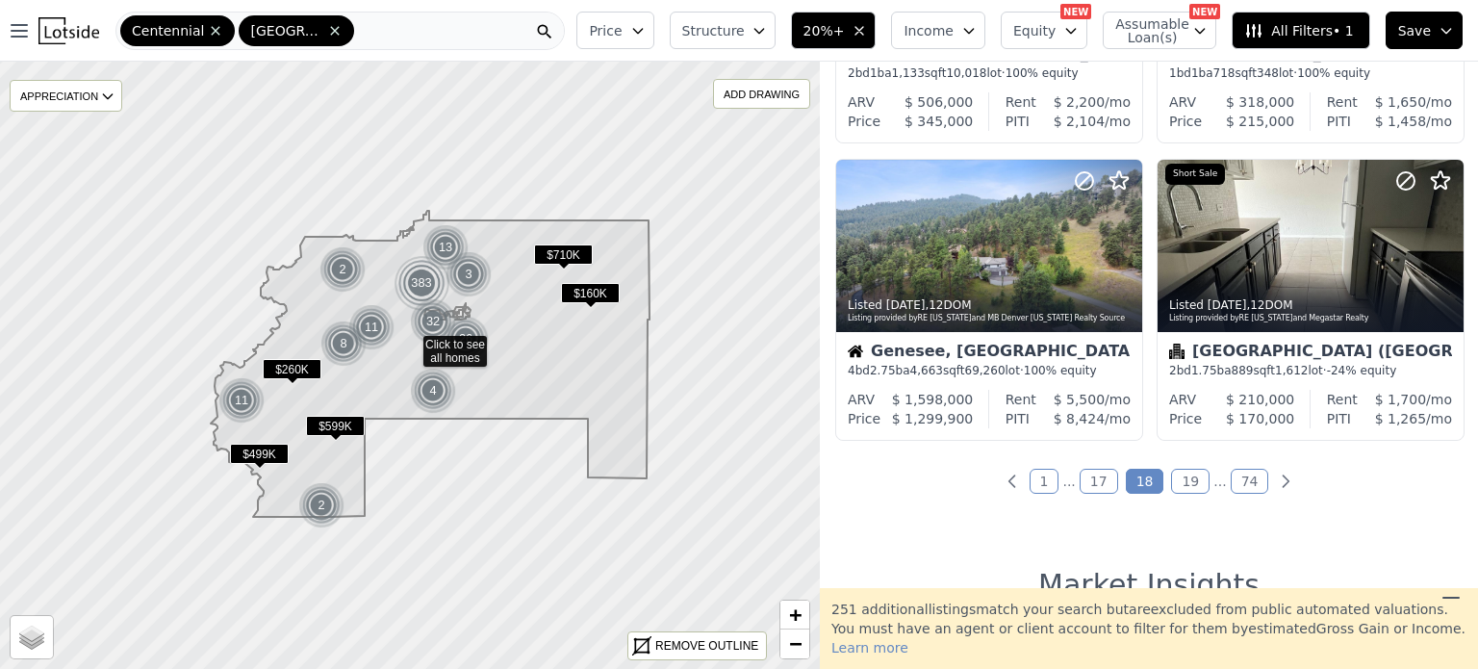
click at [1312, 612] on div "251 additional listing s match your search but are excluded from public automat…" at bounding box center [1149, 628] width 658 height 81
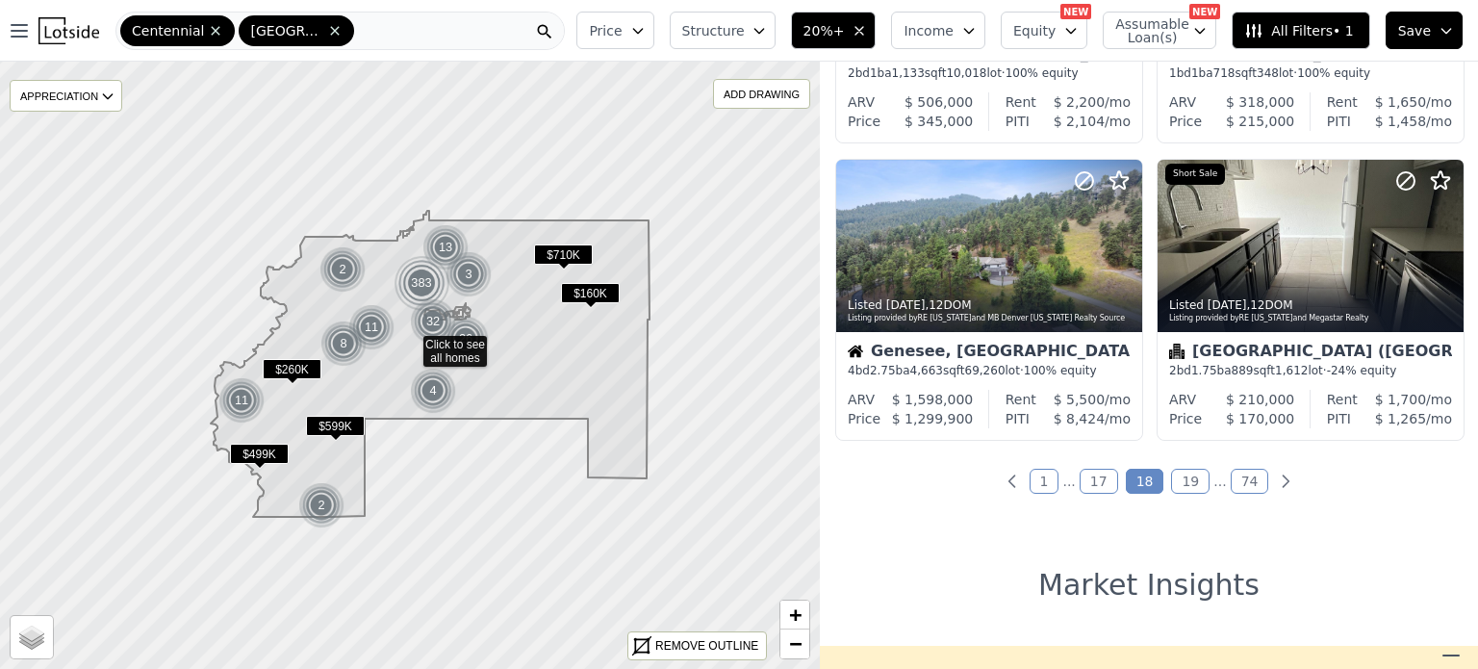
click at [1099, 479] on link "17" at bounding box center [1098, 481] width 38 height 25
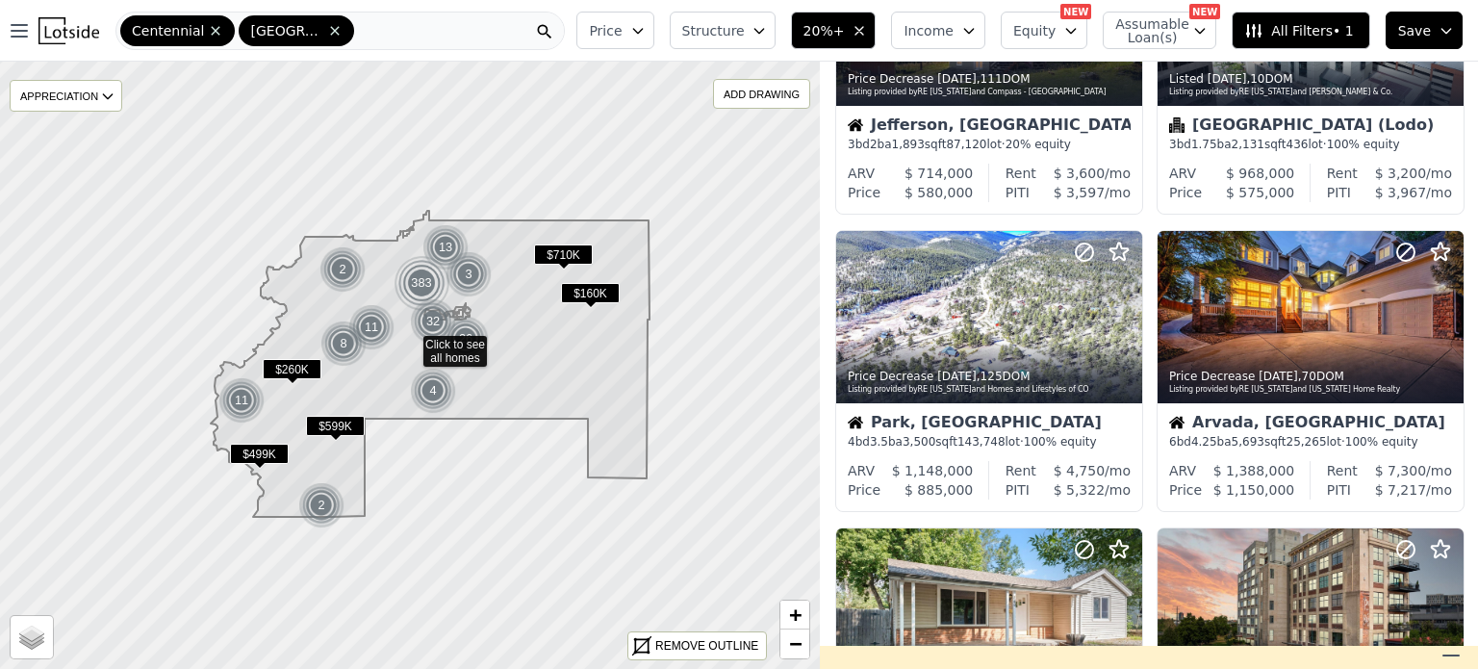
scroll to position [778, 0]
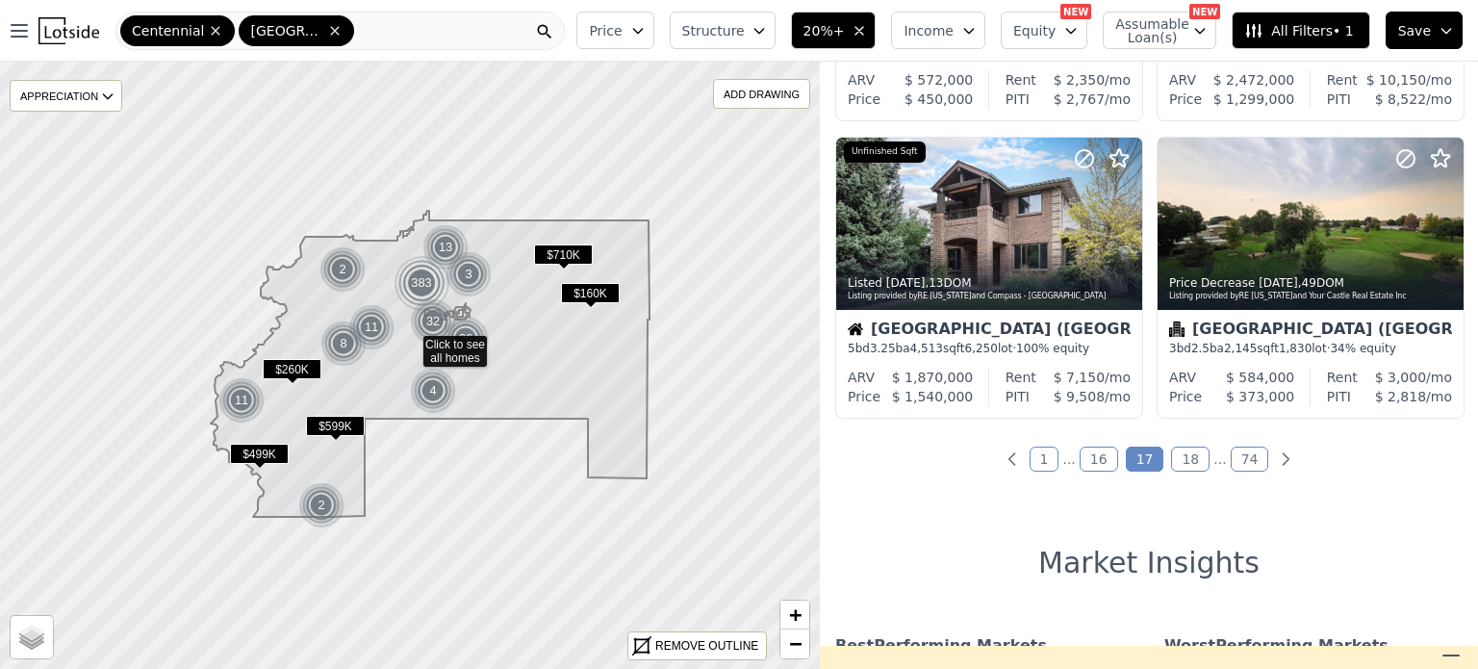
click at [1099, 456] on link "16" at bounding box center [1098, 458] width 38 height 25
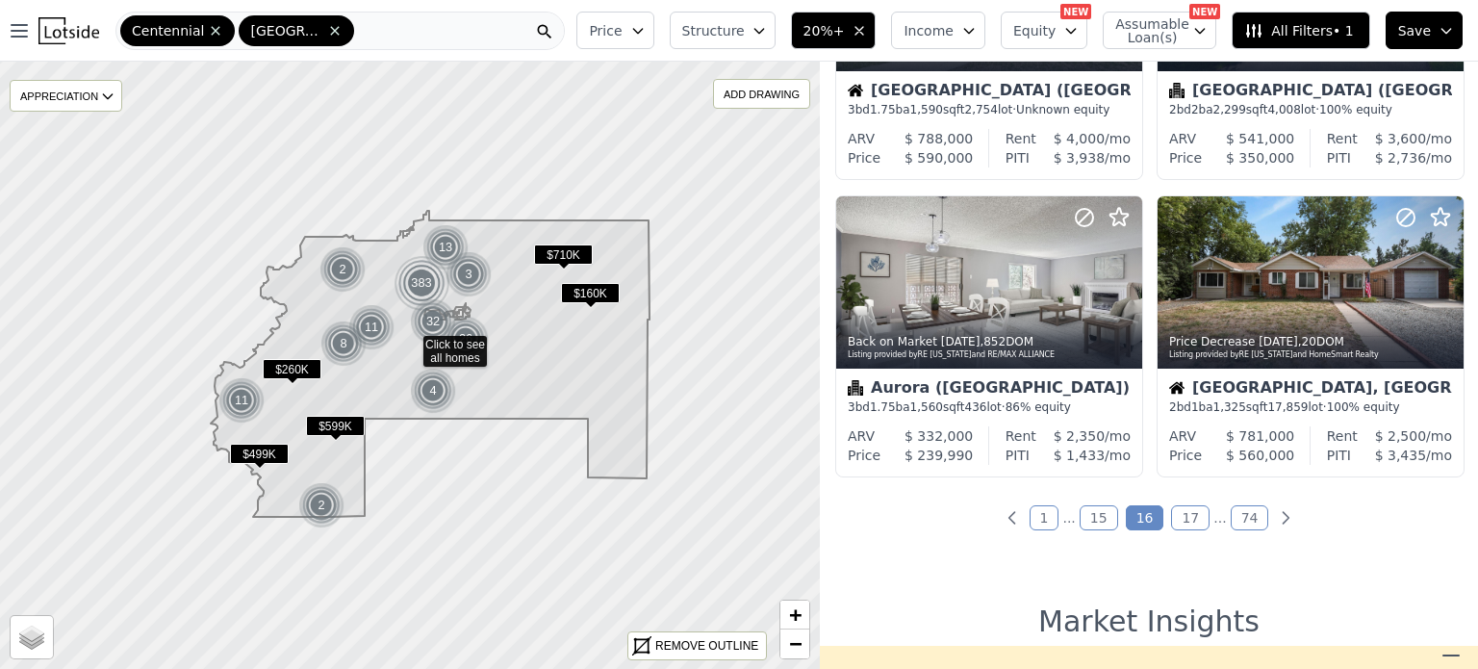
scroll to position [1405, 0]
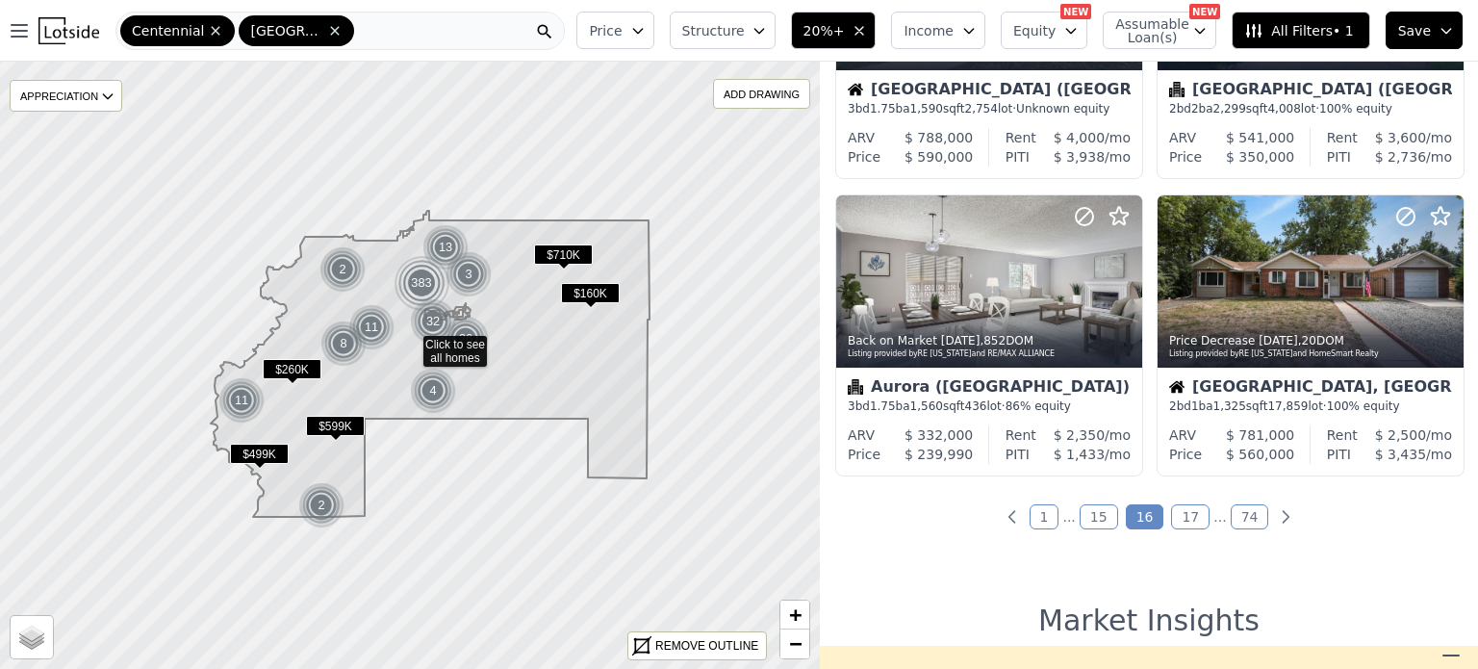
click at [1101, 517] on link "15" at bounding box center [1098, 516] width 38 height 25
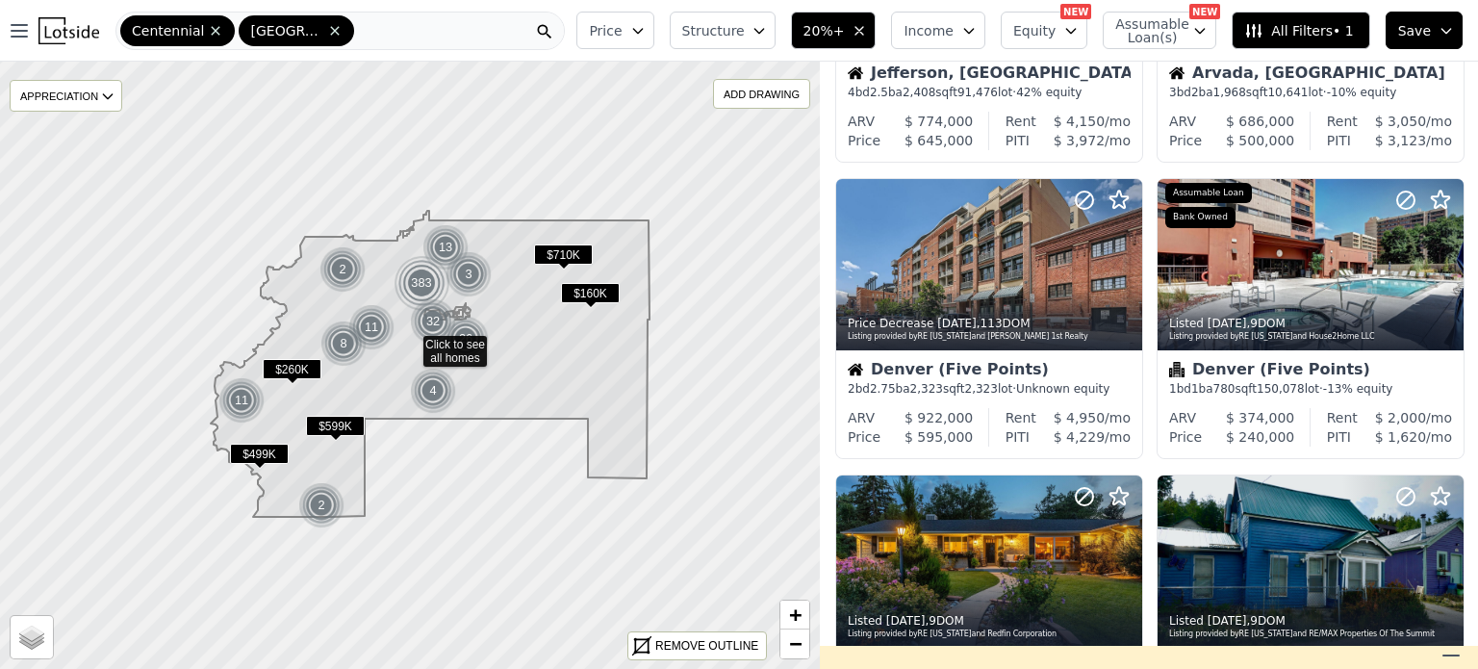
scroll to position [1120, 0]
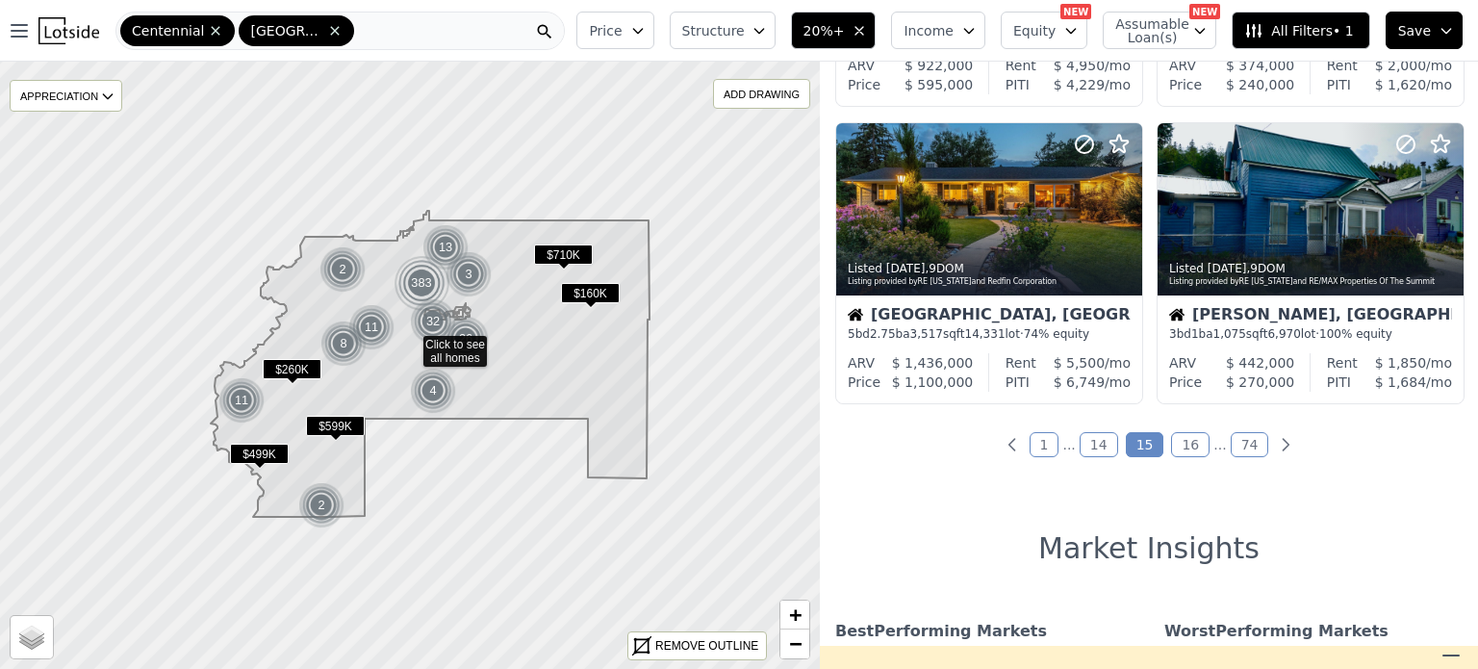
click at [1093, 454] on link "14" at bounding box center [1098, 444] width 38 height 25
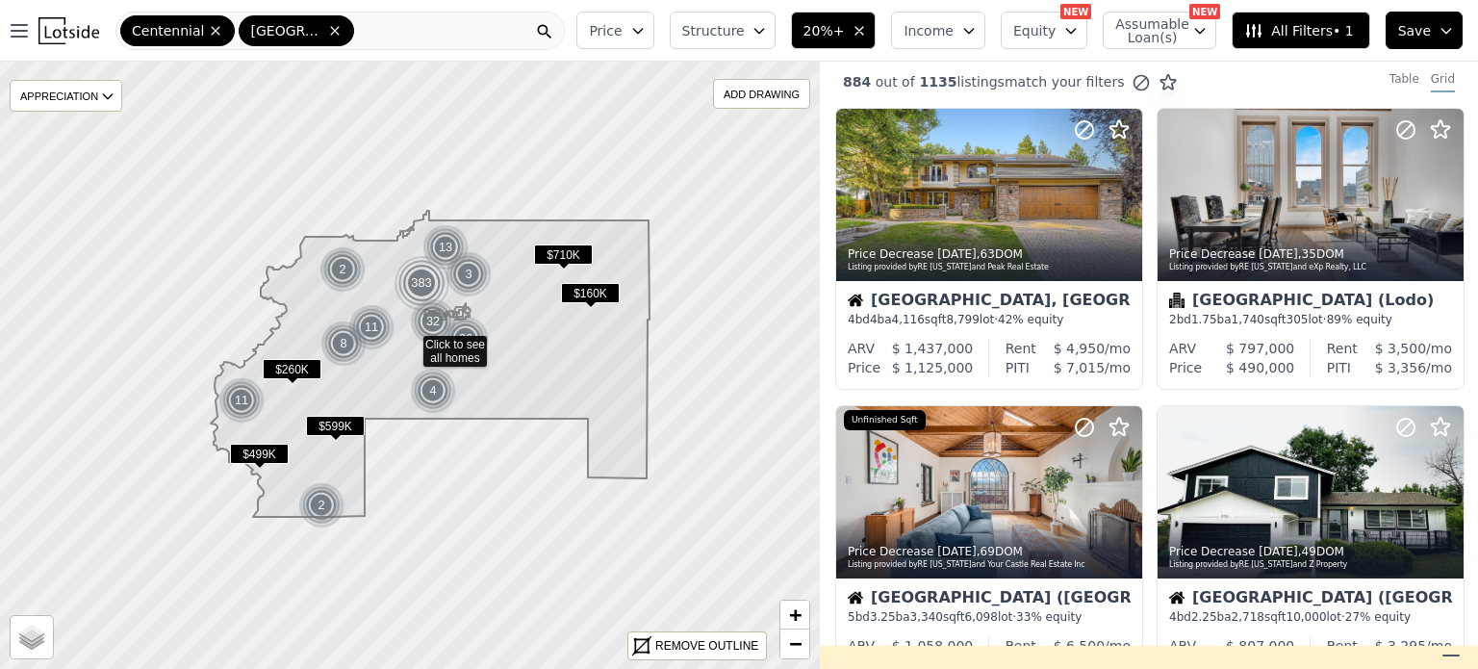
scroll to position [0, 0]
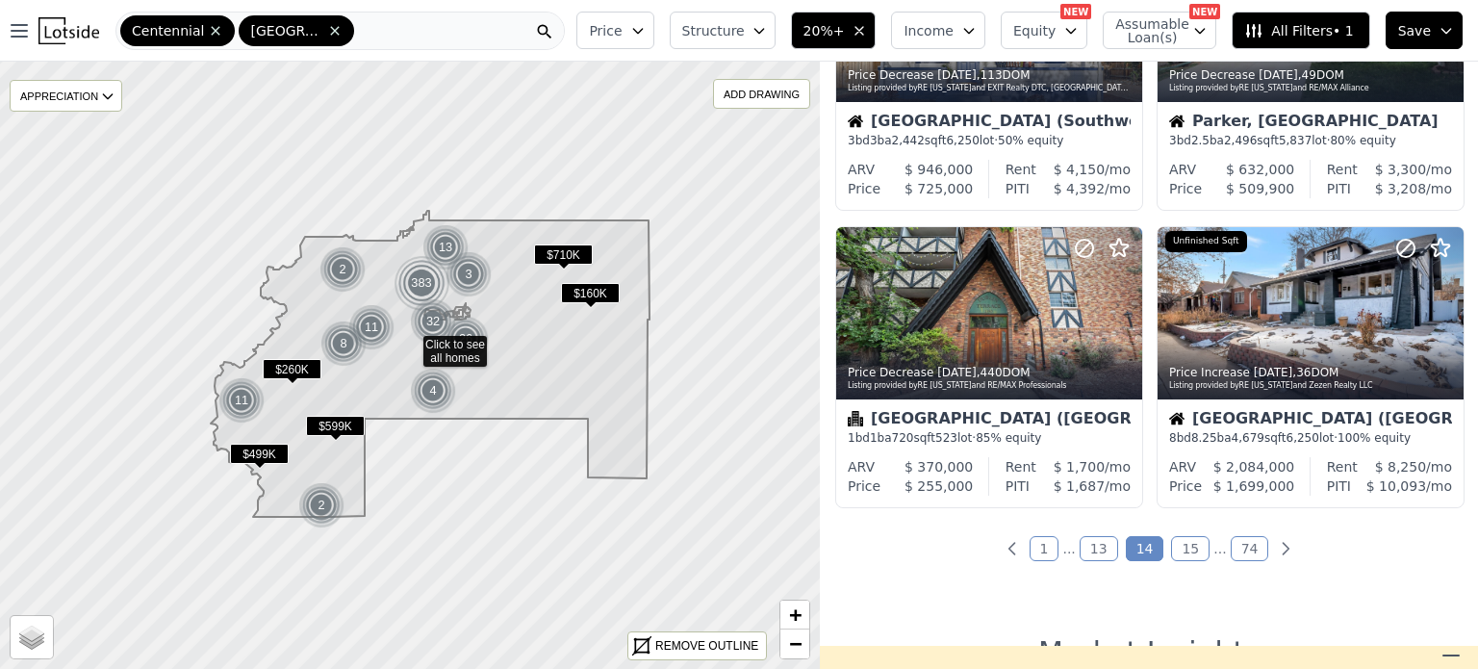
click at [1091, 552] on link "13" at bounding box center [1098, 548] width 38 height 25
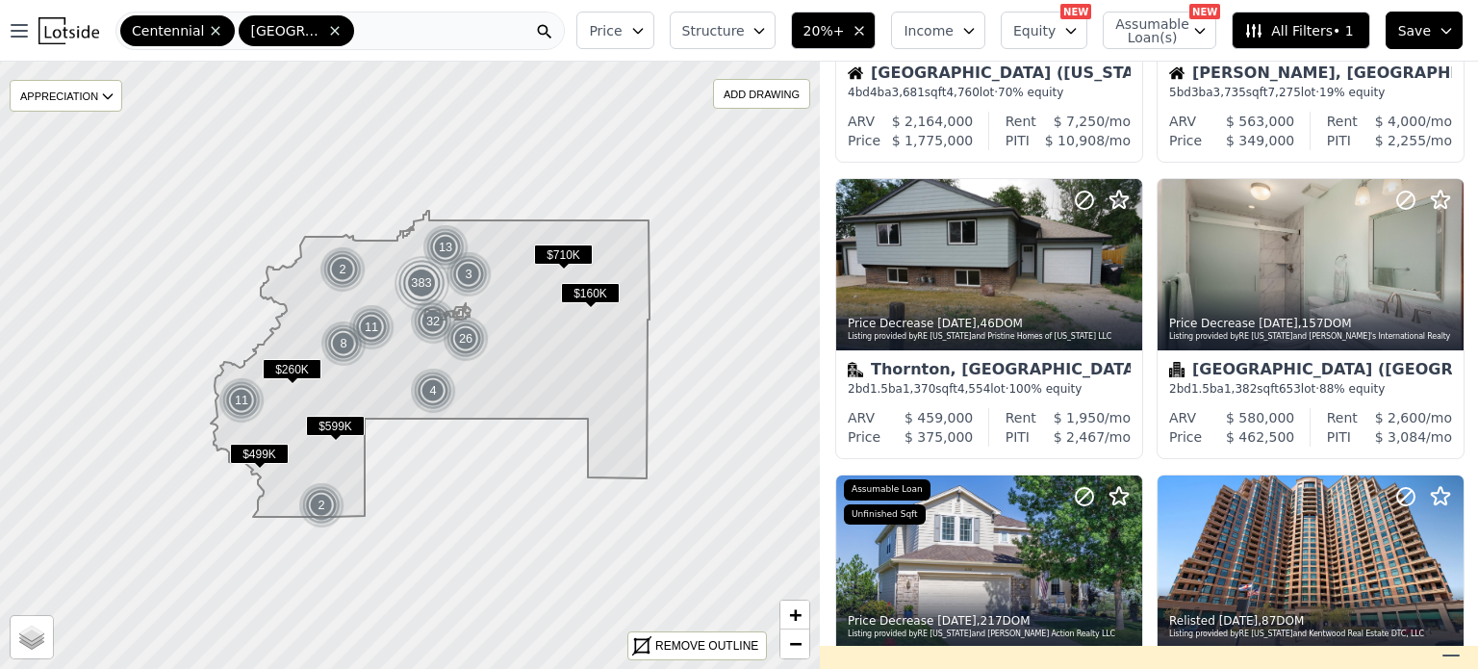
scroll to position [1114, 0]
